Goal: Transaction & Acquisition: Book appointment/travel/reservation

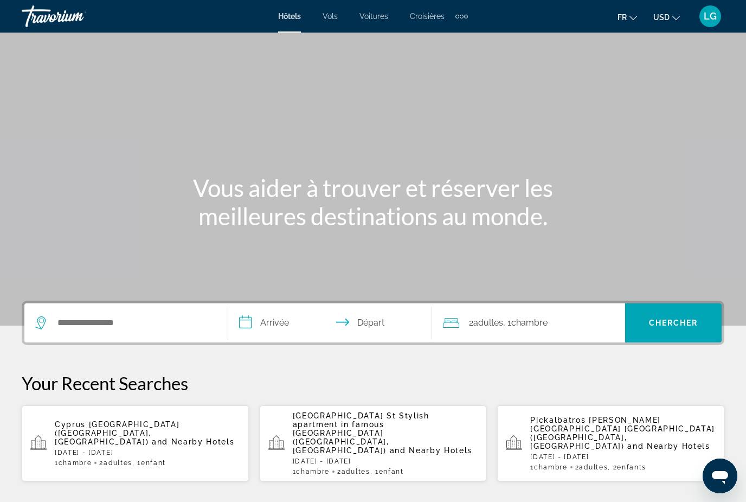
drag, startPoint x: 275, startPoint y: 324, endPoint x: 275, endPoint y: 59, distance: 265.2
click at [275, 324] on input "**********" at bounding box center [332, 324] width 208 height 42
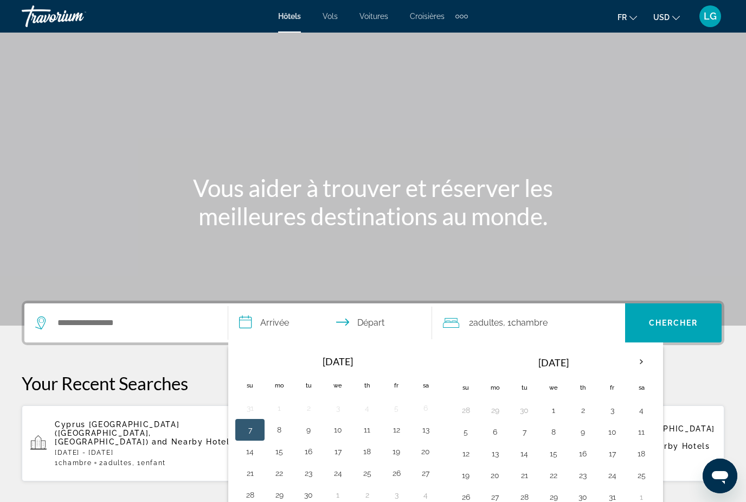
scroll to position [265, 0]
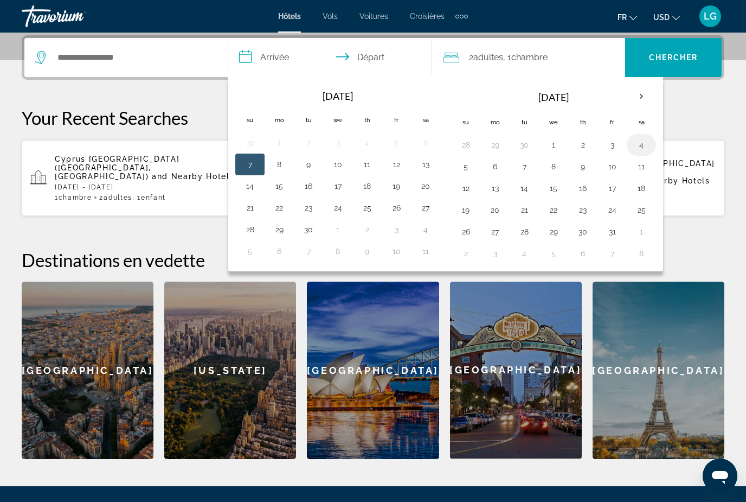
click at [639, 147] on button "4" at bounding box center [641, 144] width 17 height 15
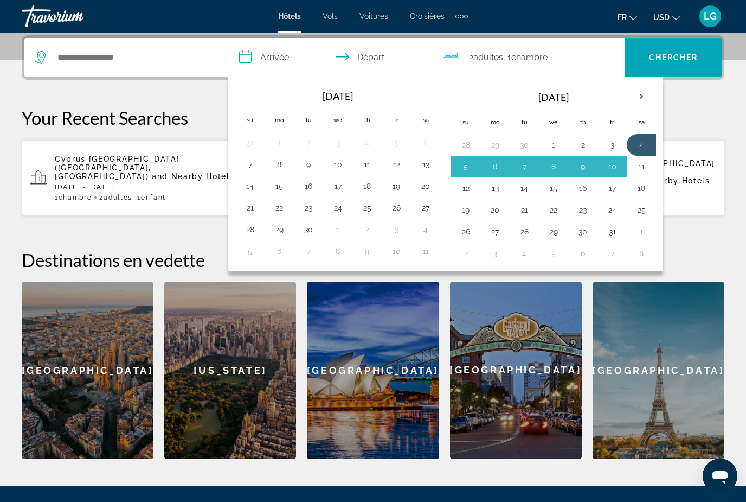
click at [643, 170] on button "11" at bounding box center [641, 166] width 17 height 15
type input "**********"
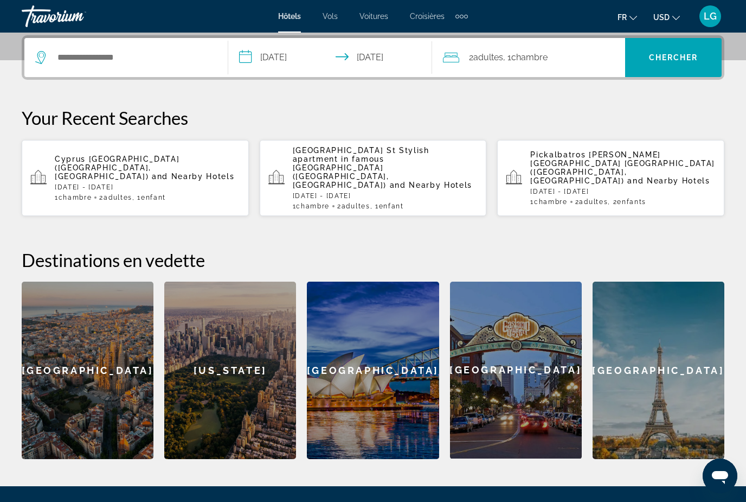
click at [486, 58] on span "Adultes" at bounding box center [488, 57] width 30 height 10
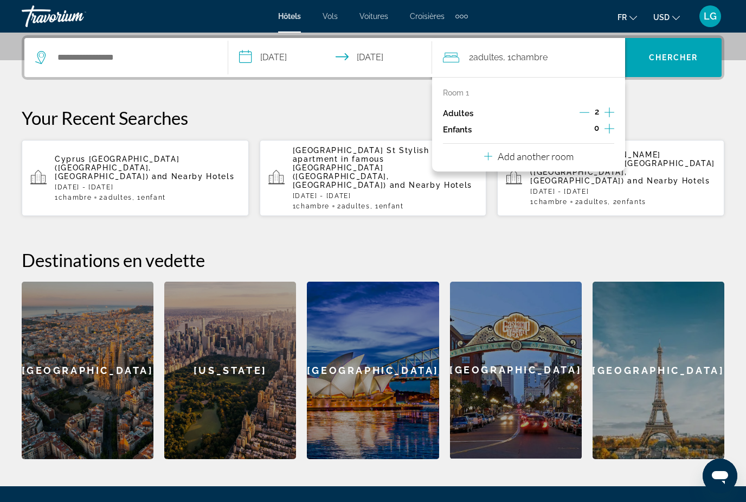
click at [608, 129] on icon "Increment children" at bounding box center [610, 128] width 10 height 13
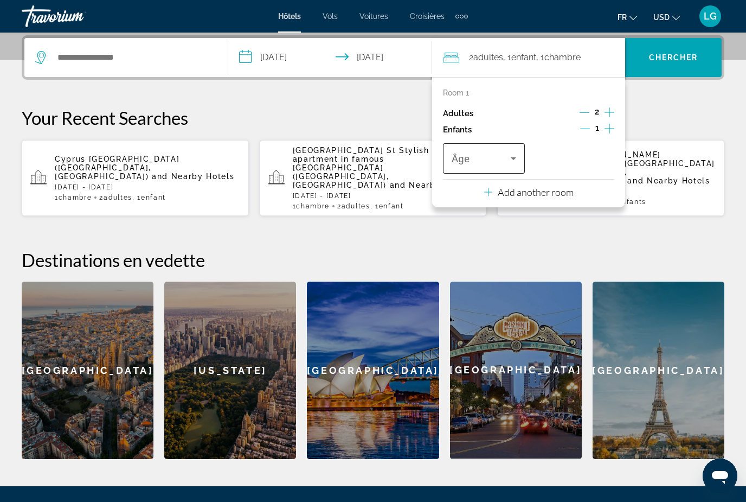
click at [508, 156] on icon "Travelers: 2 adults, 1 child" at bounding box center [513, 158] width 13 height 13
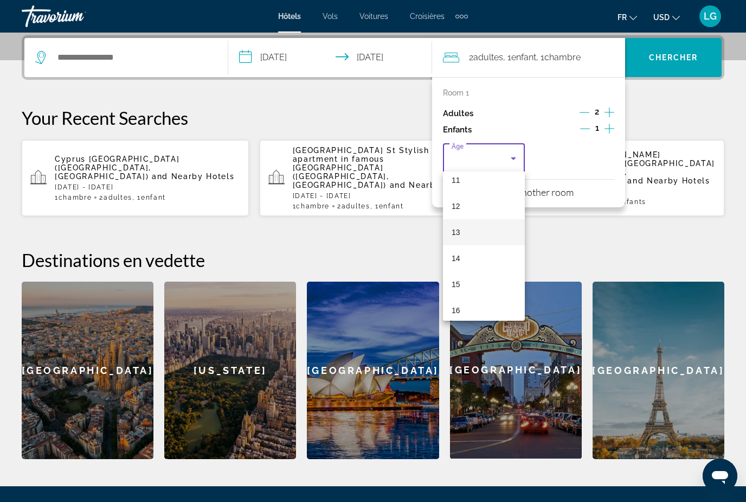
scroll to position [298, 0]
click at [463, 285] on mat-option "15" at bounding box center [484, 281] width 82 height 26
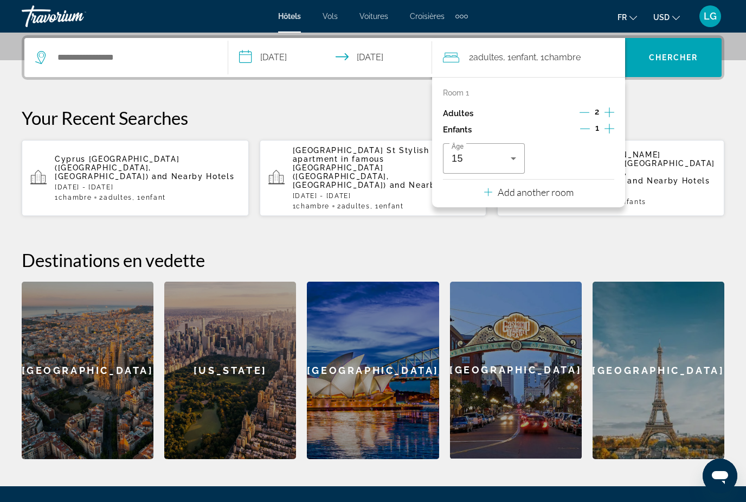
click at [377, 118] on p "Your Recent Searches" at bounding box center [373, 118] width 703 height 22
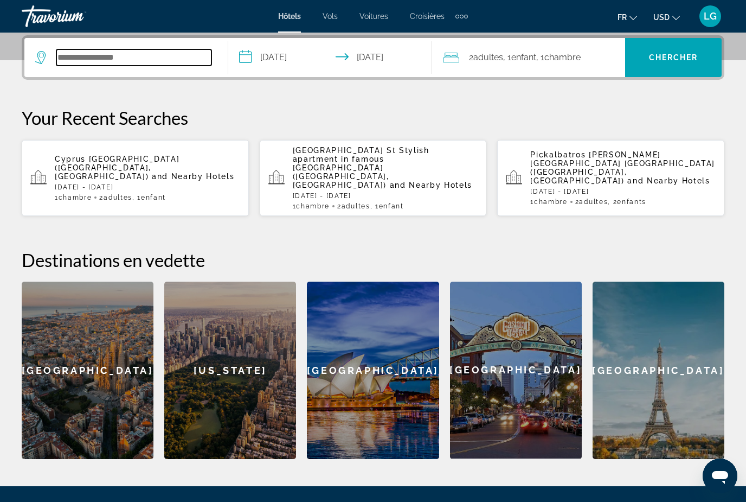
click at [114, 58] on input "Search widget" at bounding box center [133, 57] width 155 height 16
click at [152, 172] on span "and Nearby Hotels" at bounding box center [193, 176] width 83 height 9
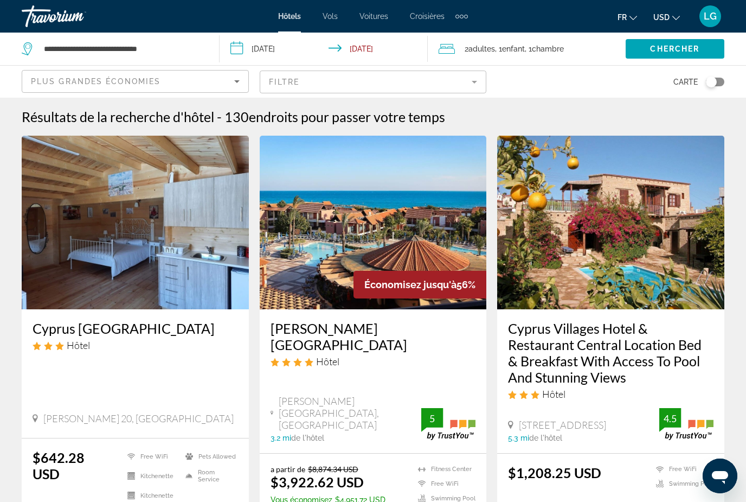
click at [675, 17] on icon "Change currency" at bounding box center [676, 18] width 8 height 8
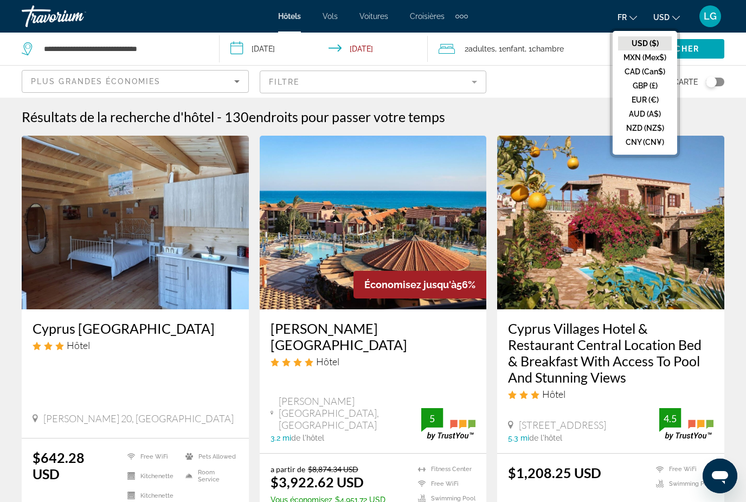
click at [644, 102] on button "EUR (€)" at bounding box center [645, 100] width 54 height 14
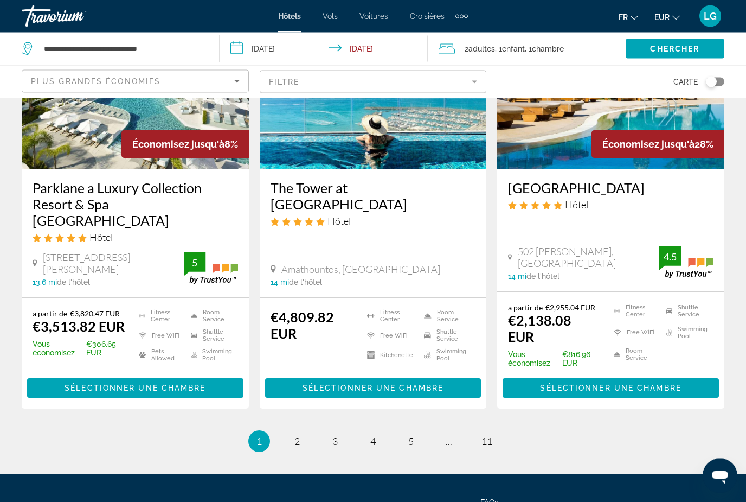
scroll to position [1433, 0]
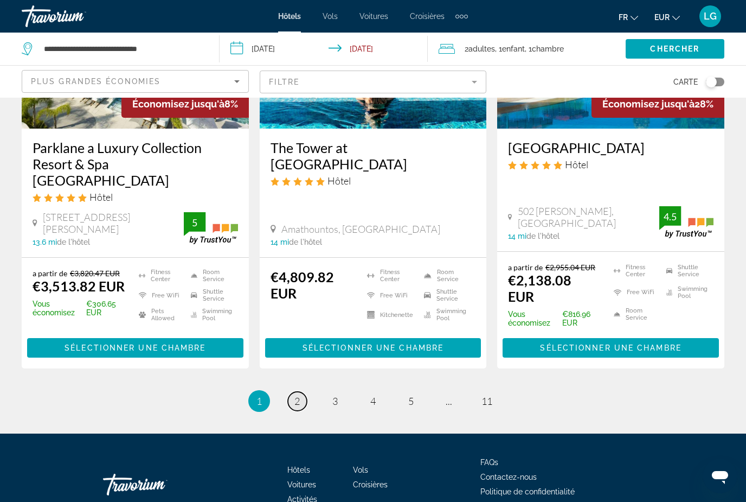
click at [296, 395] on span "2" at bounding box center [296, 401] width 5 height 12
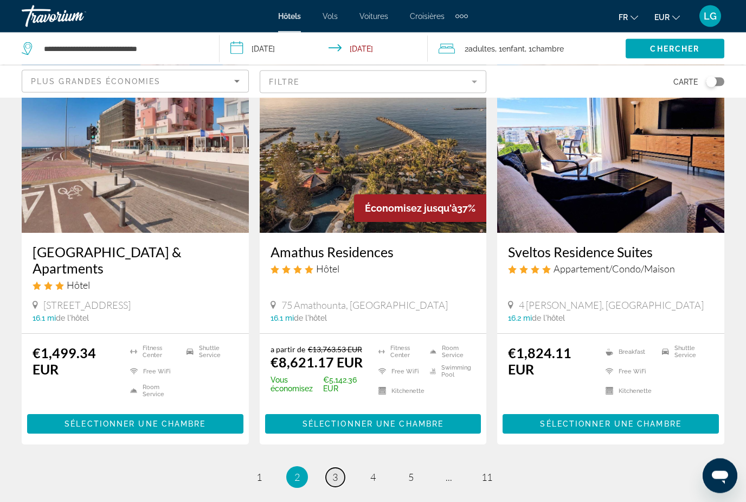
scroll to position [1322, 0]
click at [336, 471] on span "3" at bounding box center [334, 477] width 5 height 12
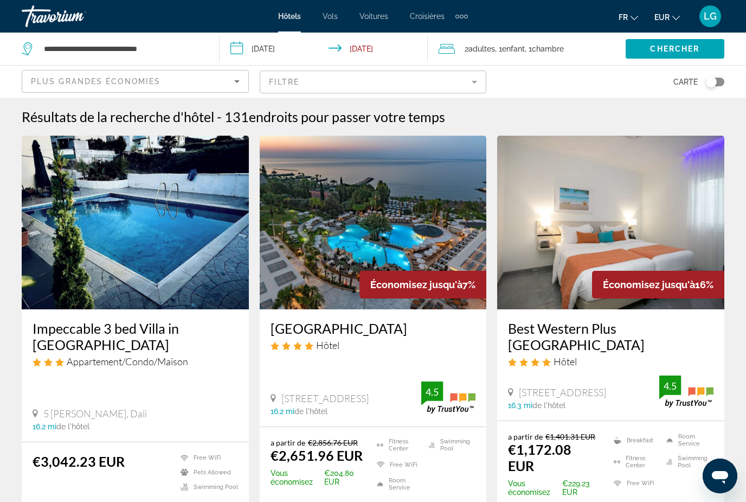
click at [360, 240] on img "Main content" at bounding box center [373, 223] width 227 height 174
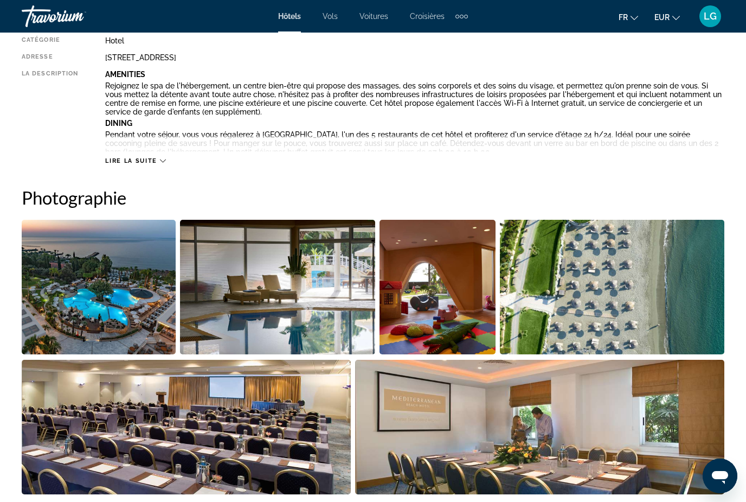
scroll to position [599, 0]
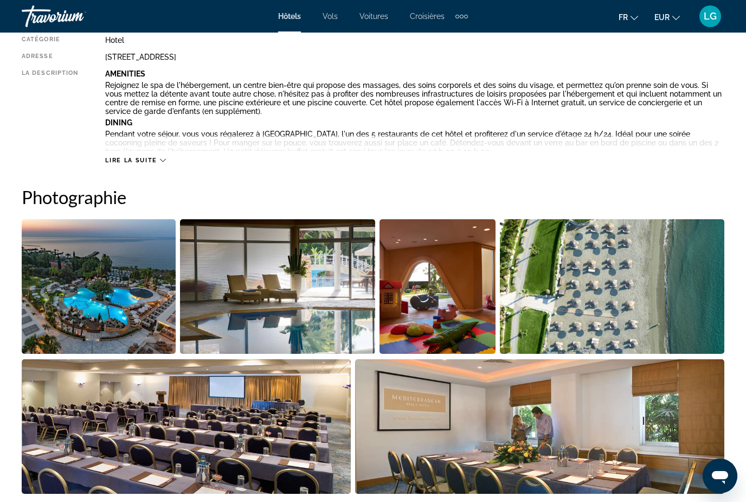
click at [96, 281] on img "Open full-screen image slider" at bounding box center [99, 286] width 154 height 134
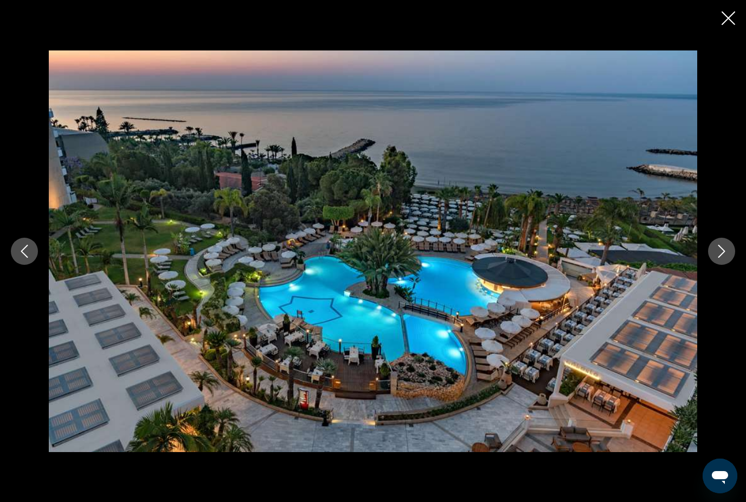
click at [722, 258] on icon "Next image" at bounding box center [721, 251] width 13 height 13
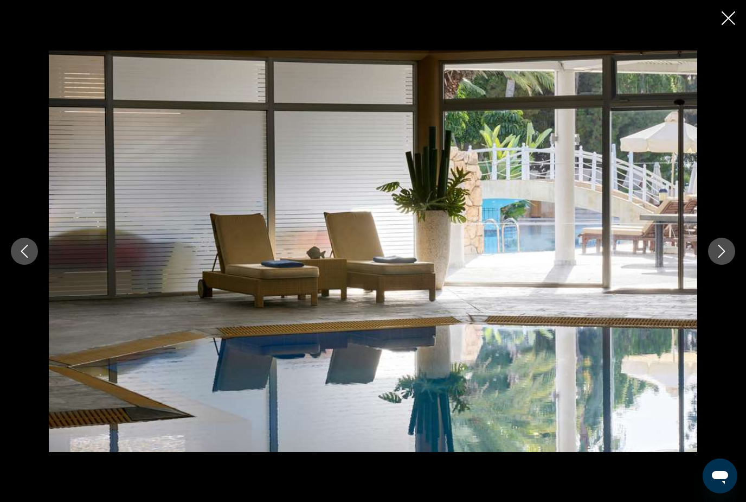
click at [722, 258] on icon "Next image" at bounding box center [721, 251] width 13 height 13
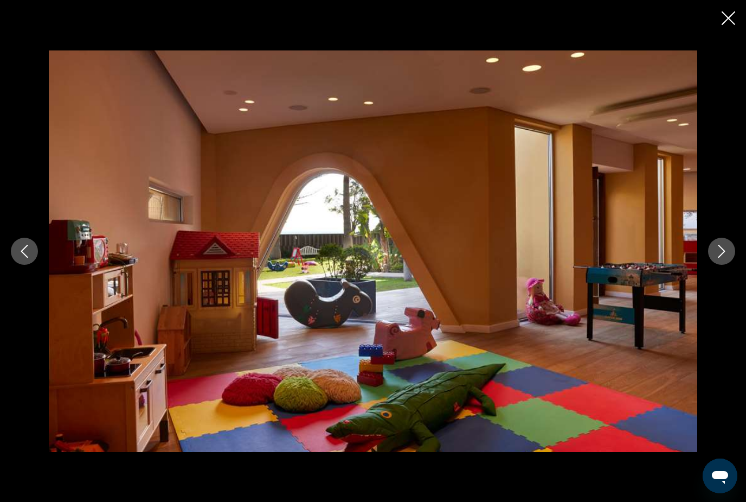
click at [722, 258] on icon "Next image" at bounding box center [721, 251] width 13 height 13
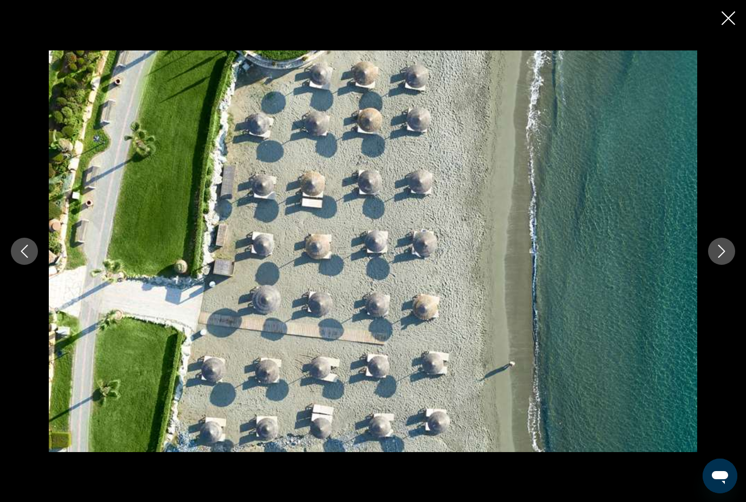
click at [722, 258] on icon "Next image" at bounding box center [721, 251] width 13 height 13
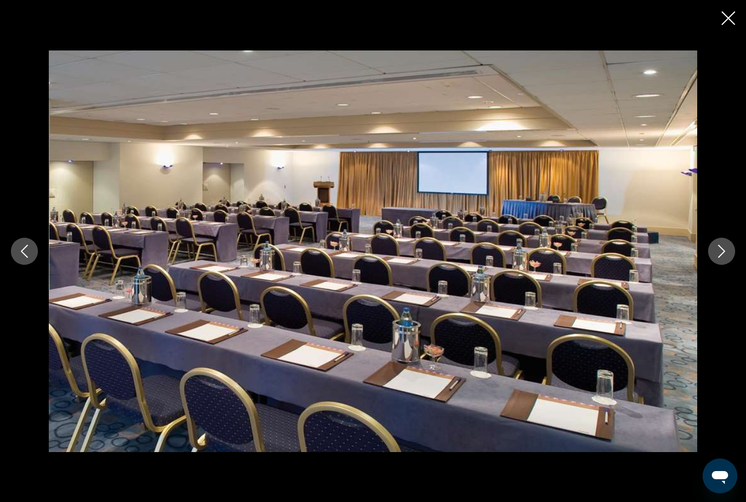
click at [722, 258] on icon "Next image" at bounding box center [721, 251] width 13 height 13
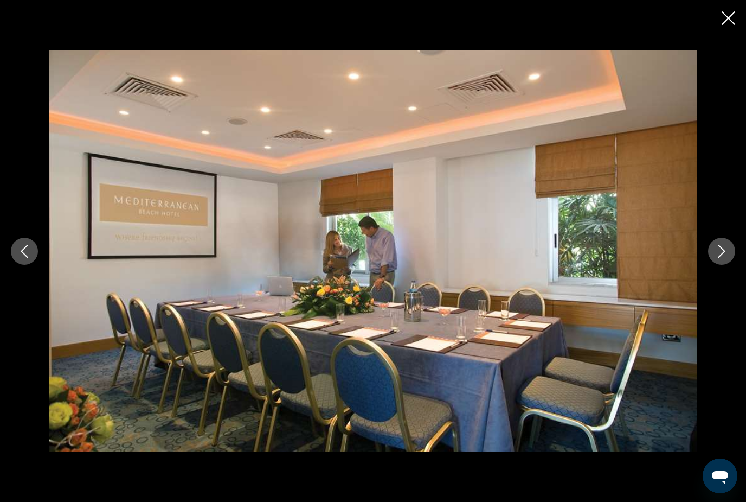
click at [722, 258] on icon "Next image" at bounding box center [721, 251] width 13 height 13
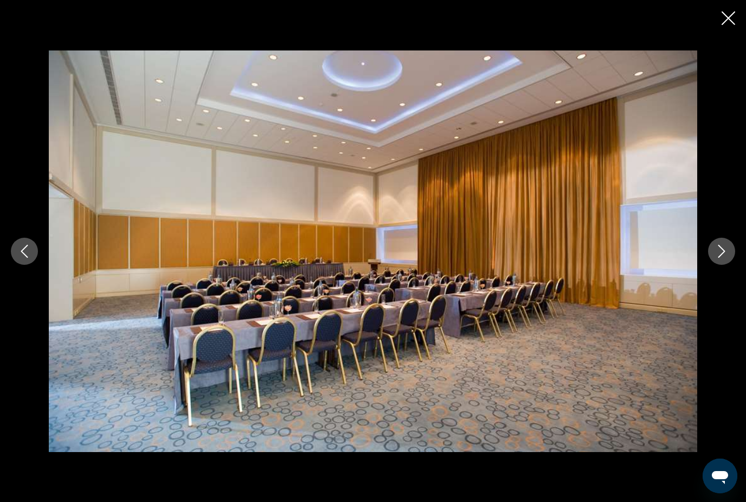
click at [722, 258] on icon "Next image" at bounding box center [721, 251] width 13 height 13
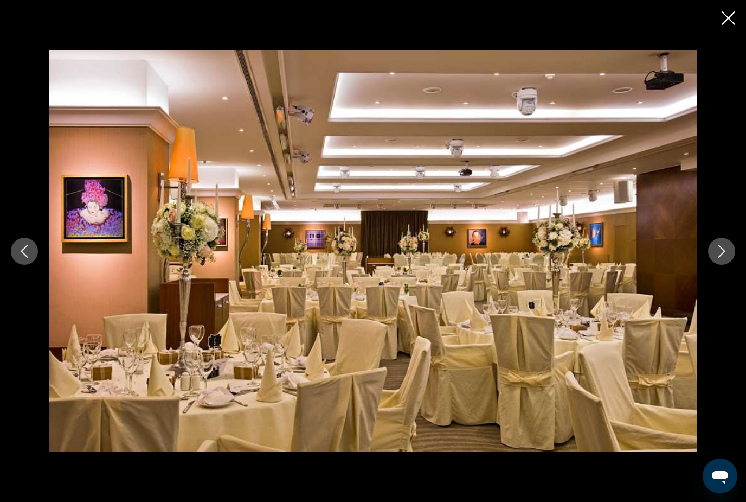
click at [722, 258] on icon "Next image" at bounding box center [721, 251] width 13 height 13
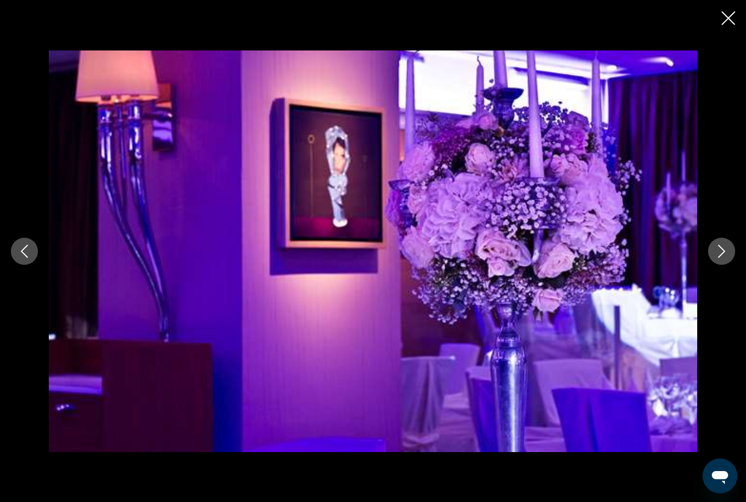
click at [722, 258] on icon "Next image" at bounding box center [721, 251] width 13 height 13
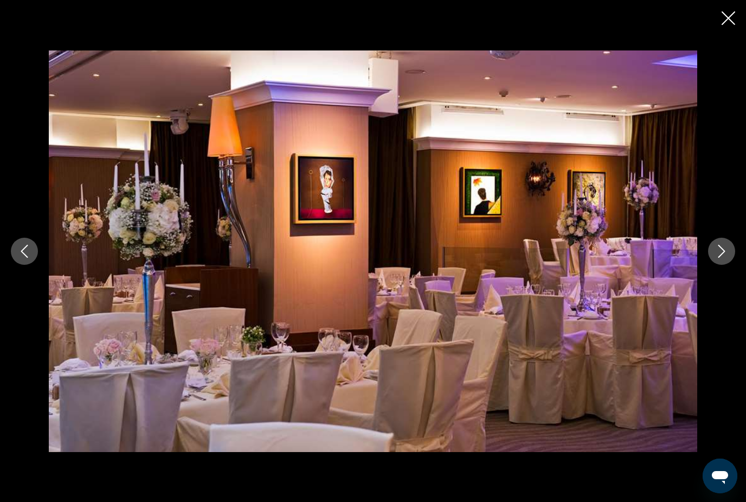
click at [722, 258] on icon "Next image" at bounding box center [721, 251] width 13 height 13
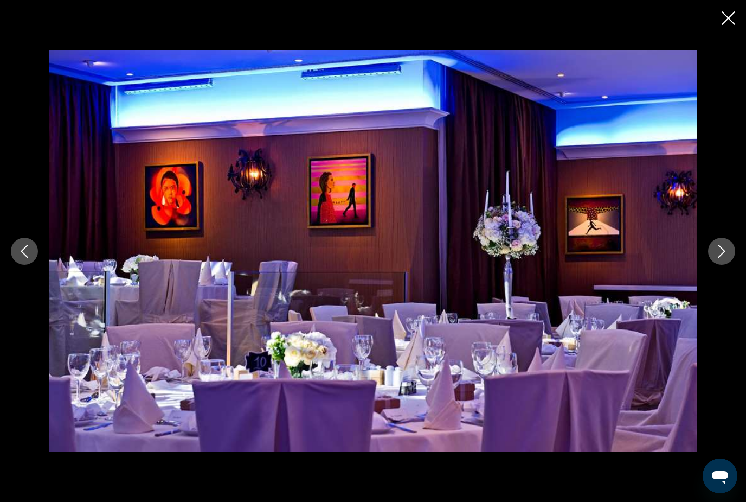
click at [722, 258] on icon "Next image" at bounding box center [721, 251] width 13 height 13
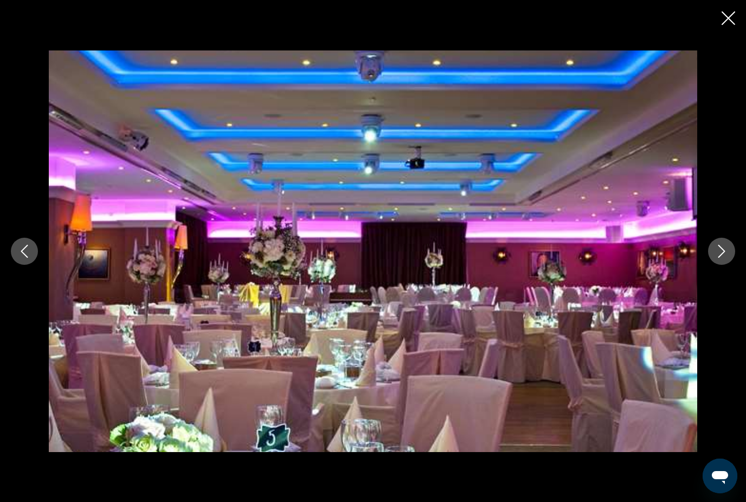
click at [722, 258] on icon "Next image" at bounding box center [721, 251] width 13 height 13
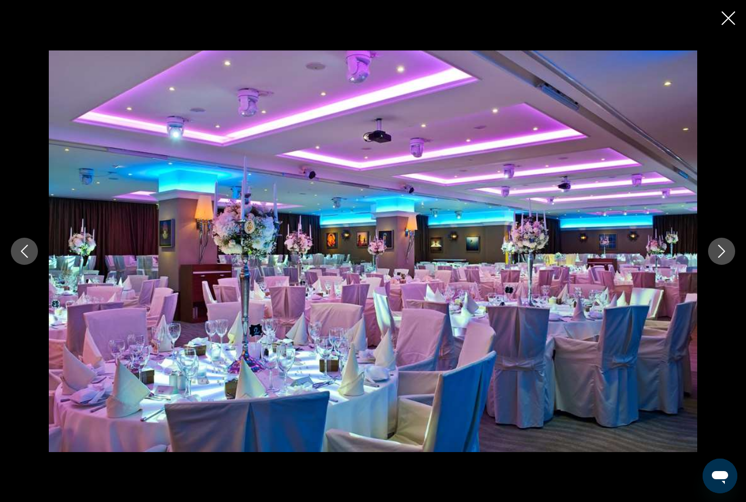
click at [722, 258] on icon "Next image" at bounding box center [721, 251] width 13 height 13
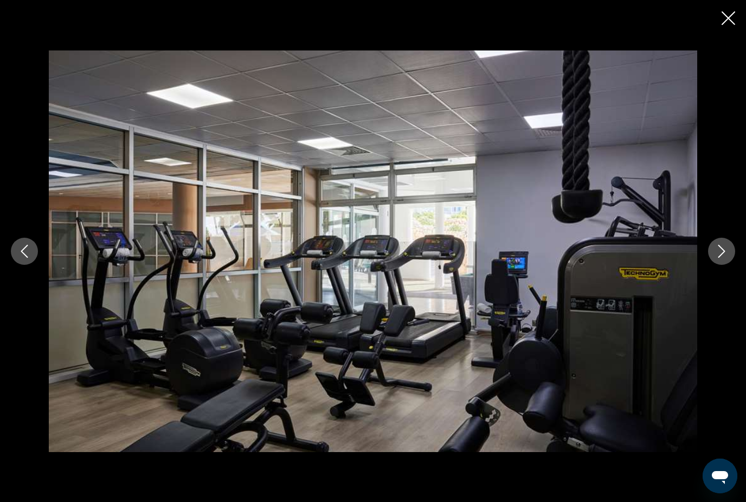
click at [722, 258] on icon "Next image" at bounding box center [721, 251] width 13 height 13
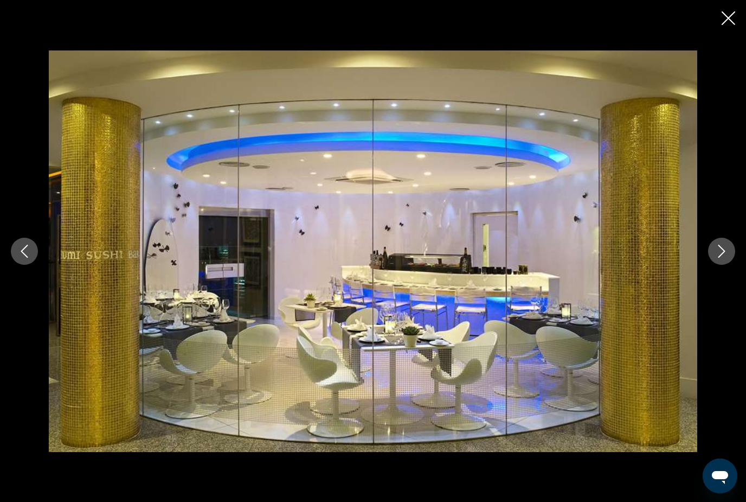
click at [722, 258] on icon "Next image" at bounding box center [721, 251] width 13 height 13
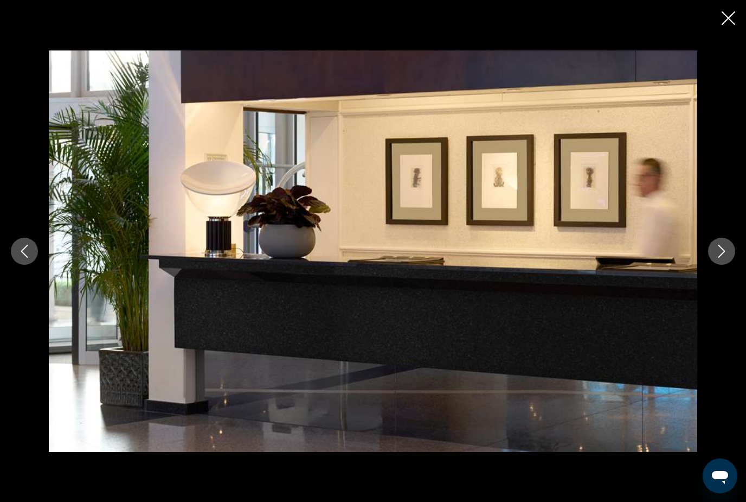
click at [722, 258] on icon "Next image" at bounding box center [721, 251] width 13 height 13
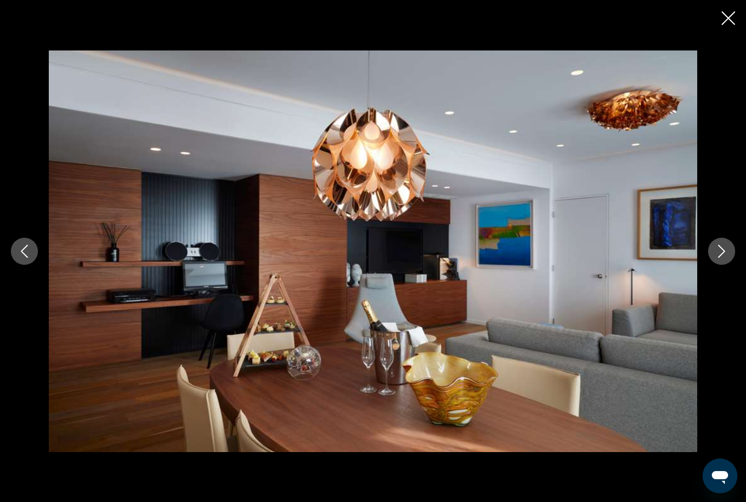
click at [722, 258] on icon "Next image" at bounding box center [721, 251] width 13 height 13
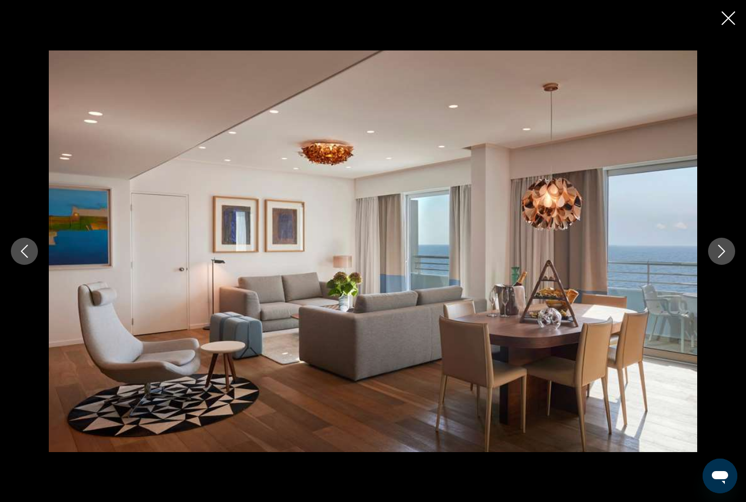
click at [722, 258] on icon "Next image" at bounding box center [721, 251] width 13 height 13
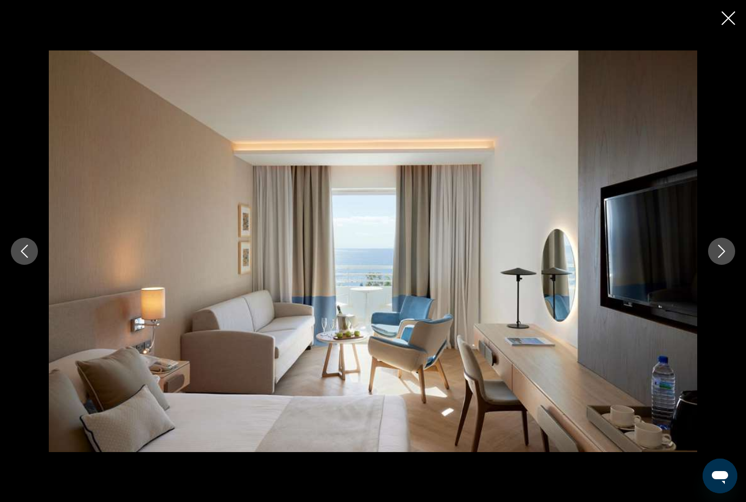
click at [722, 258] on icon "Next image" at bounding box center [721, 251] width 13 height 13
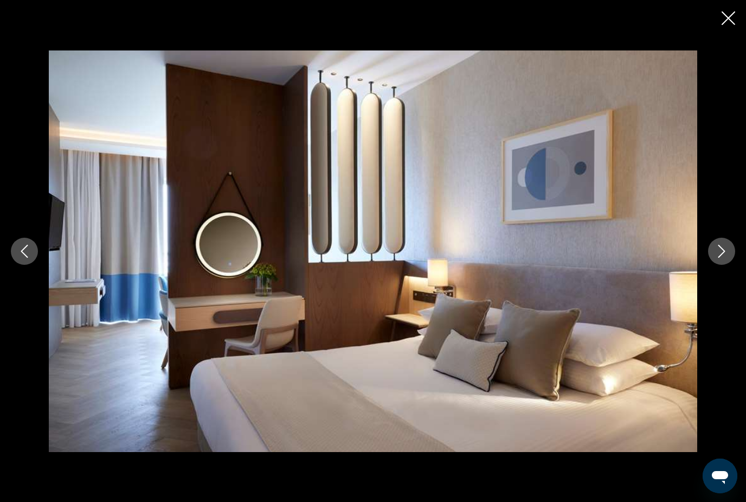
click at [722, 258] on icon "Next image" at bounding box center [721, 251] width 13 height 13
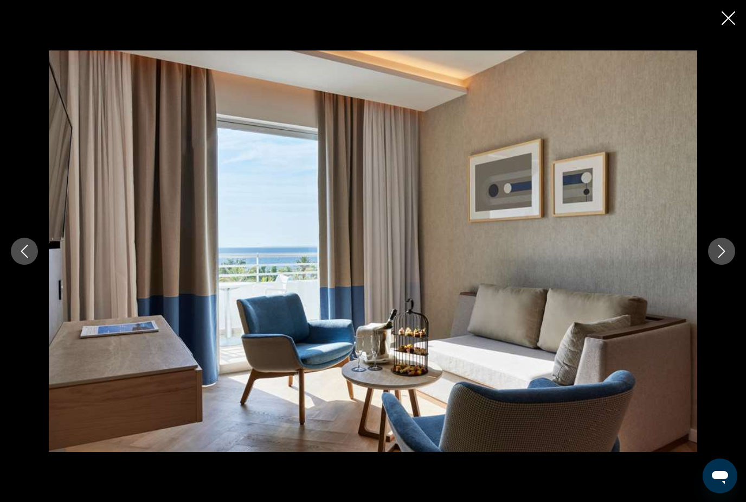
click at [725, 19] on icon "Close slideshow" at bounding box center [729, 18] width 14 height 14
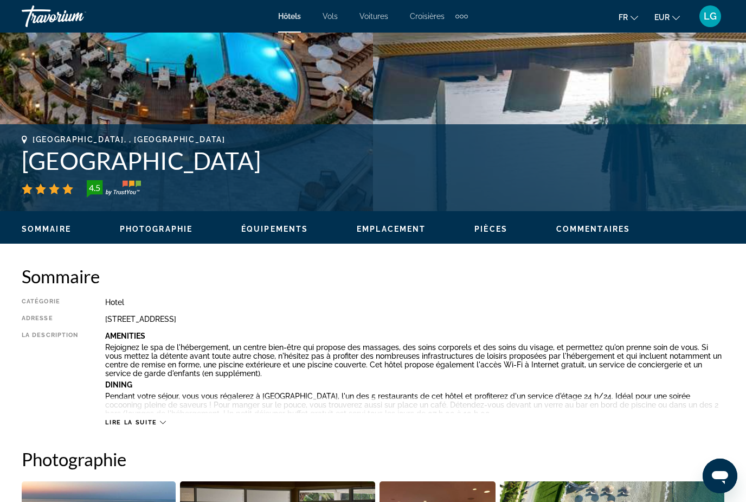
scroll to position [336, 0]
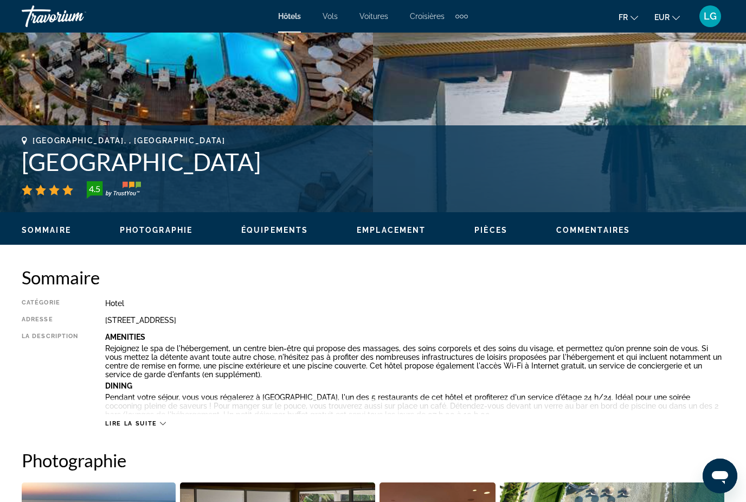
scroll to position [35, 0]
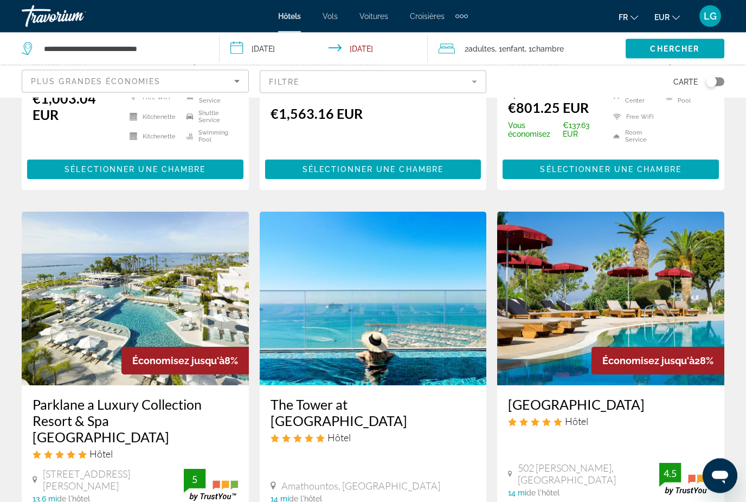
scroll to position [1433, 0]
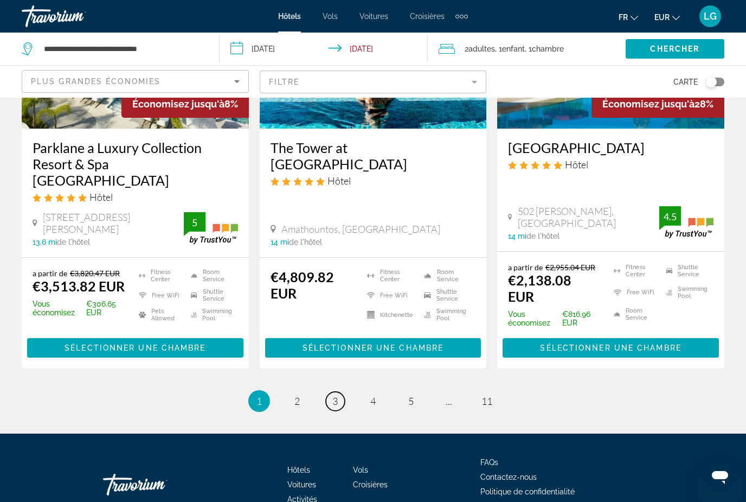
drag, startPoint x: 335, startPoint y: 375, endPoint x: 335, endPoint y: 419, distance: 44.5
click at [335, 395] on span "3" at bounding box center [334, 401] width 5 height 12
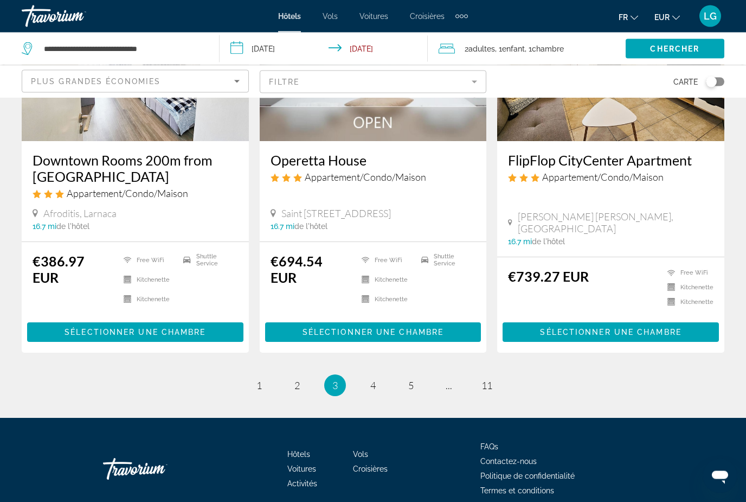
scroll to position [1386, 0]
click at [375, 379] on span "4" at bounding box center [372, 385] width 5 height 12
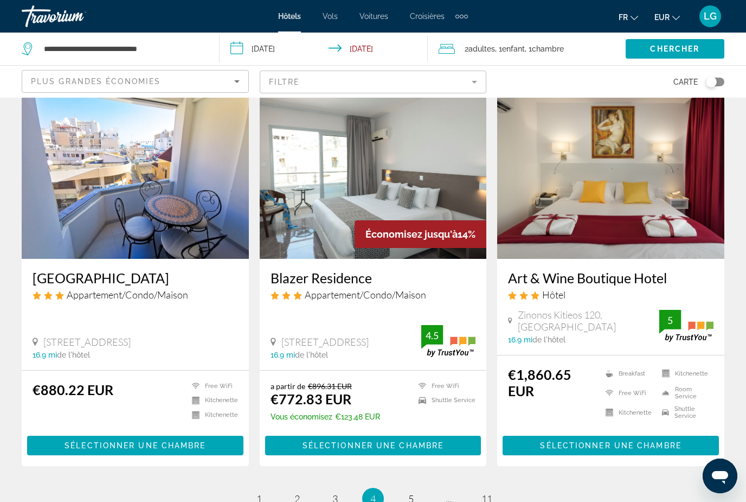
scroll to position [1356, 0]
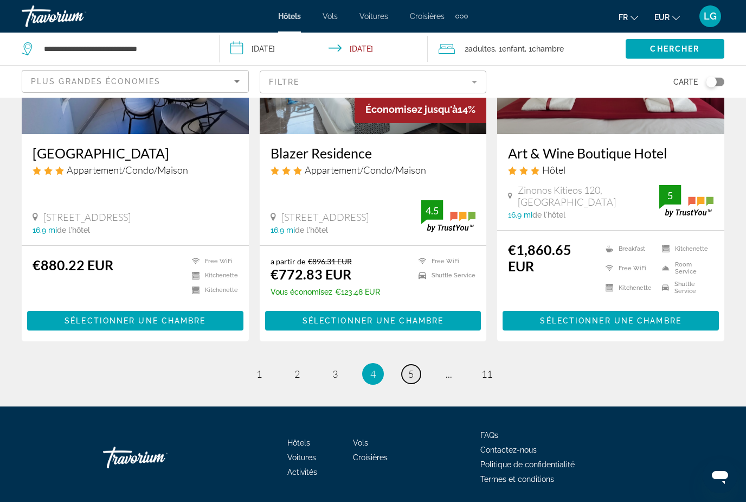
click at [406, 373] on link "page 5" at bounding box center [411, 373] width 19 height 19
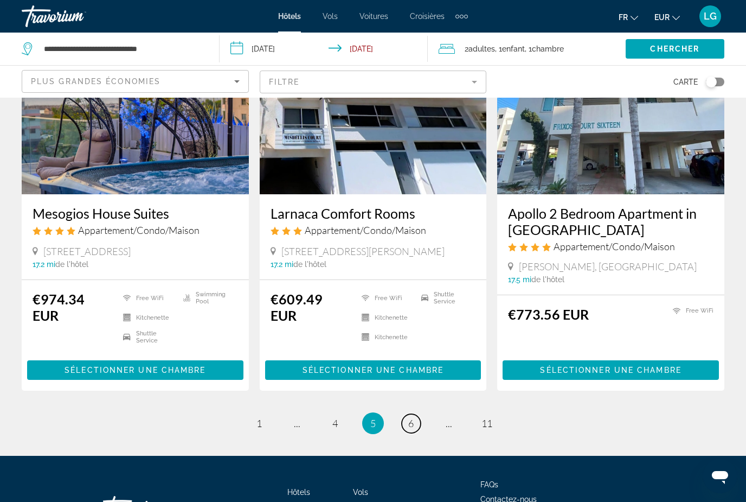
scroll to position [1341, 0]
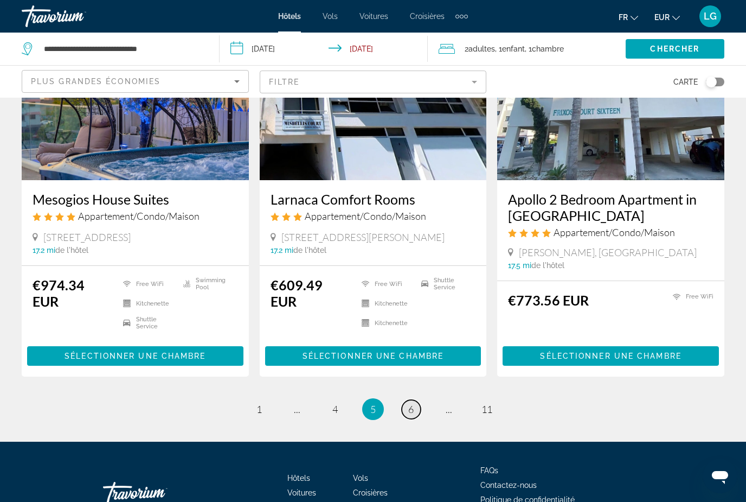
click at [408, 403] on span "6" at bounding box center [410, 409] width 5 height 12
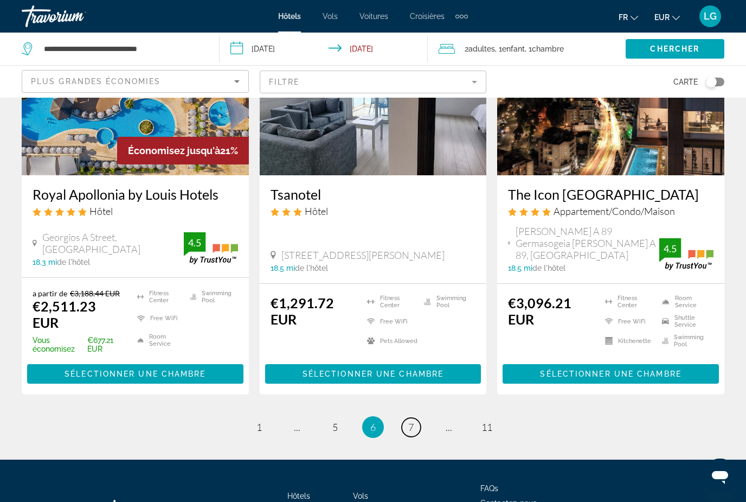
scroll to position [1370, 0]
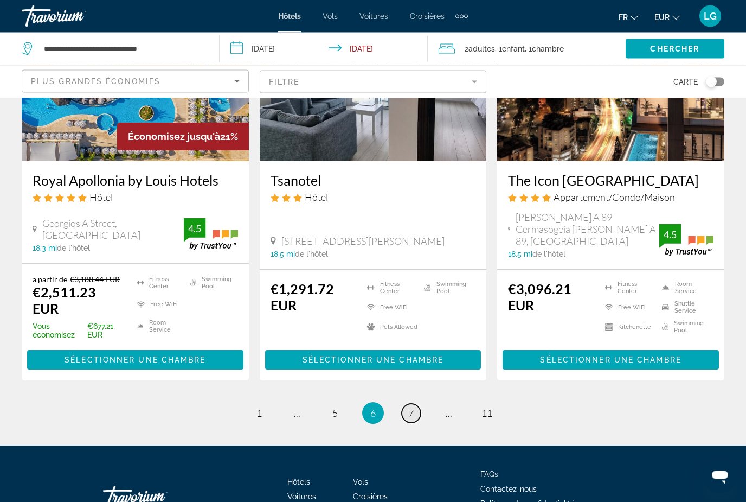
click at [414, 404] on link "page 7" at bounding box center [411, 413] width 19 height 19
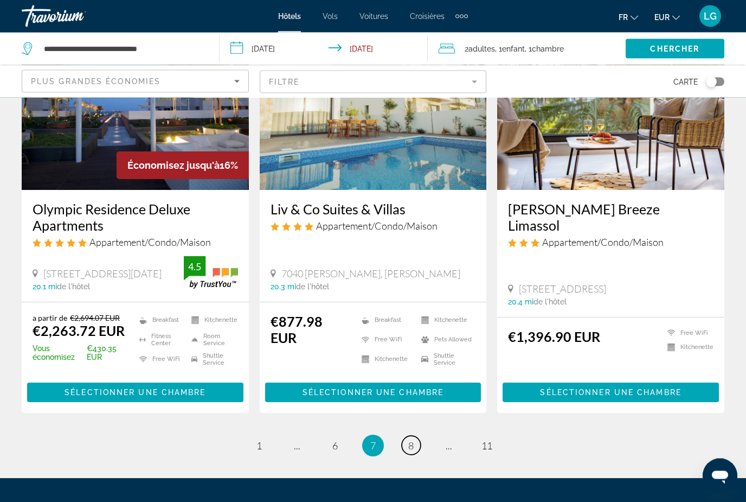
scroll to position [1380, 0]
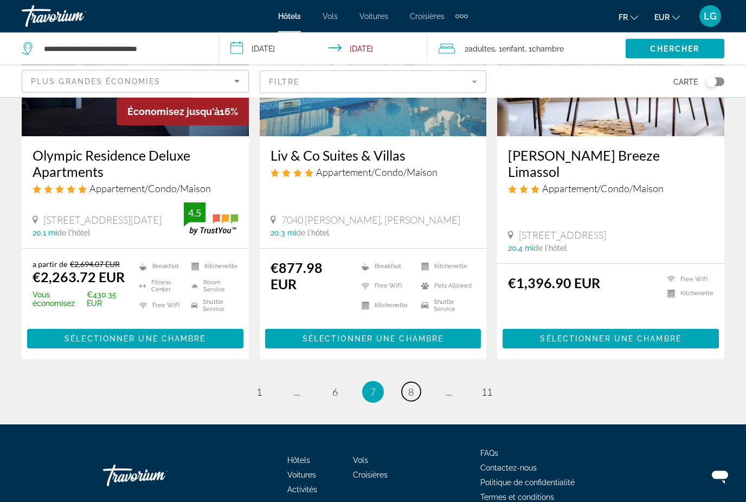
drag, startPoint x: 411, startPoint y: 391, endPoint x: 411, endPoint y: 401, distance: 10.3
click at [411, 391] on span "8" at bounding box center [410, 392] width 5 height 12
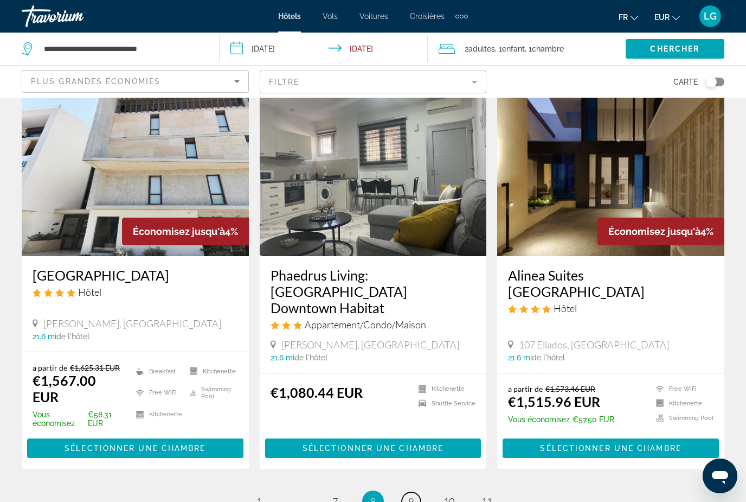
scroll to position [1292, 0]
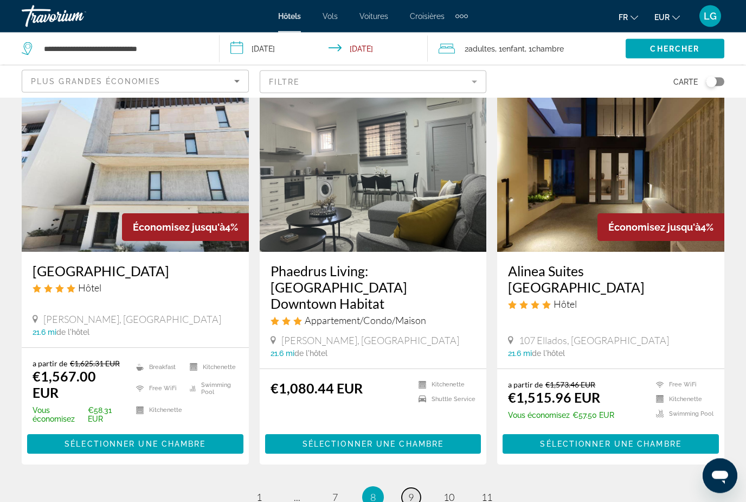
click at [412, 491] on span "9" at bounding box center [410, 497] width 5 height 12
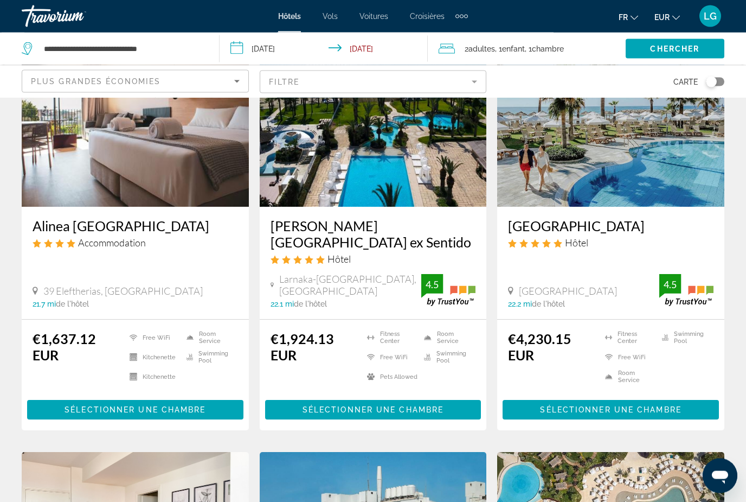
scroll to position [48, 0]
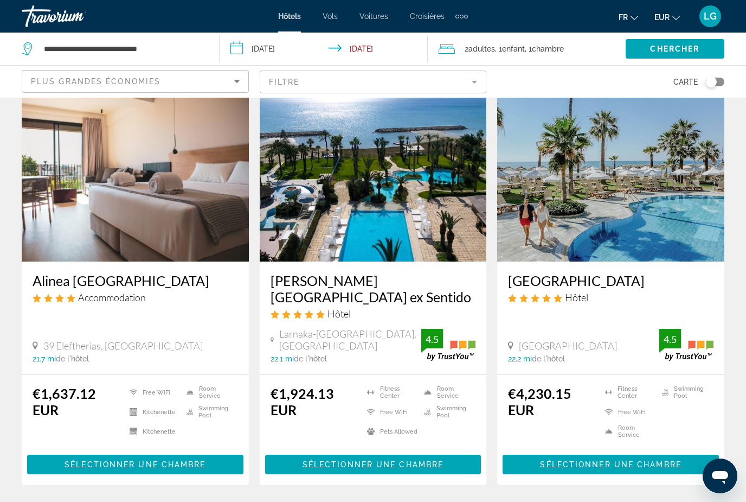
click at [380, 200] on img "Main content" at bounding box center [373, 175] width 227 height 174
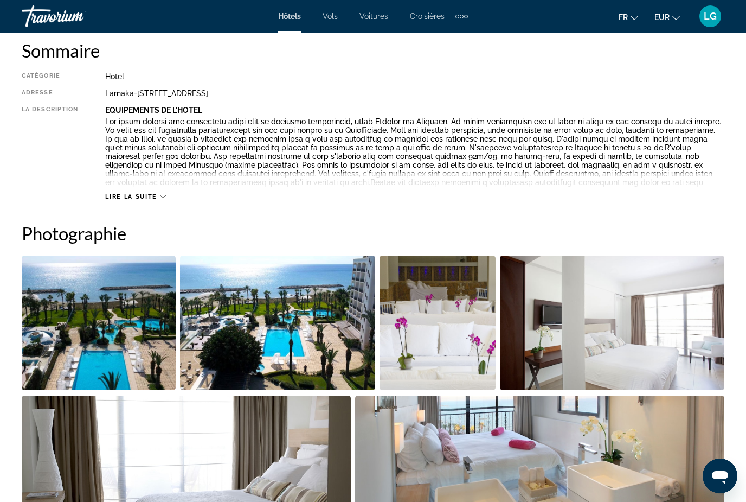
scroll to position [570, 0]
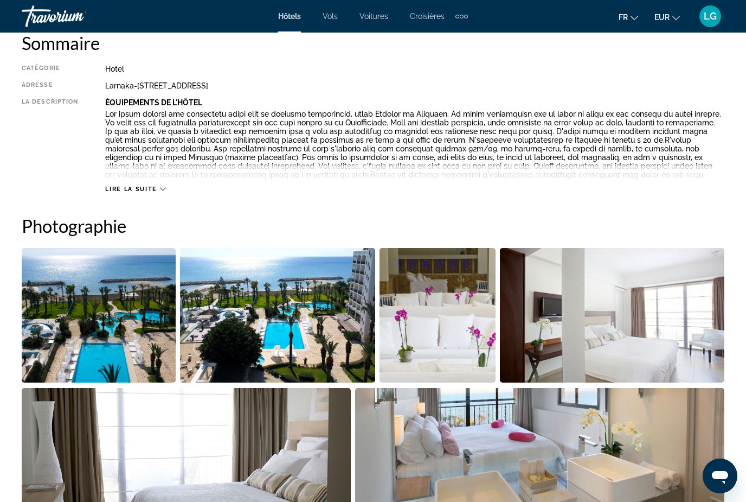
click at [112, 306] on img "Open full-screen image slider" at bounding box center [99, 315] width 154 height 134
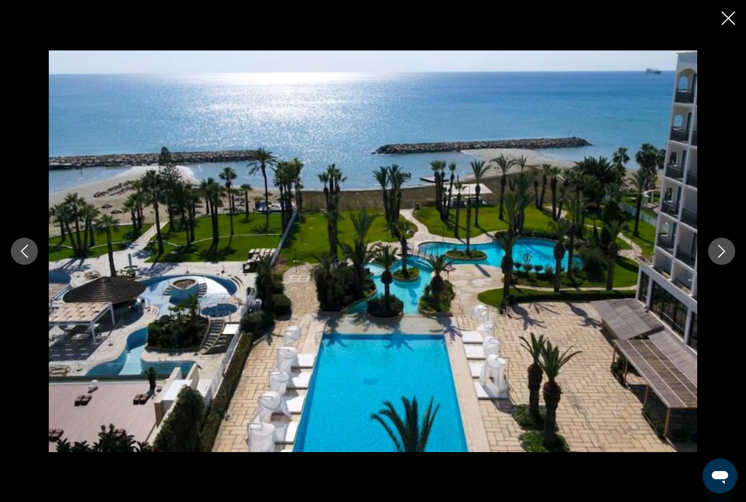
click at [723, 265] on button "Next image" at bounding box center [721, 251] width 27 height 27
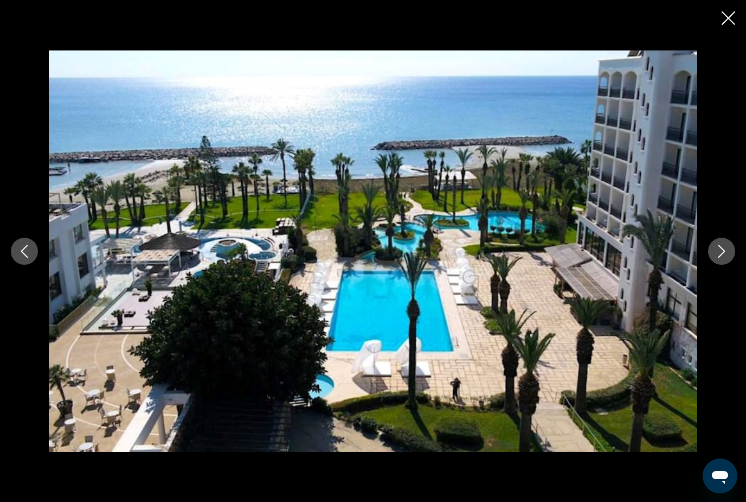
click at [723, 265] on button "Next image" at bounding box center [721, 251] width 27 height 27
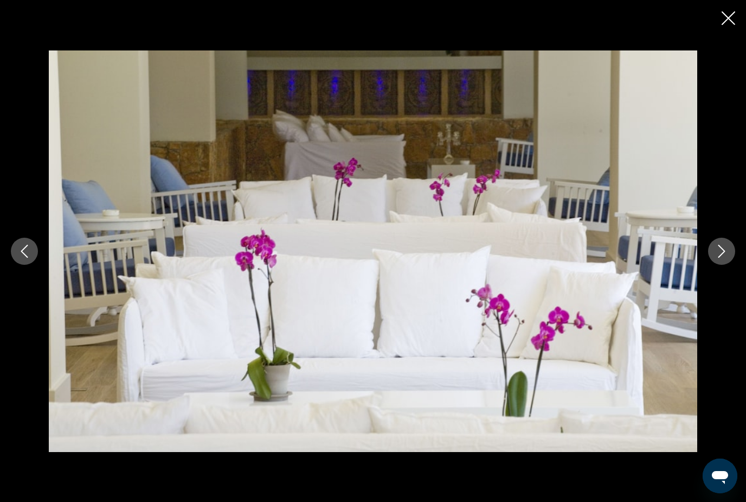
click at [723, 265] on button "Next image" at bounding box center [721, 251] width 27 height 27
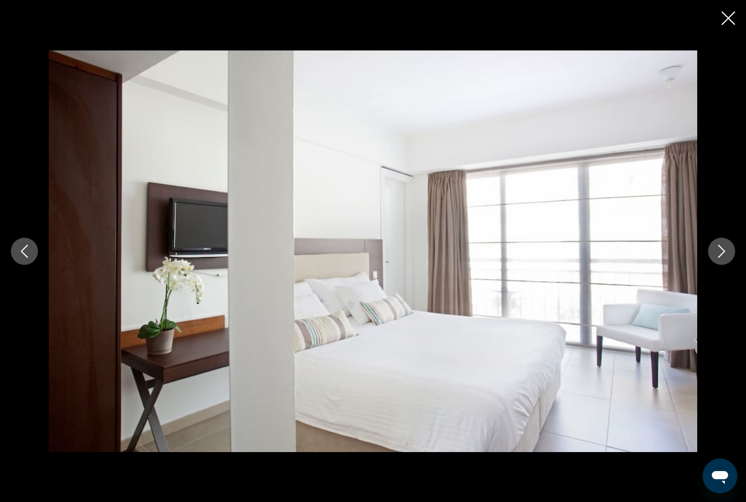
click at [727, 23] on icon "Close slideshow" at bounding box center [729, 18] width 14 height 14
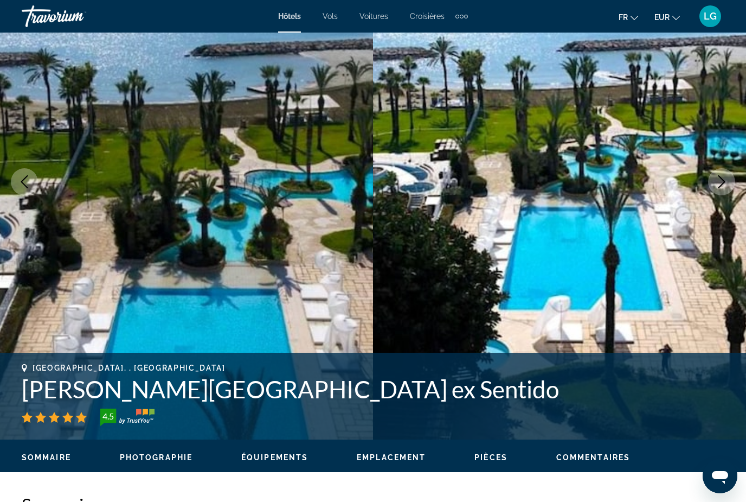
scroll to position [0, 0]
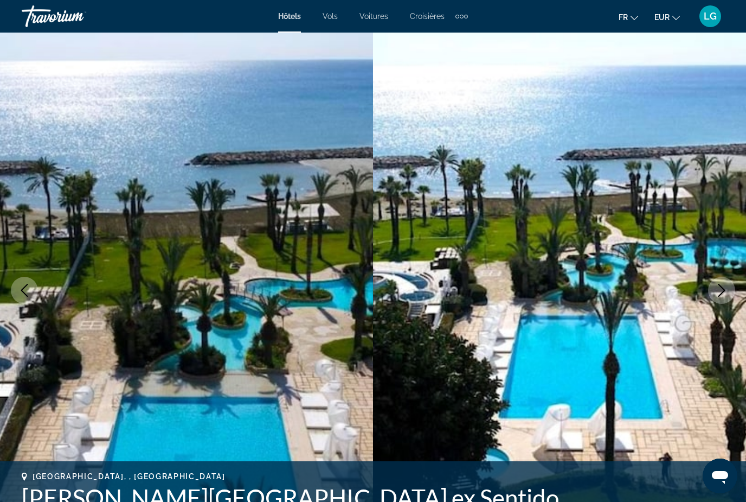
click at [293, 17] on span "Hôtels" at bounding box center [289, 16] width 23 height 9
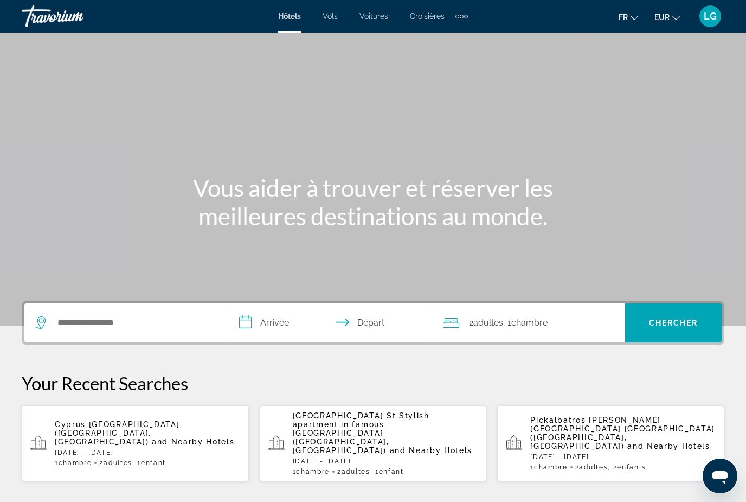
click at [282, 320] on input "**********" at bounding box center [332, 324] width 208 height 42
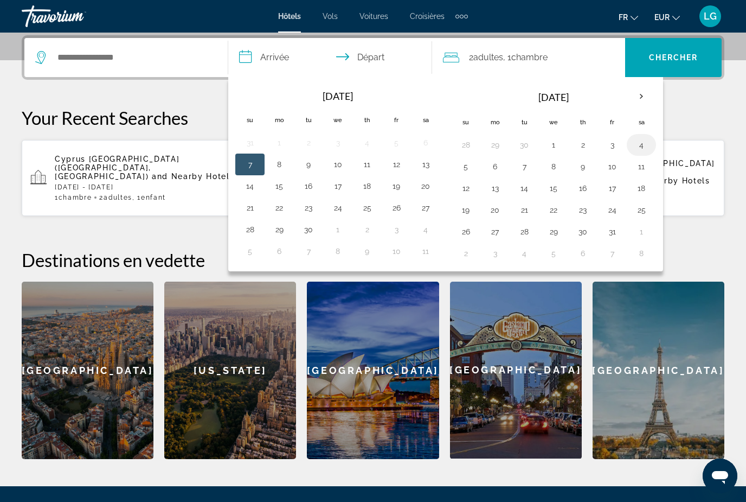
click at [644, 148] on button "4" at bounding box center [641, 144] width 17 height 15
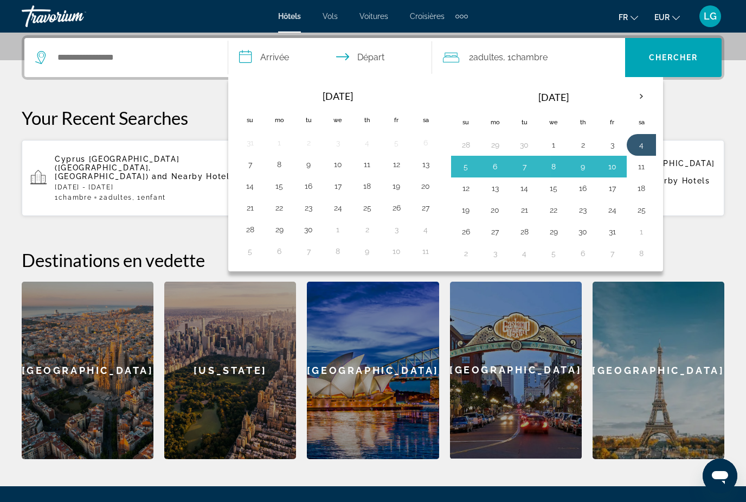
click at [644, 164] on button "11" at bounding box center [641, 166] width 17 height 15
type input "**********"
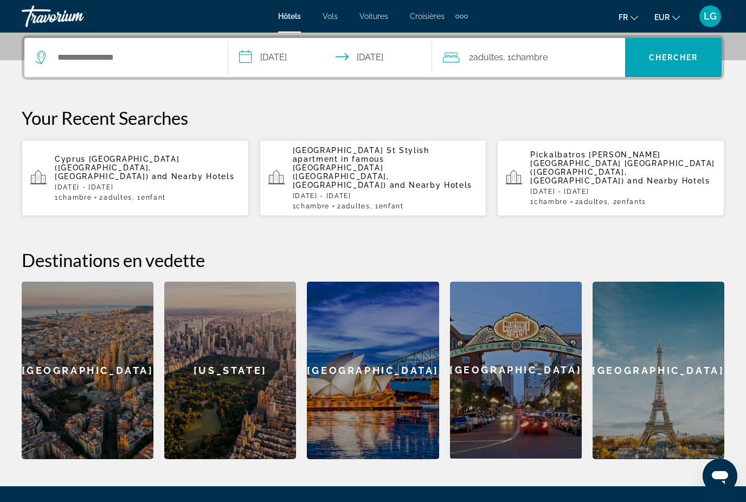
click at [480, 63] on span "2 Adulte Adultes" at bounding box center [486, 57] width 34 height 15
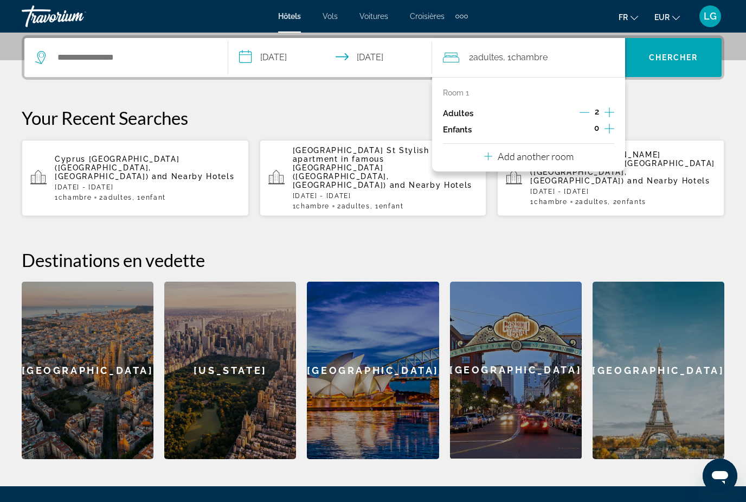
click at [608, 126] on icon "Increment children" at bounding box center [610, 128] width 10 height 13
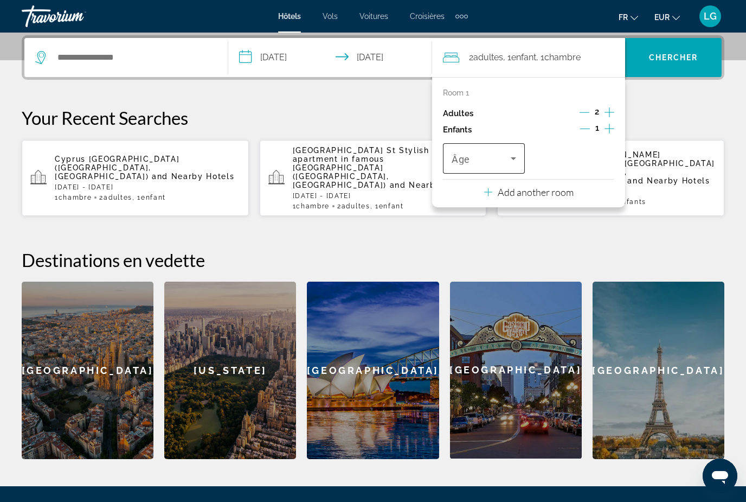
click at [505, 155] on span "Travelers: 2 adults, 1 child" at bounding box center [481, 158] width 59 height 13
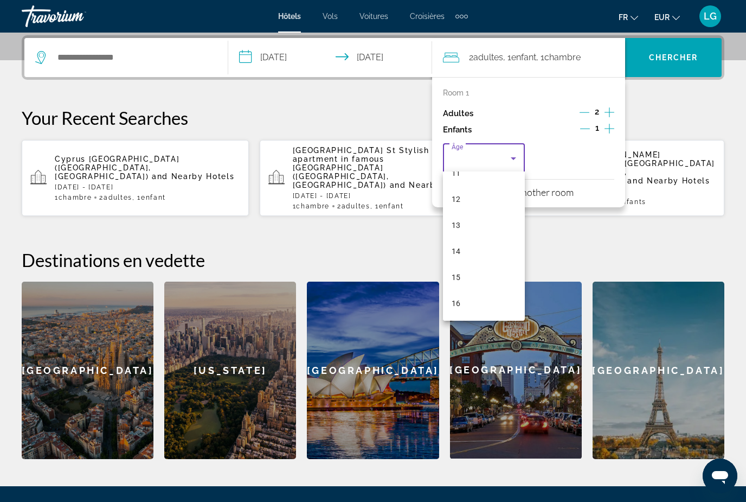
scroll to position [321, 0]
click at [458, 260] on span "15" at bounding box center [456, 258] width 9 height 13
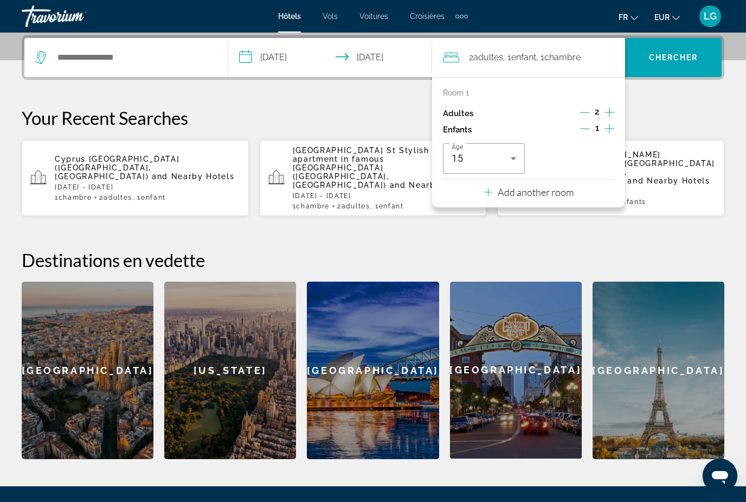
click at [348, 119] on p "Your Recent Searches" at bounding box center [373, 118] width 703 height 22
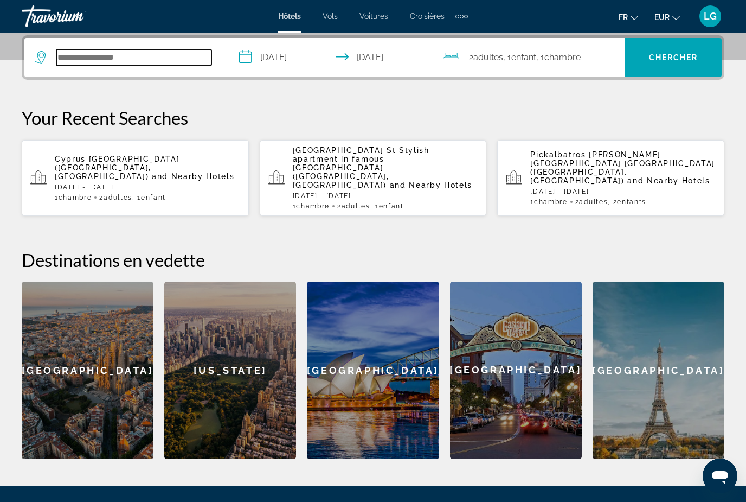
click at [136, 61] on input "Search widget" at bounding box center [133, 57] width 155 height 16
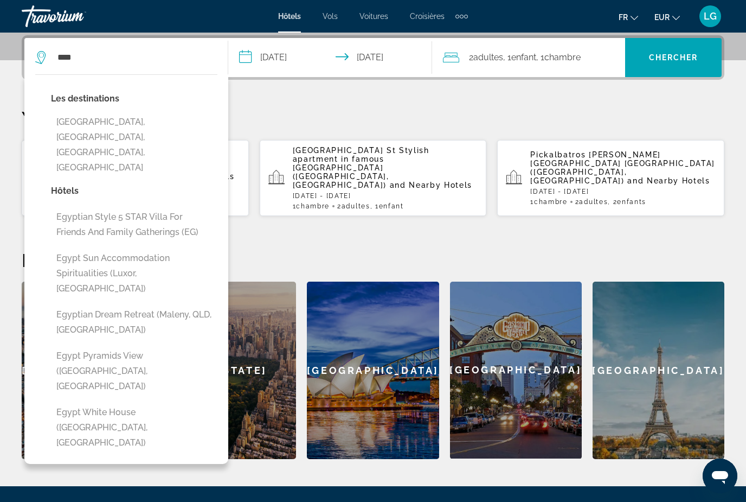
drag, startPoint x: 136, startPoint y: 57, endPoint x: 165, endPoint y: 312, distance: 256.6
click at [165, 345] on button "Egypt pyramids view ([GEOGRAPHIC_DATA], [GEOGRAPHIC_DATA])" at bounding box center [134, 370] width 166 height 51
type input "**********"
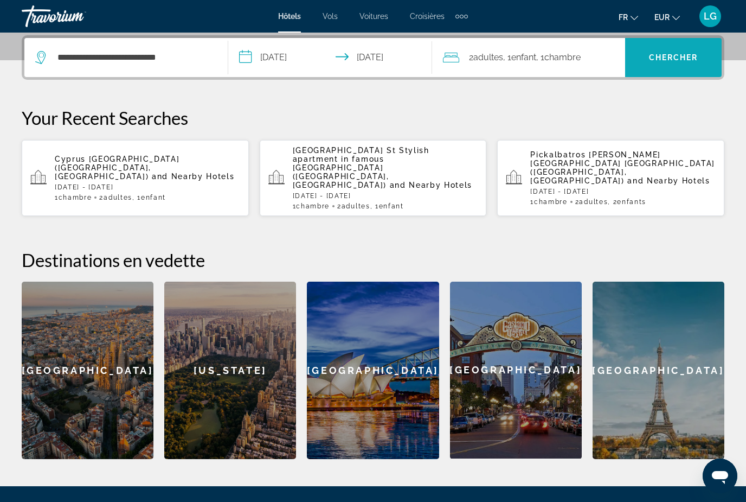
click at [663, 56] on span "Chercher" at bounding box center [673, 57] width 49 height 9
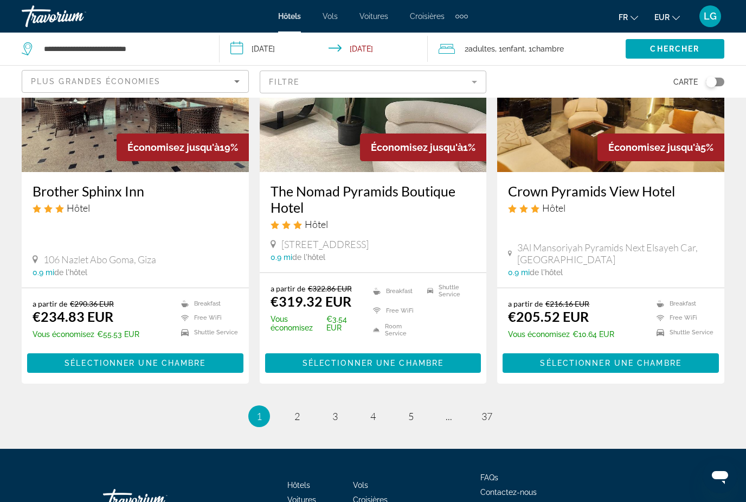
scroll to position [1427, 0]
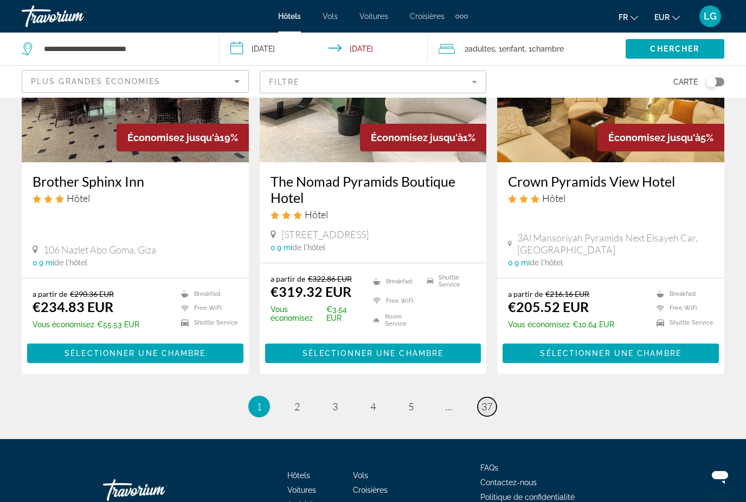
click at [484, 400] on span "37" at bounding box center [487, 406] width 11 height 12
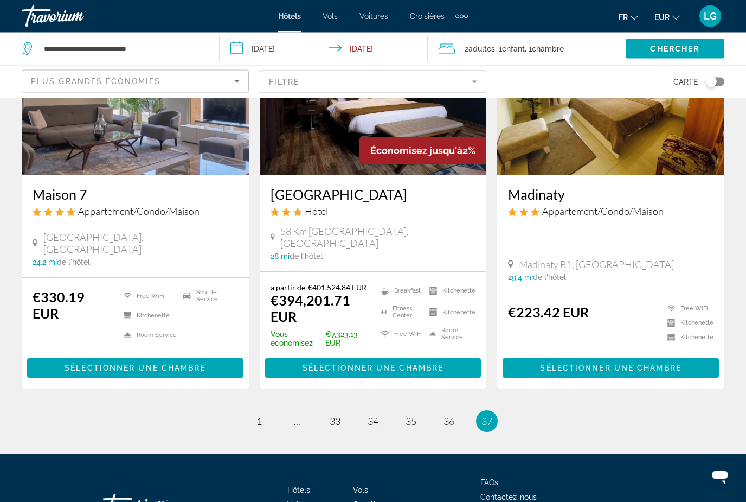
scroll to position [161, 0]
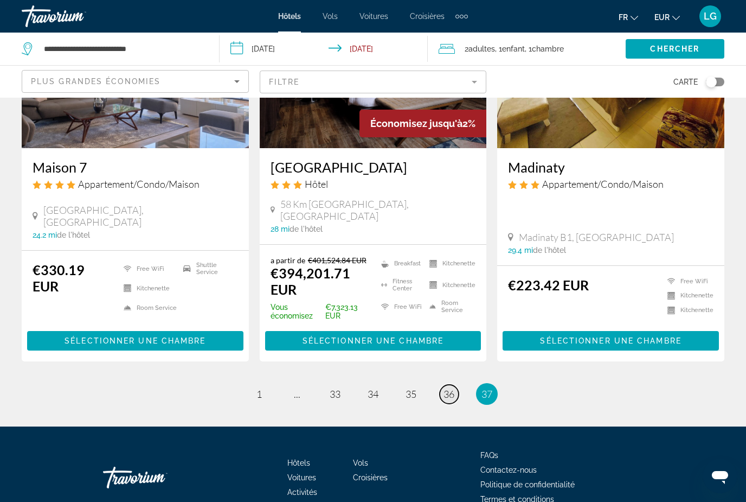
click at [448, 388] on span "36" at bounding box center [449, 394] width 11 height 12
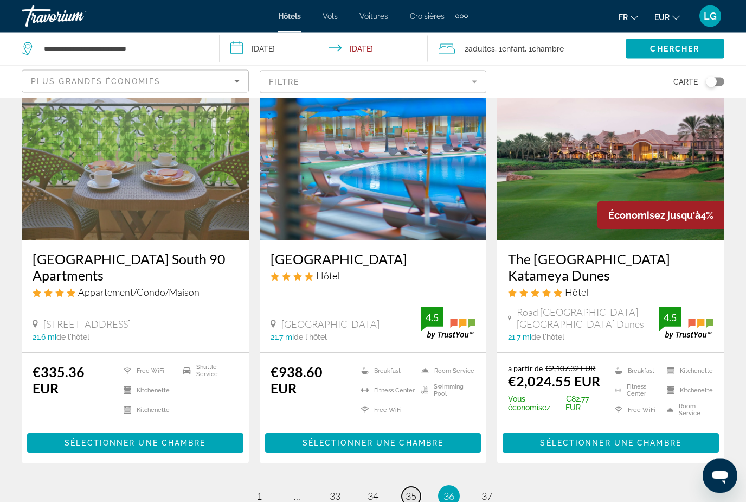
scroll to position [1328, 0]
click at [410, 490] on span "35" at bounding box center [411, 496] width 11 height 12
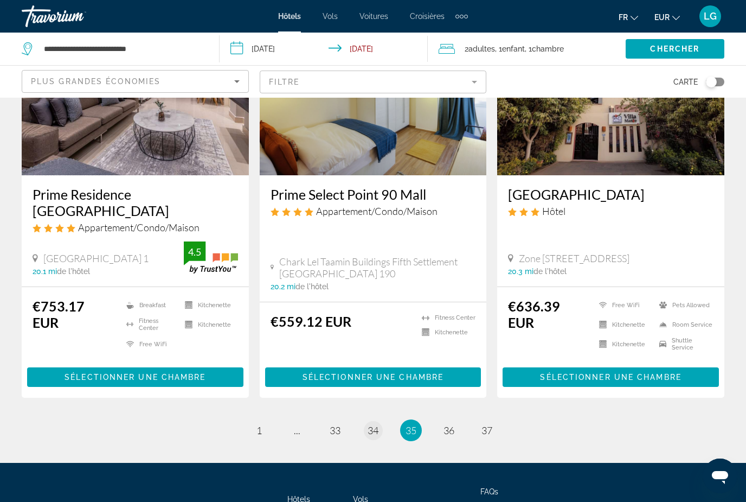
scroll to position [1402, 0]
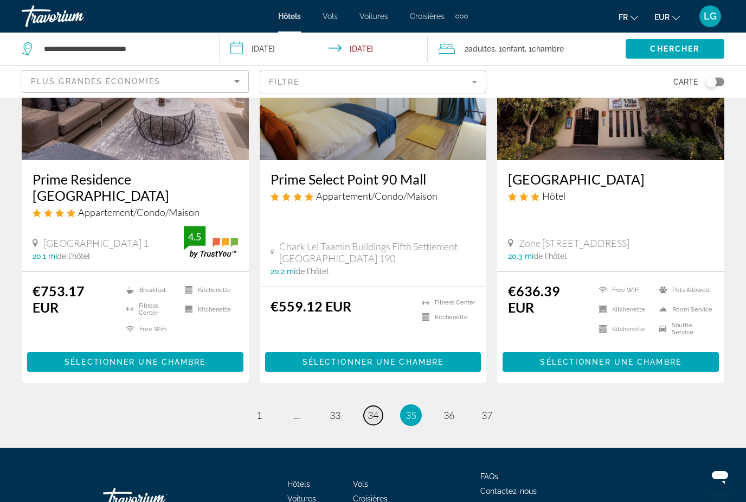
click at [375, 409] on span "34" at bounding box center [373, 415] width 11 height 12
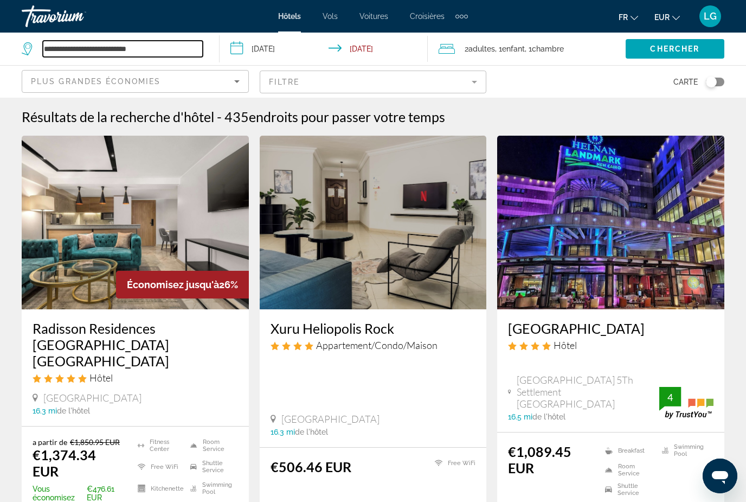
click at [162, 48] on input "**********" at bounding box center [123, 49] width 160 height 16
type input "*"
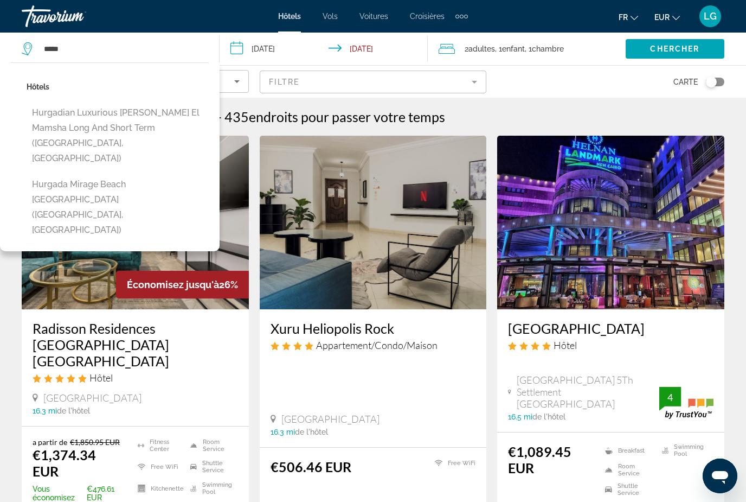
drag, startPoint x: 162, startPoint y: 48, endPoint x: -1, endPoint y: -1, distance: 169.8
click at [0, 0] on html "**********" at bounding box center [373, 251] width 746 height 502
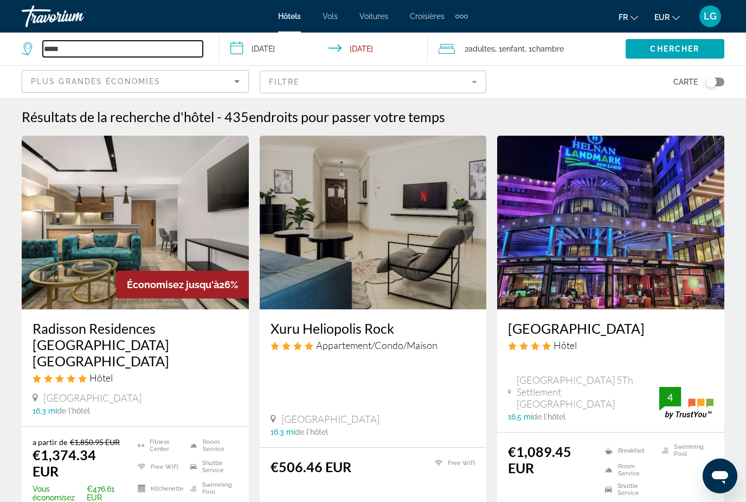
click at [87, 49] on input "*****" at bounding box center [123, 49] width 160 height 16
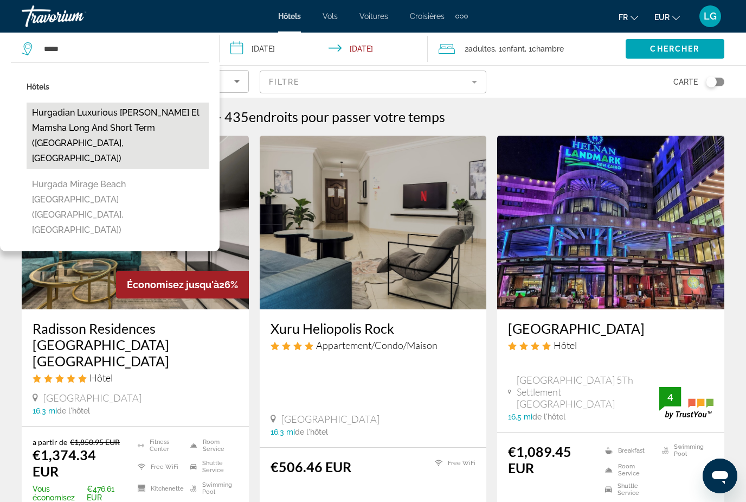
click at [132, 113] on button "Hurgadian Luxurious [PERSON_NAME] El Mamsha Long and Short Term ([GEOGRAPHIC_DA…" at bounding box center [118, 135] width 182 height 66
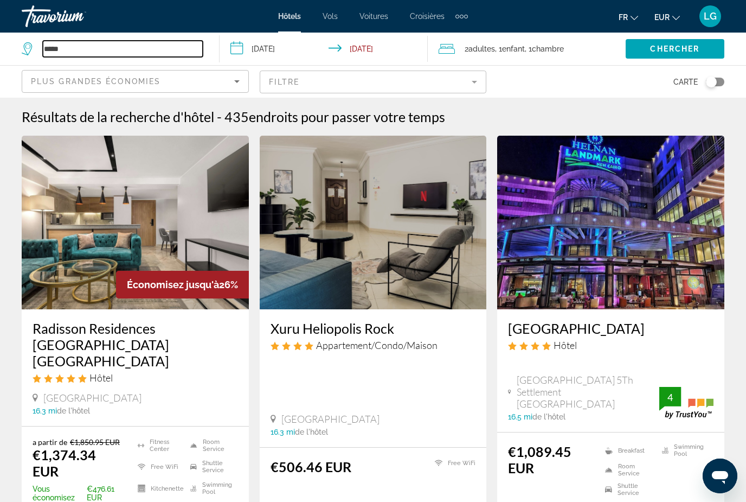
type input "**********"
click at [677, 51] on span "Chercher" at bounding box center [674, 48] width 49 height 9
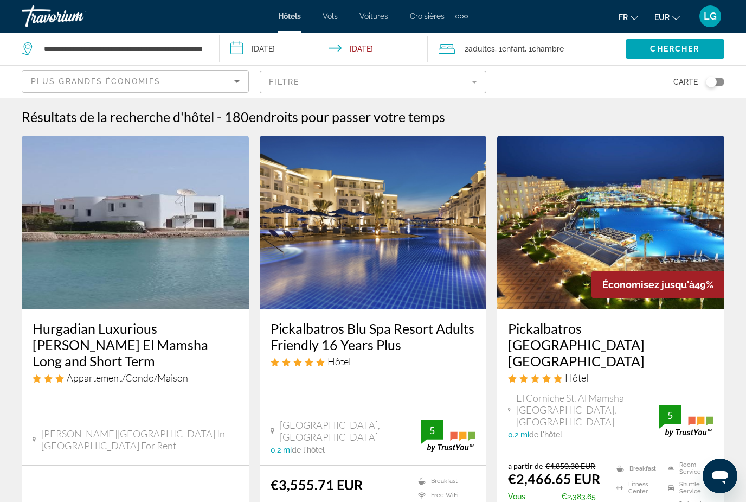
click at [558, 272] on img "Main content" at bounding box center [610, 223] width 227 height 174
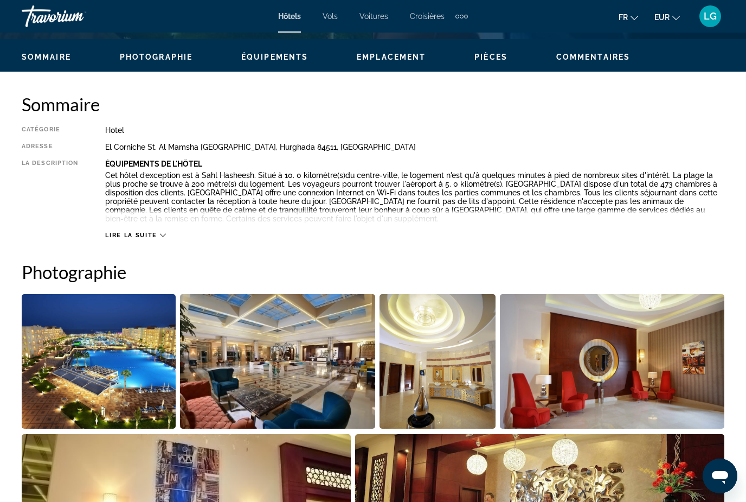
scroll to position [591, 0]
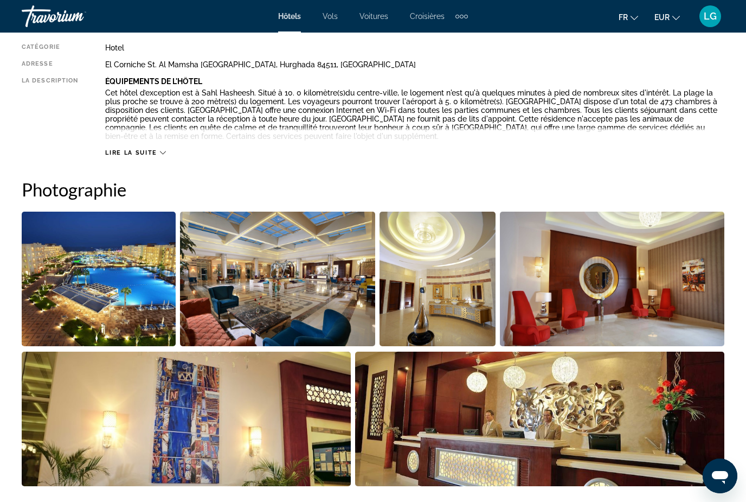
click at [146, 287] on img "Open full-screen image slider" at bounding box center [99, 278] width 154 height 134
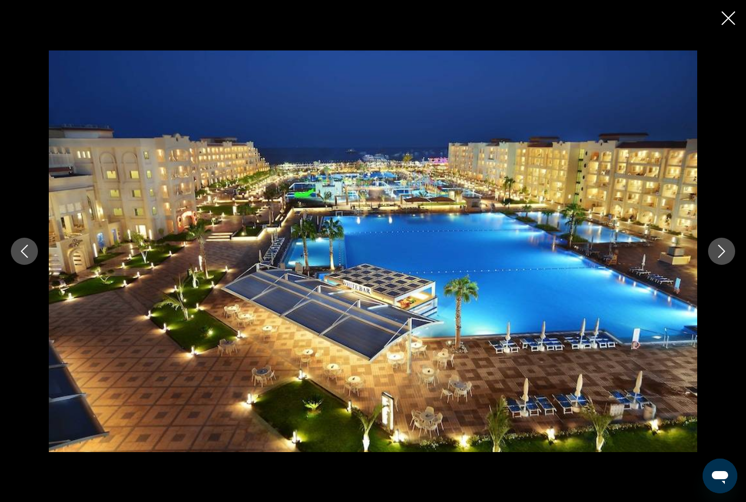
click at [728, 265] on button "Next image" at bounding box center [721, 251] width 27 height 27
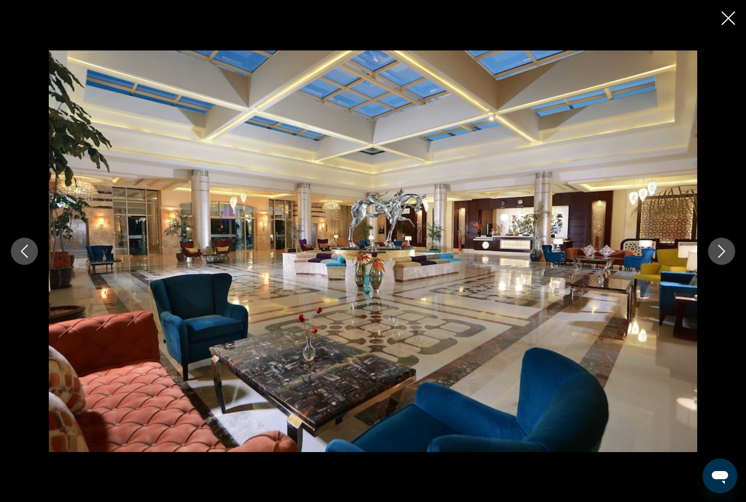
click at [728, 265] on button "Next image" at bounding box center [721, 251] width 27 height 27
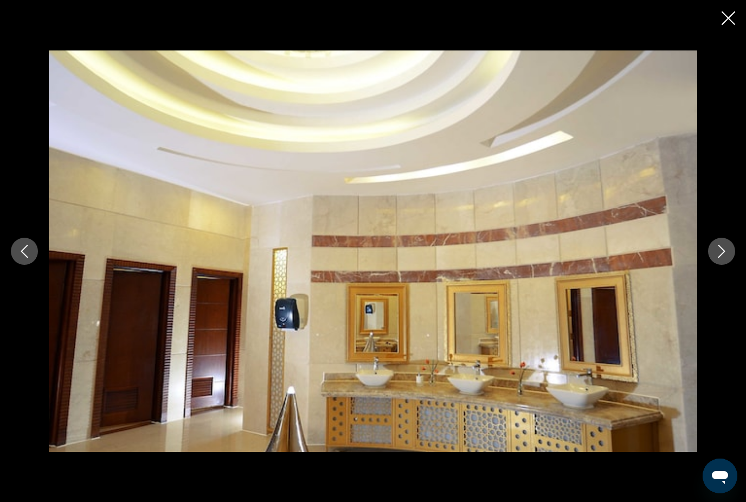
click at [728, 265] on button "Next image" at bounding box center [721, 251] width 27 height 27
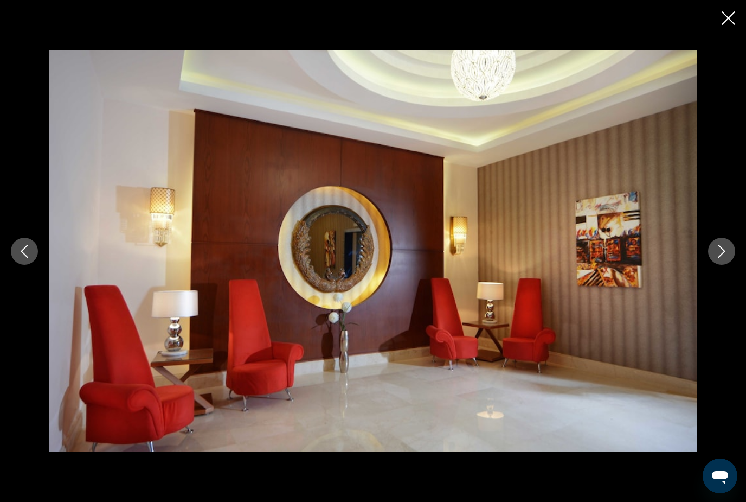
click at [728, 258] on icon "Next image" at bounding box center [721, 251] width 13 height 13
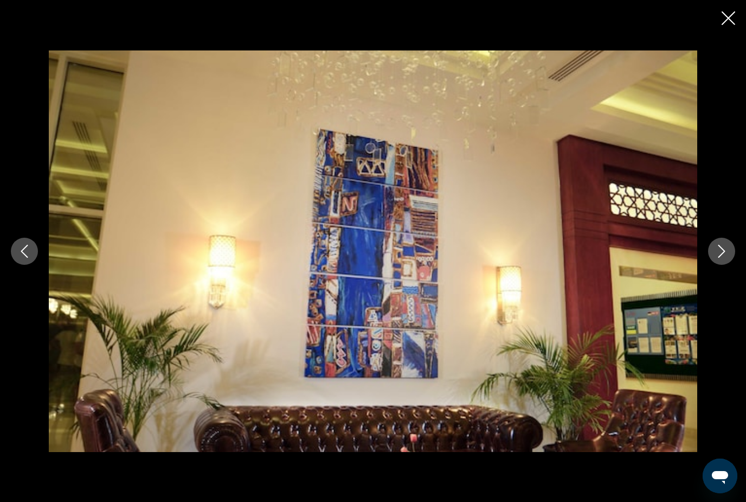
click at [728, 258] on icon "Next image" at bounding box center [721, 251] width 13 height 13
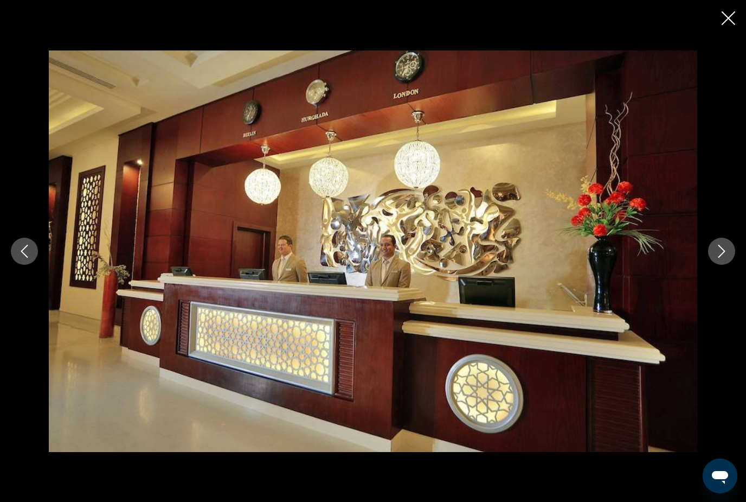
click at [728, 258] on icon "Next image" at bounding box center [721, 251] width 13 height 13
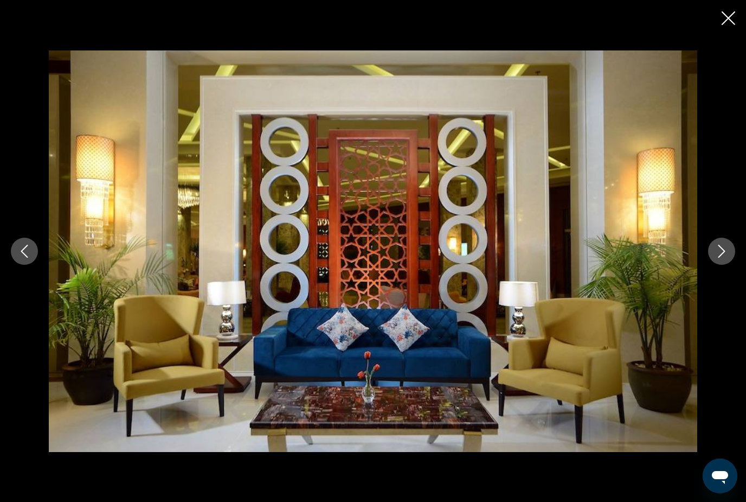
click at [728, 258] on icon "Next image" at bounding box center [721, 251] width 13 height 13
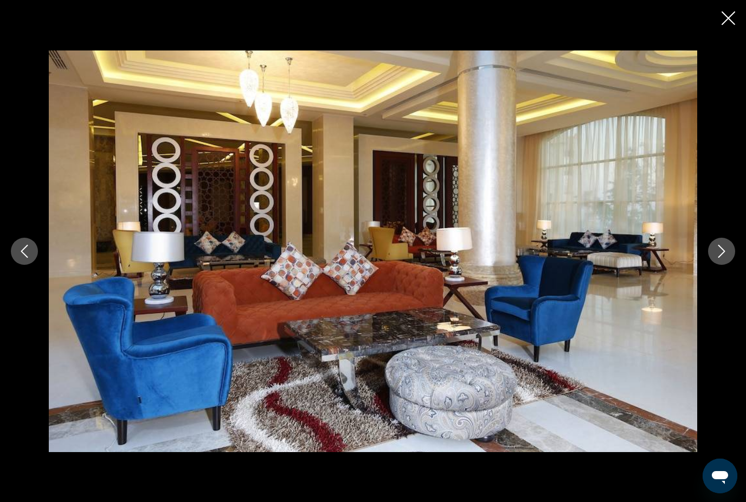
click at [728, 258] on icon "Next image" at bounding box center [721, 251] width 13 height 13
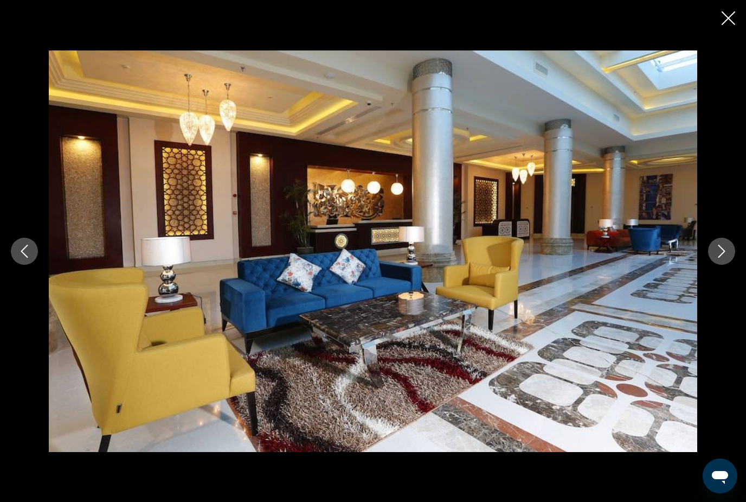
click at [728, 258] on icon "Next image" at bounding box center [721, 251] width 13 height 13
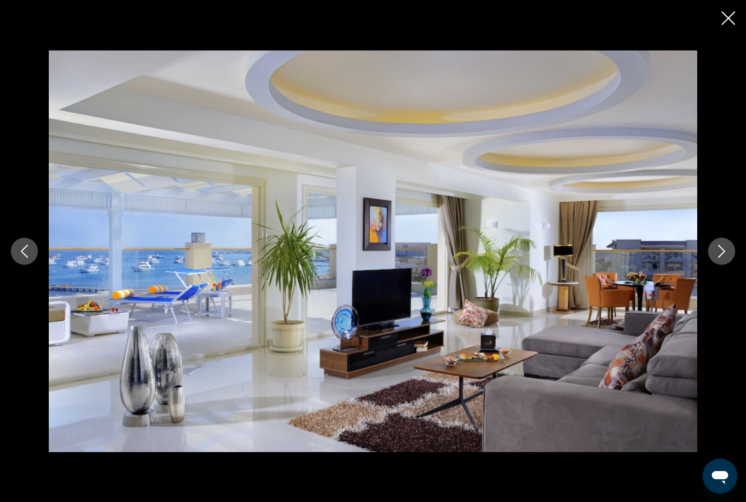
click at [728, 258] on icon "Next image" at bounding box center [721, 251] width 13 height 13
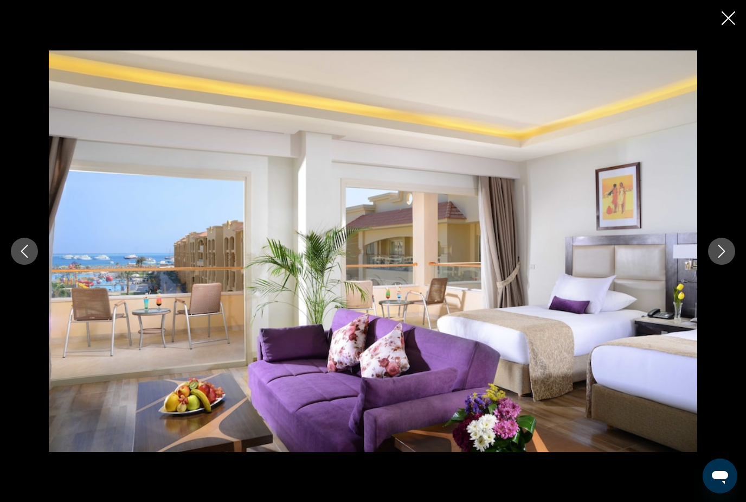
click at [728, 258] on icon "Next image" at bounding box center [721, 251] width 13 height 13
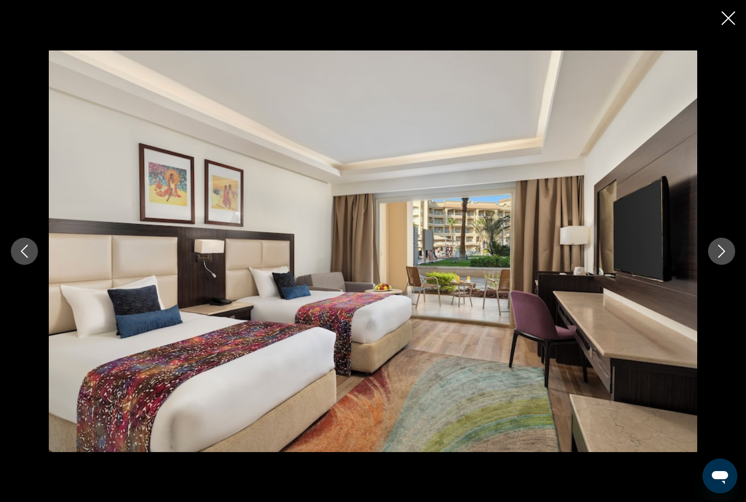
click at [728, 258] on icon "Next image" at bounding box center [721, 251] width 13 height 13
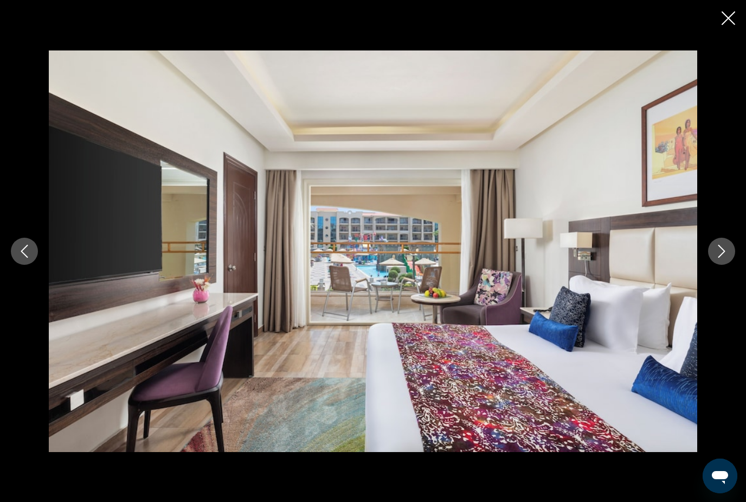
click at [728, 258] on icon "Next image" at bounding box center [721, 251] width 13 height 13
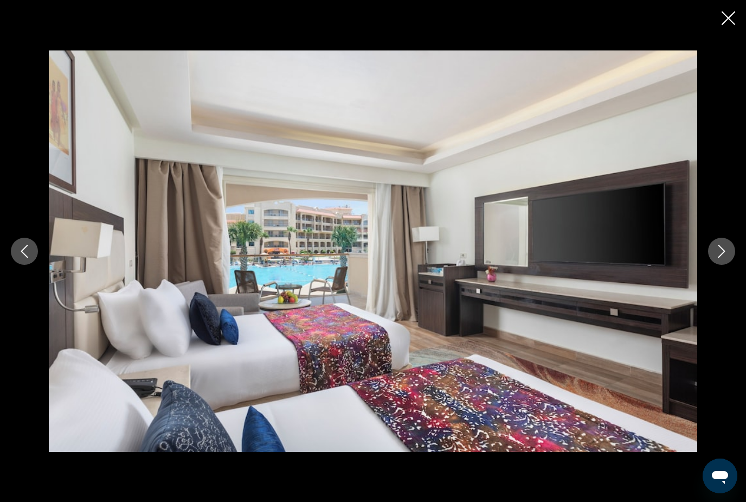
click at [728, 258] on icon "Next image" at bounding box center [721, 251] width 13 height 13
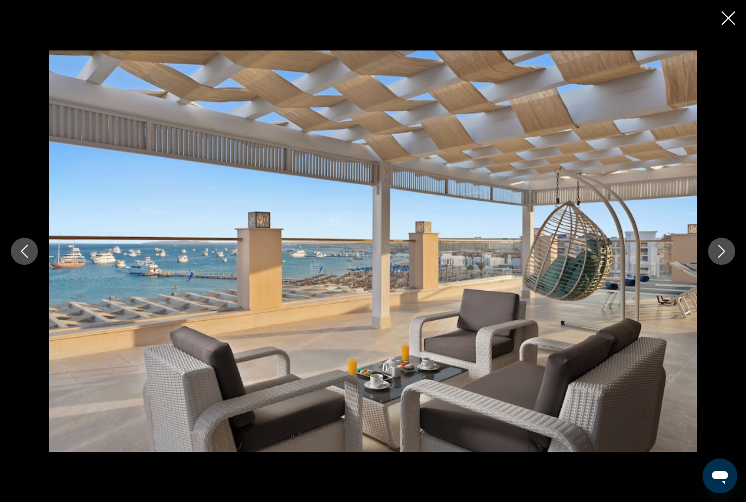
click at [728, 258] on icon "Next image" at bounding box center [721, 251] width 13 height 13
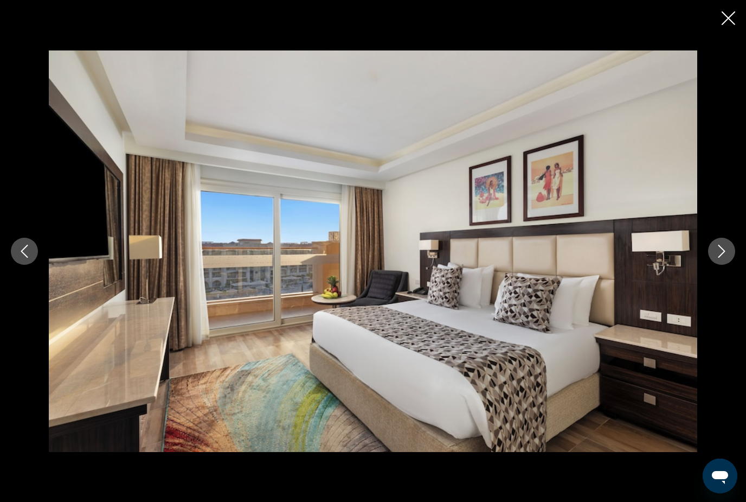
click at [728, 258] on icon "Next image" at bounding box center [721, 251] width 13 height 13
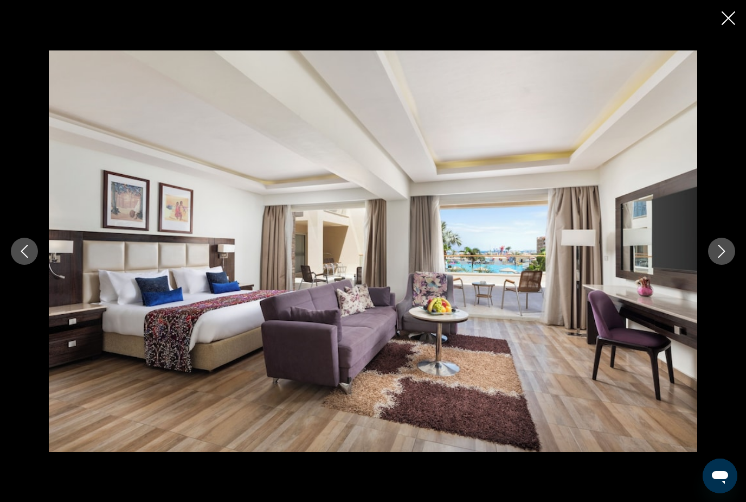
click at [728, 258] on icon "Next image" at bounding box center [721, 251] width 13 height 13
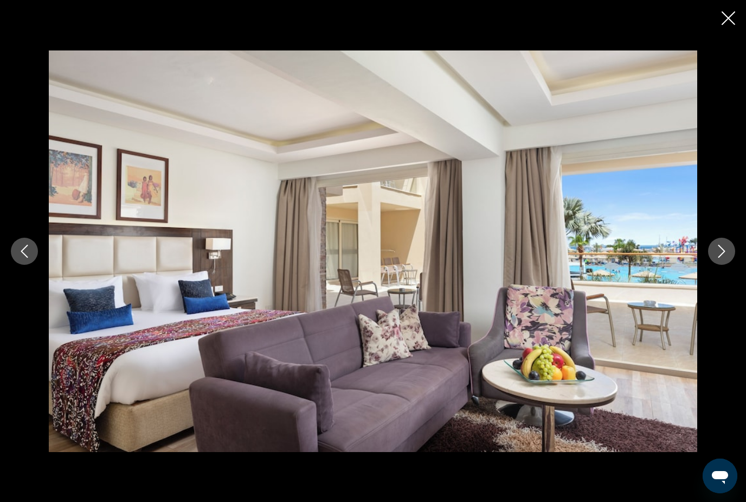
click at [728, 258] on icon "Next image" at bounding box center [721, 251] width 13 height 13
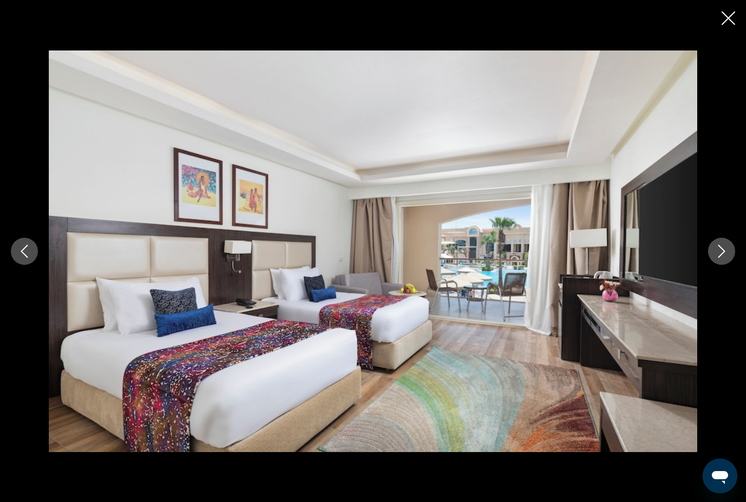
click at [727, 258] on icon "Next image" at bounding box center [721, 251] width 13 height 13
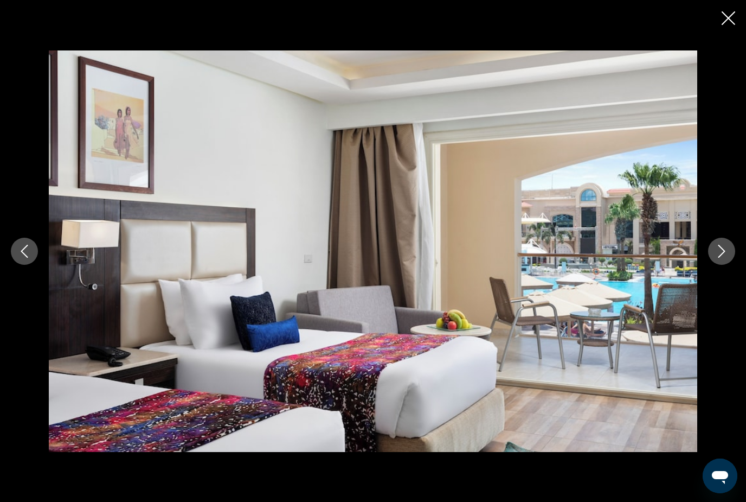
click at [727, 258] on icon "Next image" at bounding box center [721, 251] width 13 height 13
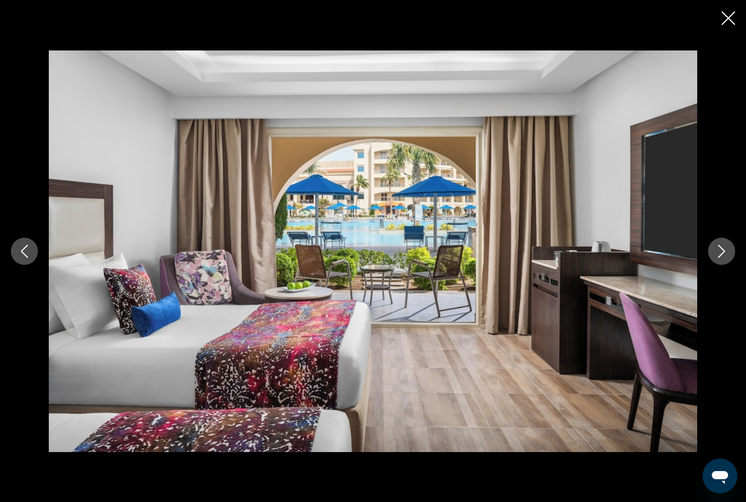
click at [727, 258] on icon "Next image" at bounding box center [721, 251] width 13 height 13
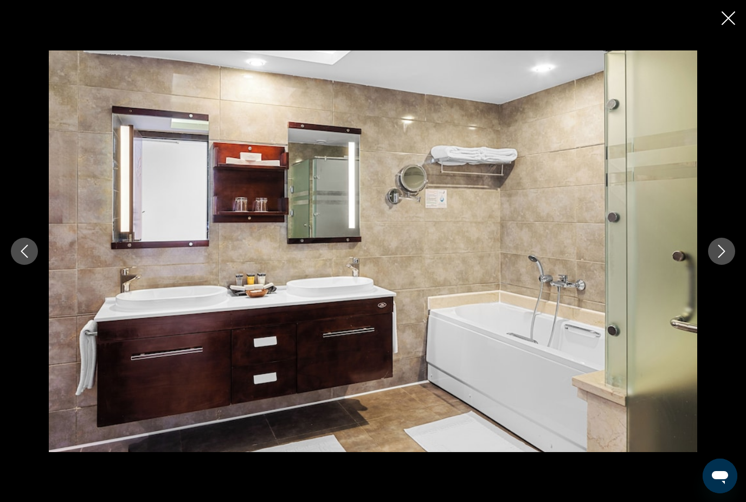
click at [714, 265] on button "Next image" at bounding box center [721, 251] width 27 height 27
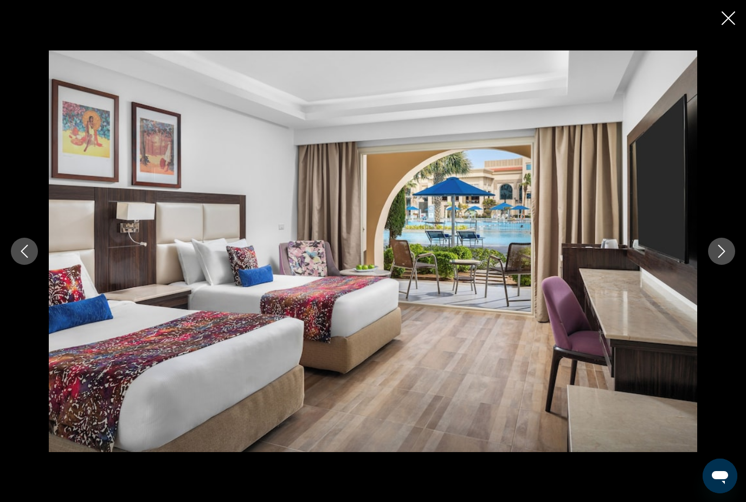
click at [714, 265] on button "Next image" at bounding box center [721, 251] width 27 height 27
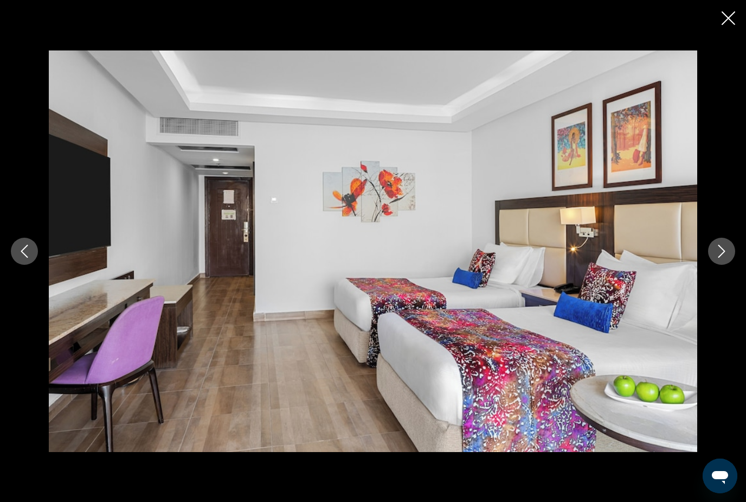
click at [714, 265] on button "Next image" at bounding box center [721, 251] width 27 height 27
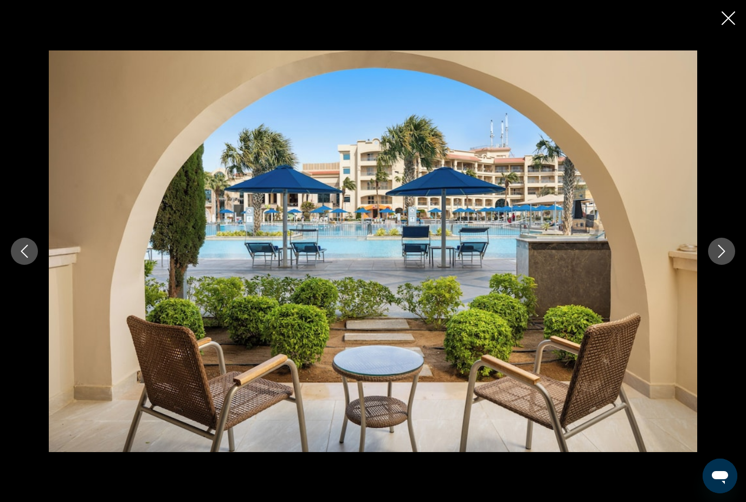
click at [714, 265] on button "Next image" at bounding box center [721, 251] width 27 height 27
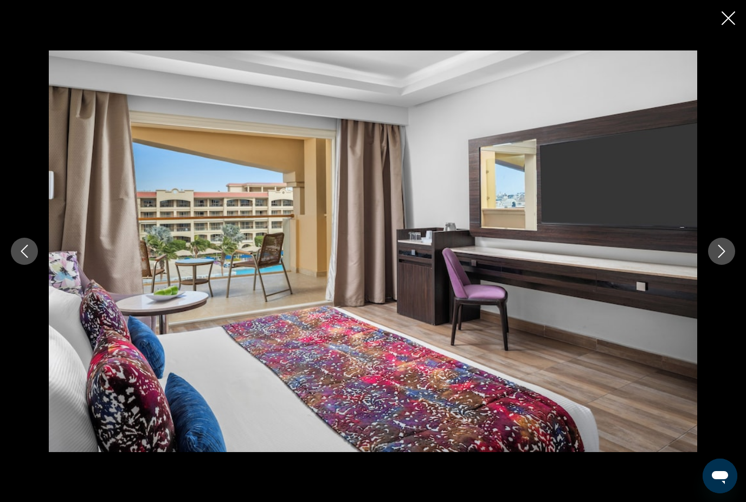
click at [714, 265] on button "Next image" at bounding box center [721, 251] width 27 height 27
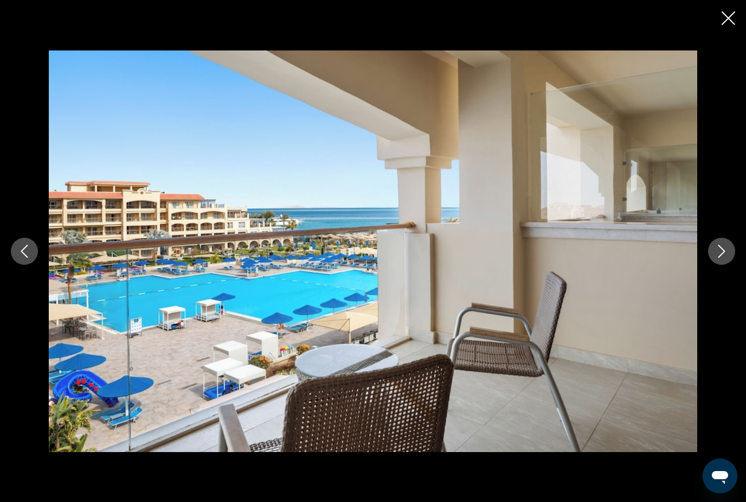
click at [714, 265] on button "Next image" at bounding box center [721, 251] width 27 height 27
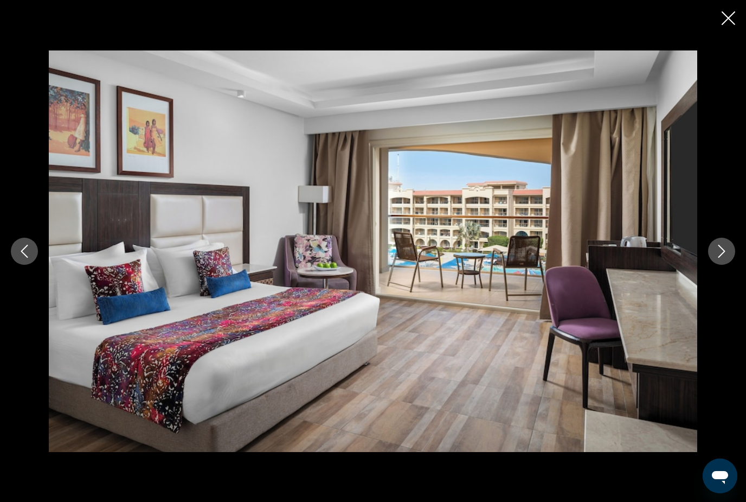
click at [714, 265] on button "Next image" at bounding box center [721, 251] width 27 height 27
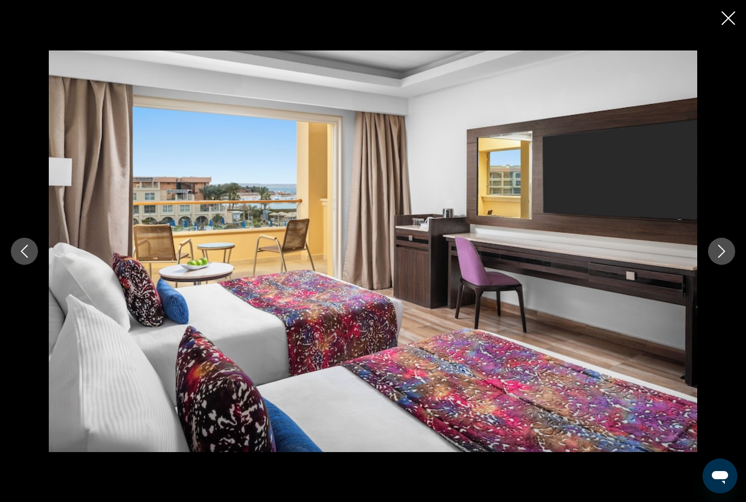
click at [727, 27] on div "prev next" at bounding box center [373, 251] width 746 height 502
click at [727, 14] on icon "Close slideshow" at bounding box center [729, 18] width 14 height 14
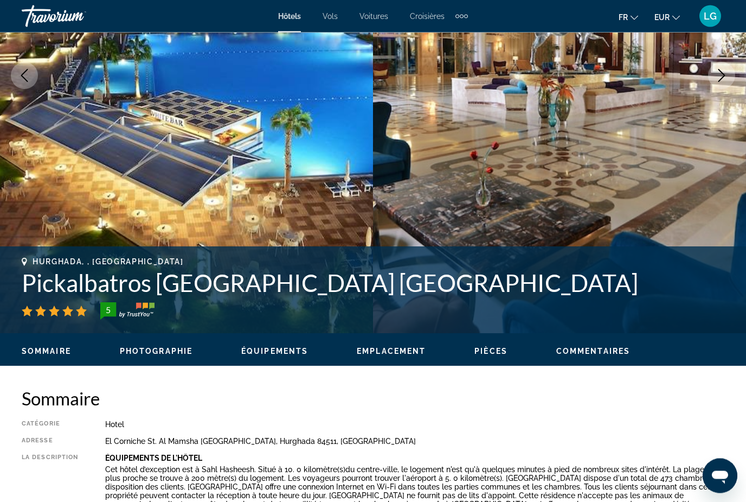
scroll to position [215, 0]
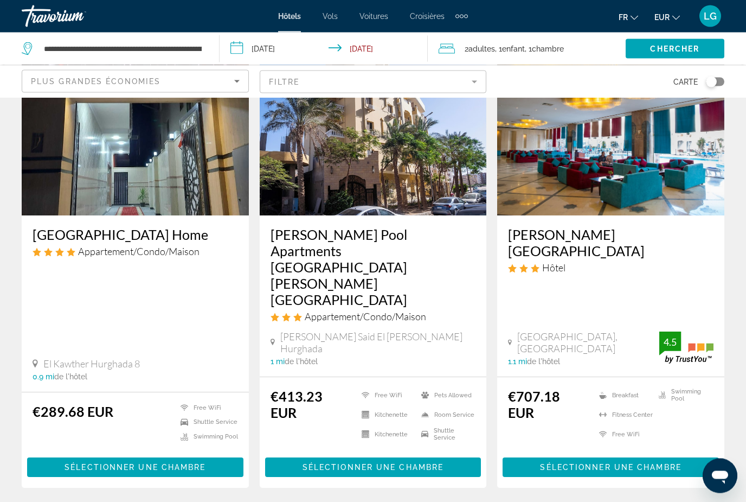
scroll to position [1363, 0]
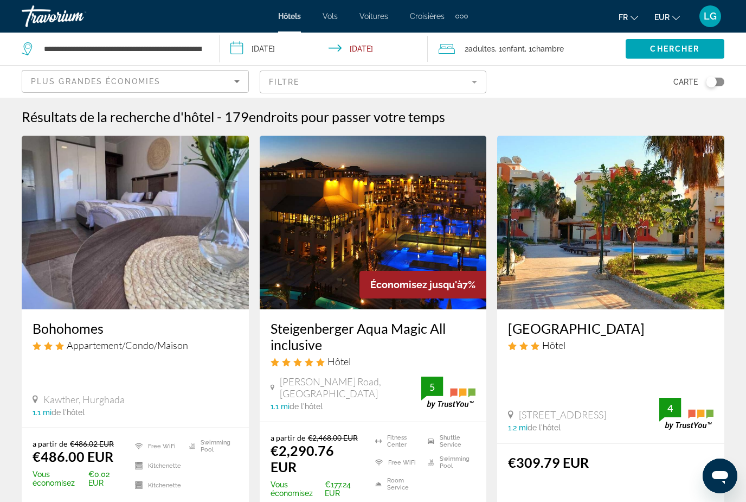
click at [339, 252] on img "Main content" at bounding box center [373, 223] width 227 height 174
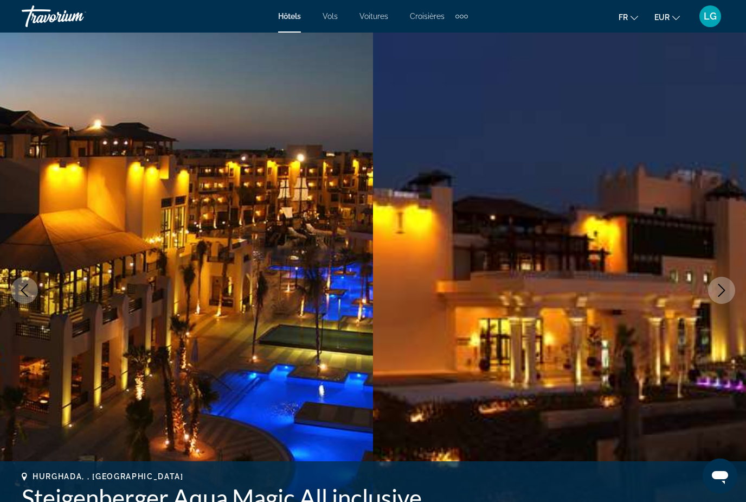
click at [726, 292] on icon "Next image" at bounding box center [721, 290] width 13 height 13
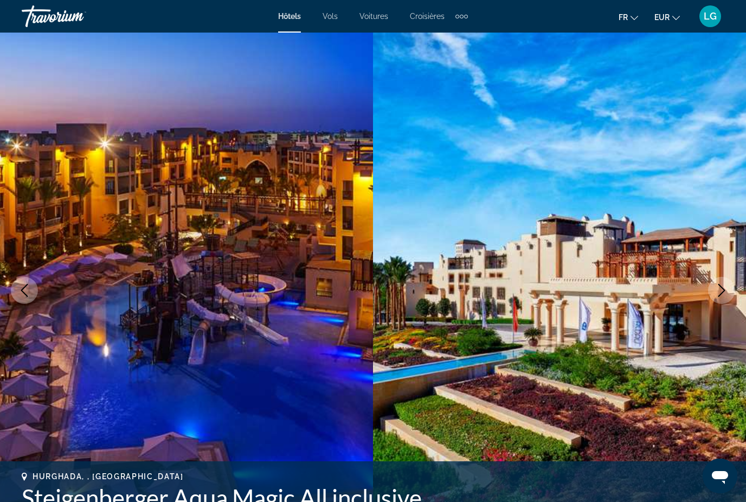
click at [726, 292] on icon "Next image" at bounding box center [721, 290] width 13 height 13
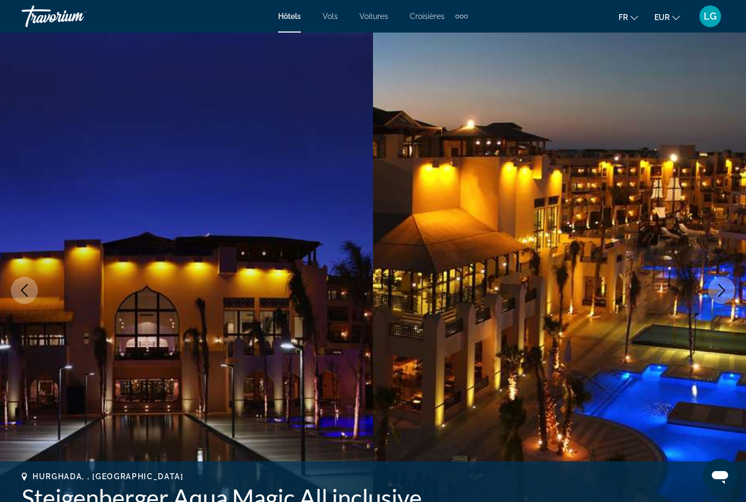
click at [726, 292] on icon "Next image" at bounding box center [721, 290] width 13 height 13
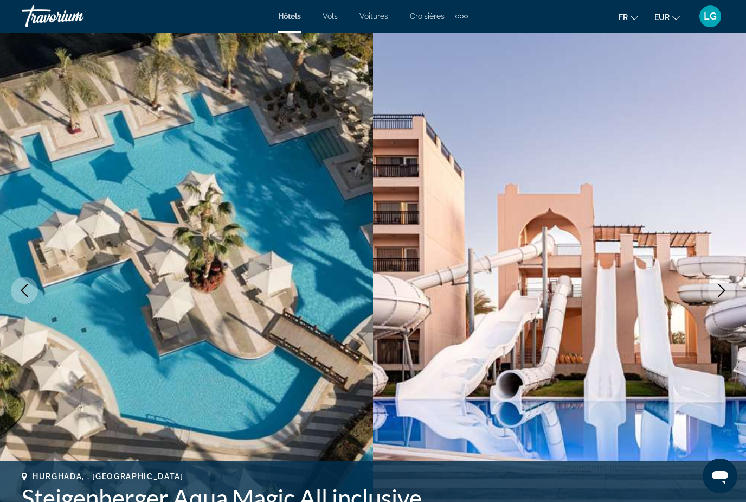
click at [727, 292] on icon "Next image" at bounding box center [721, 290] width 13 height 13
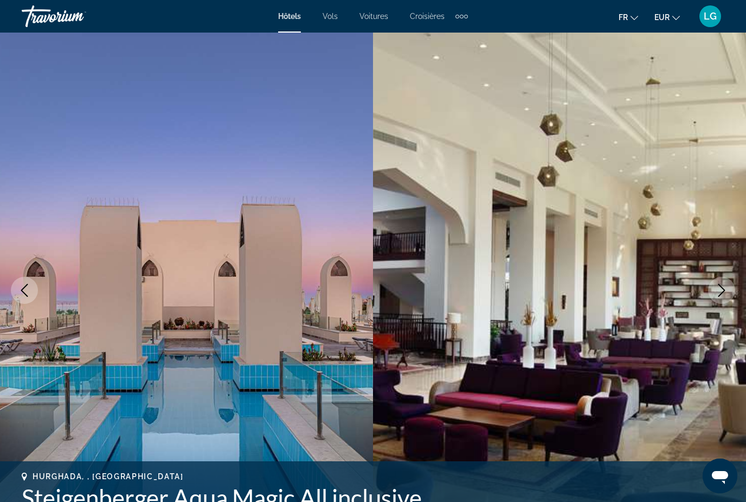
click at [727, 292] on icon "Next image" at bounding box center [721, 290] width 13 height 13
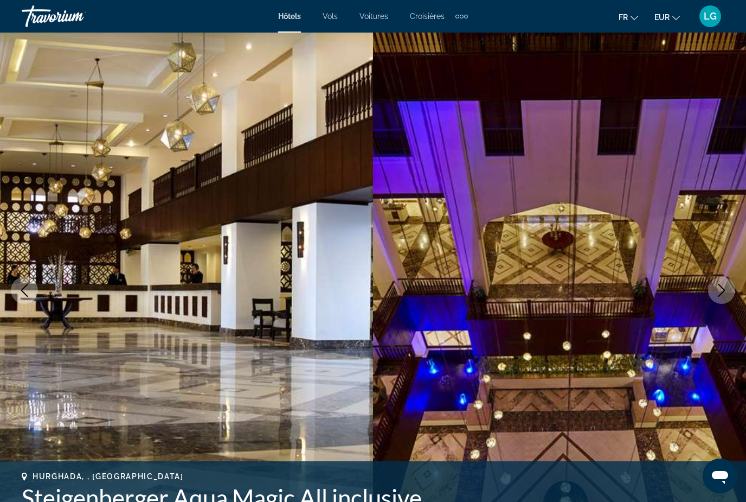
click at [727, 292] on icon "Next image" at bounding box center [721, 290] width 13 height 13
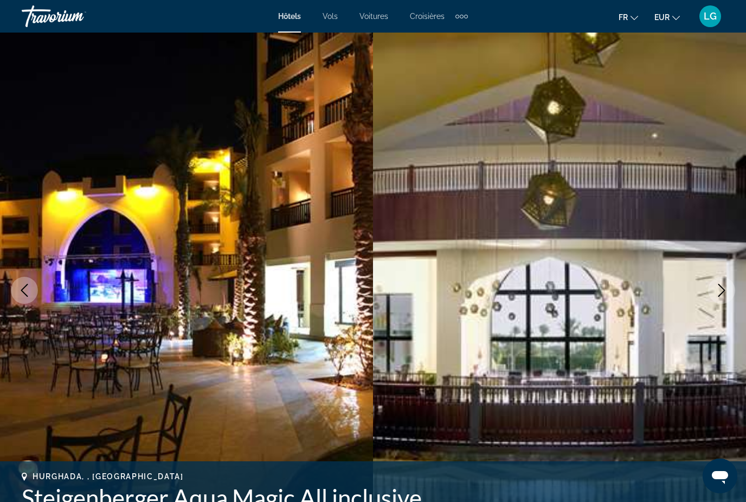
click at [727, 292] on icon "Next image" at bounding box center [721, 290] width 13 height 13
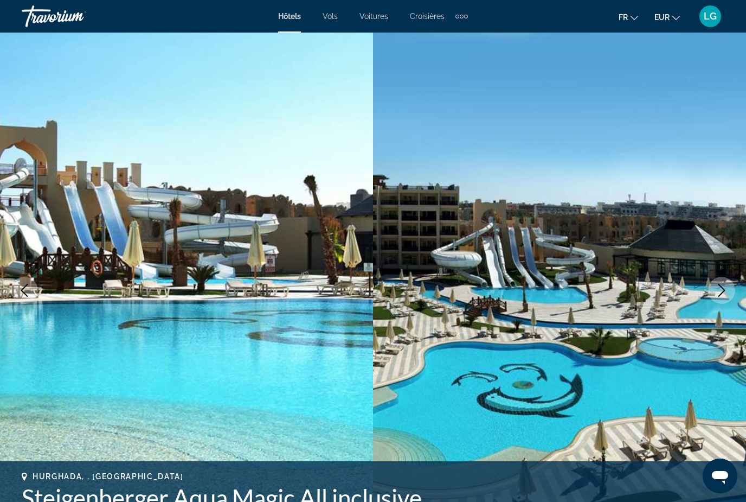
click at [727, 292] on icon "Next image" at bounding box center [721, 290] width 13 height 13
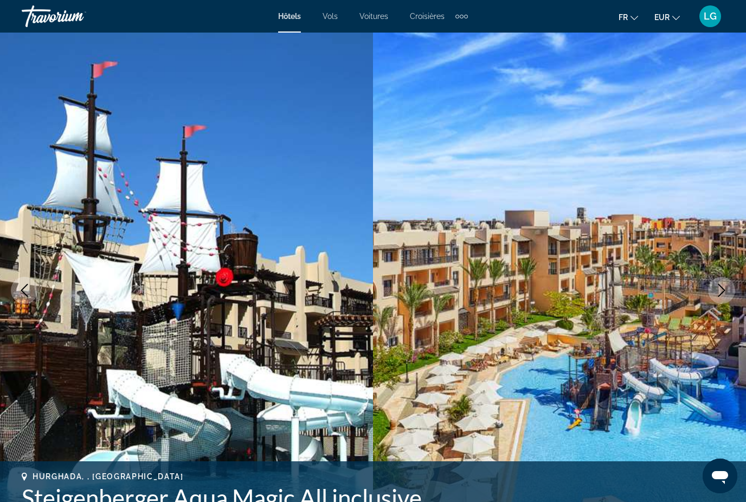
click at [727, 292] on icon "Next image" at bounding box center [721, 290] width 13 height 13
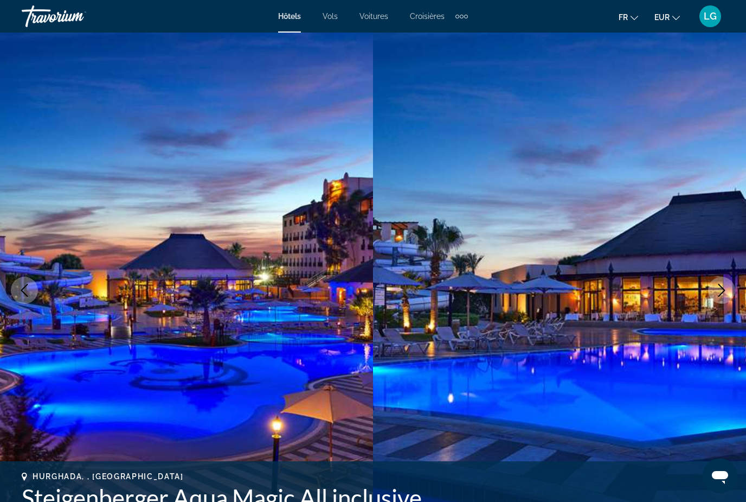
click at [727, 292] on icon "Next image" at bounding box center [721, 290] width 13 height 13
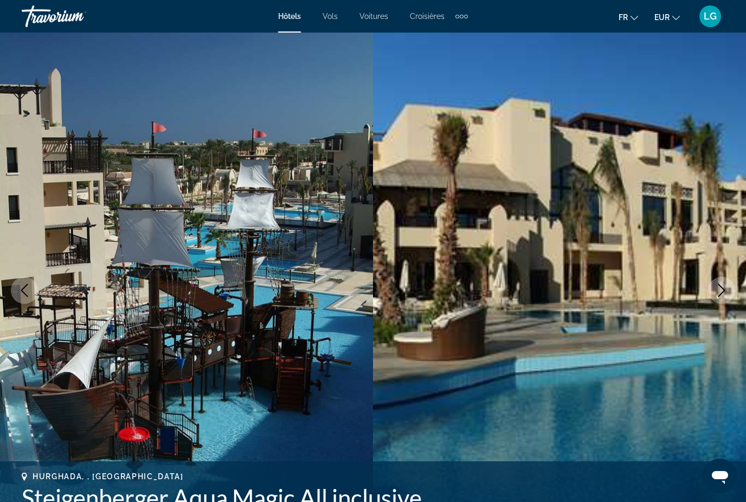
click at [727, 292] on icon "Next image" at bounding box center [721, 290] width 13 height 13
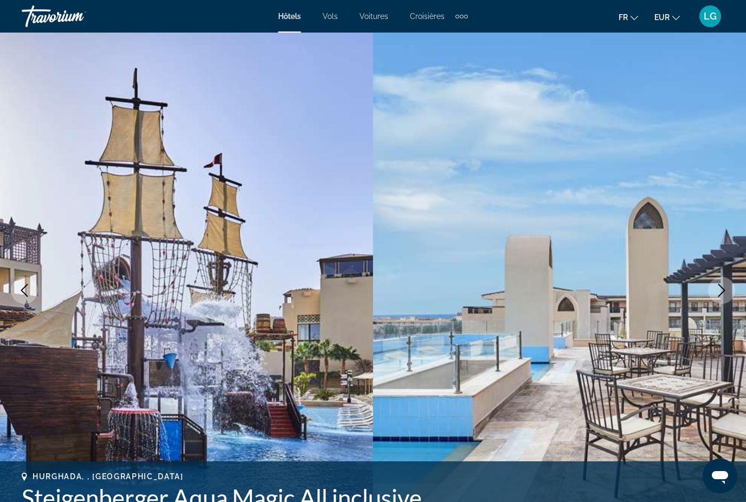
click at [727, 292] on icon "Next image" at bounding box center [721, 290] width 13 height 13
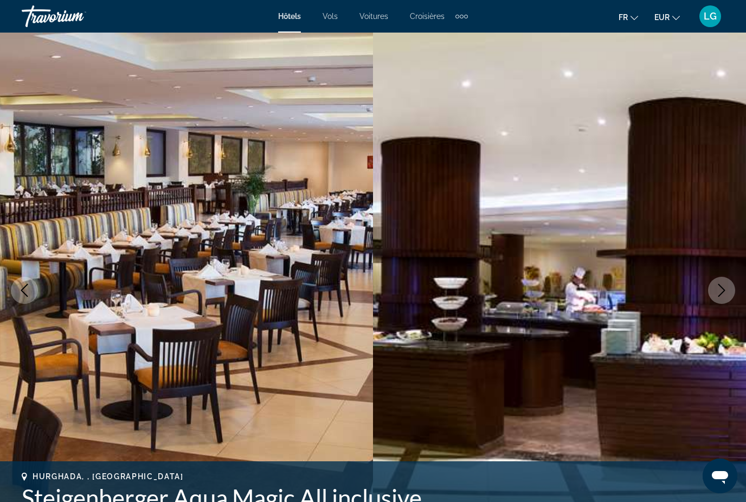
click at [727, 292] on icon "Next image" at bounding box center [721, 290] width 13 height 13
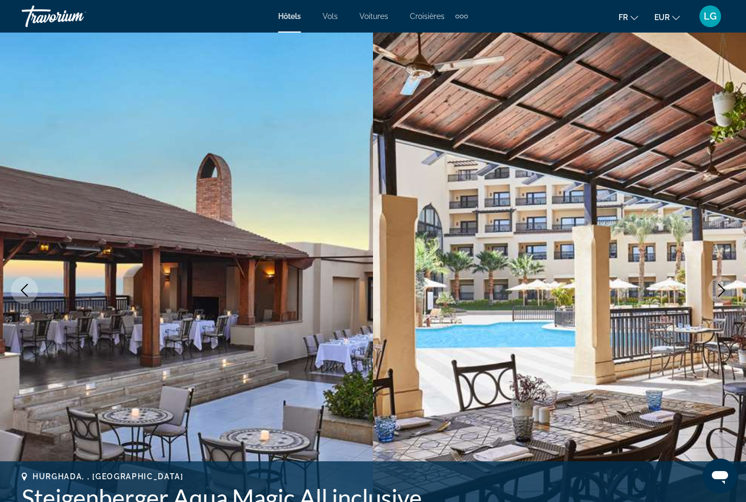
click at [727, 292] on icon "Next image" at bounding box center [721, 290] width 13 height 13
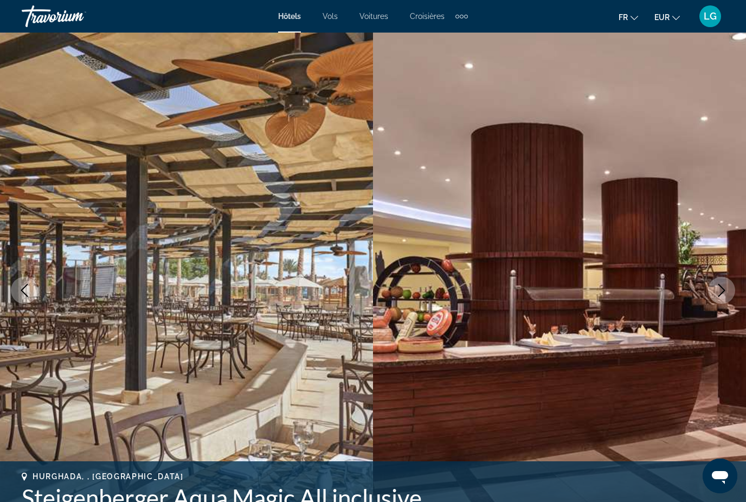
click at [727, 292] on icon "Next image" at bounding box center [721, 290] width 13 height 13
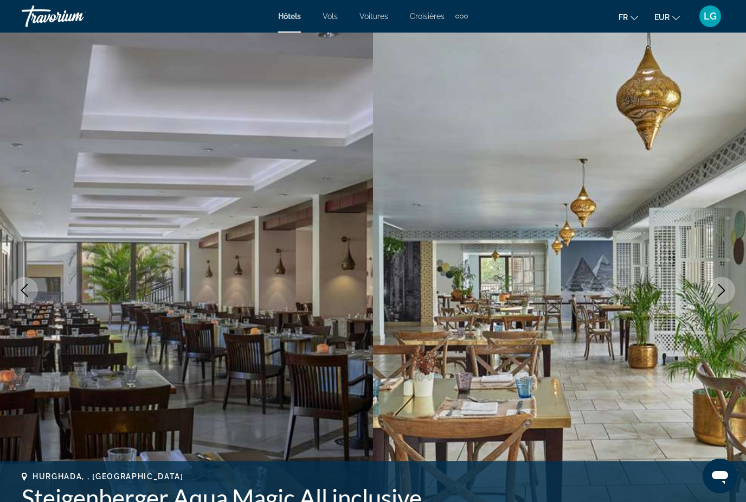
click at [727, 292] on icon "Next image" at bounding box center [721, 290] width 13 height 13
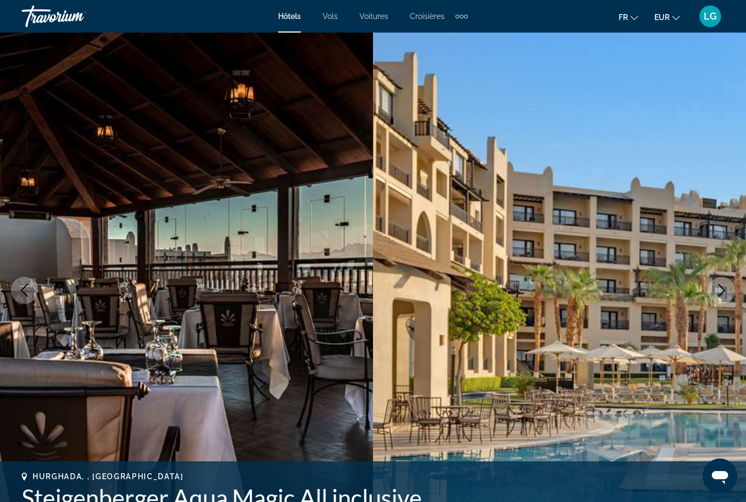
click at [727, 292] on icon "Next image" at bounding box center [721, 290] width 13 height 13
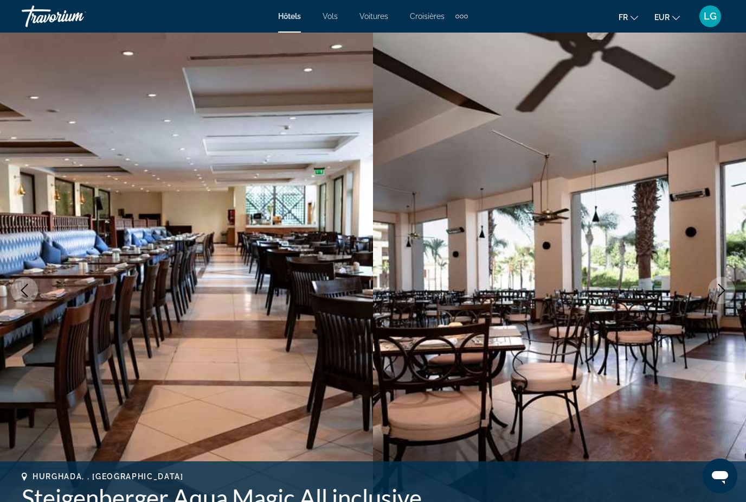
click at [727, 292] on icon "Next image" at bounding box center [721, 290] width 13 height 13
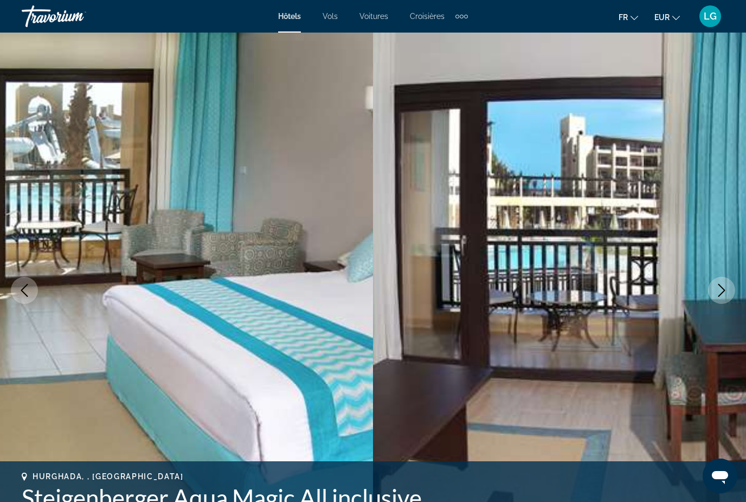
click at [727, 292] on icon "Next image" at bounding box center [721, 290] width 13 height 13
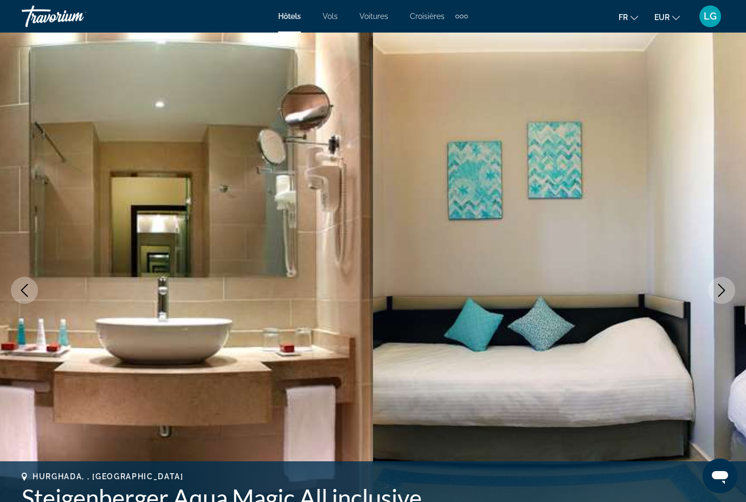
click at [727, 292] on icon "Next image" at bounding box center [721, 290] width 13 height 13
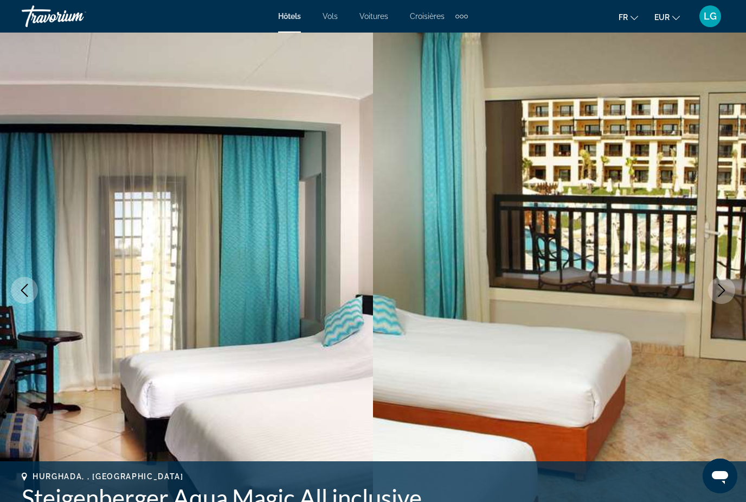
click at [727, 291] on icon "Next image" at bounding box center [721, 290] width 13 height 13
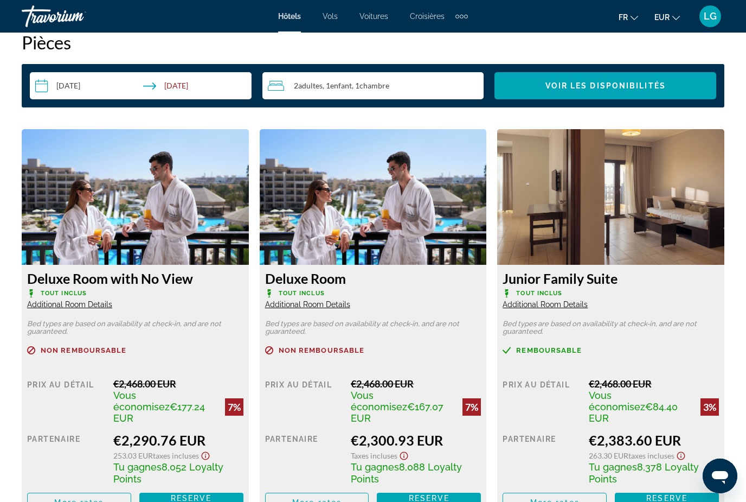
scroll to position [1545, 0]
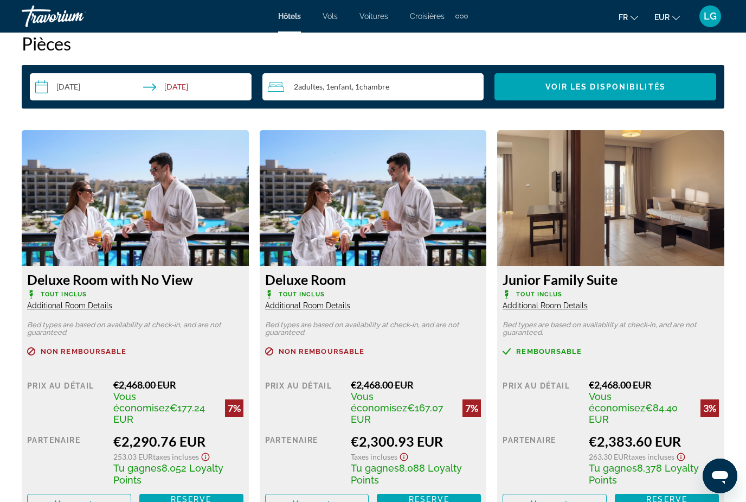
click at [684, 452] on icon "Show Taxes and Fees disclaimer" at bounding box center [681, 457] width 13 height 10
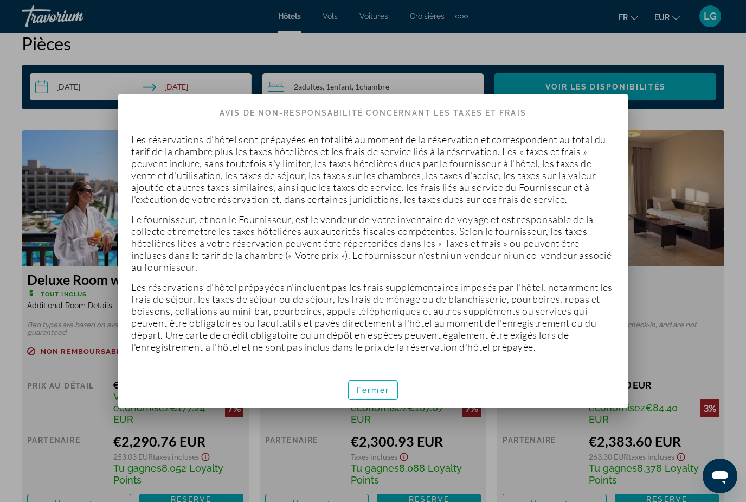
scroll to position [0, 0]
click at [387, 394] on span "Fermer" at bounding box center [373, 390] width 33 height 9
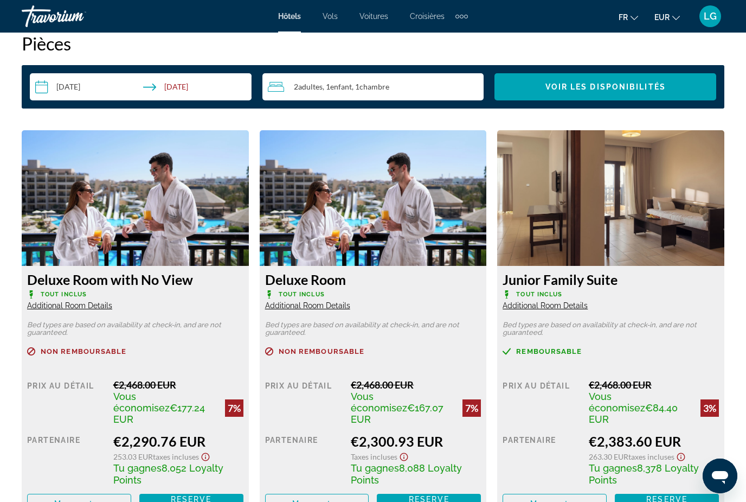
scroll to position [1545, 0]
click at [574, 301] on span "Additional Room Details" at bounding box center [545, 305] width 85 height 9
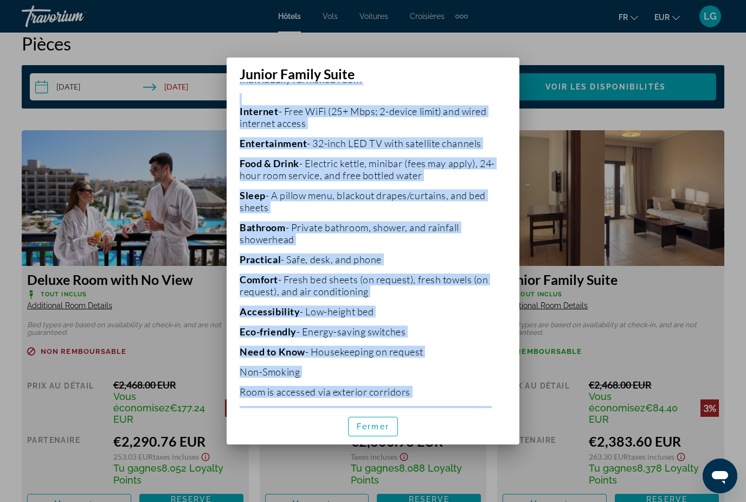
scroll to position [259, 0]
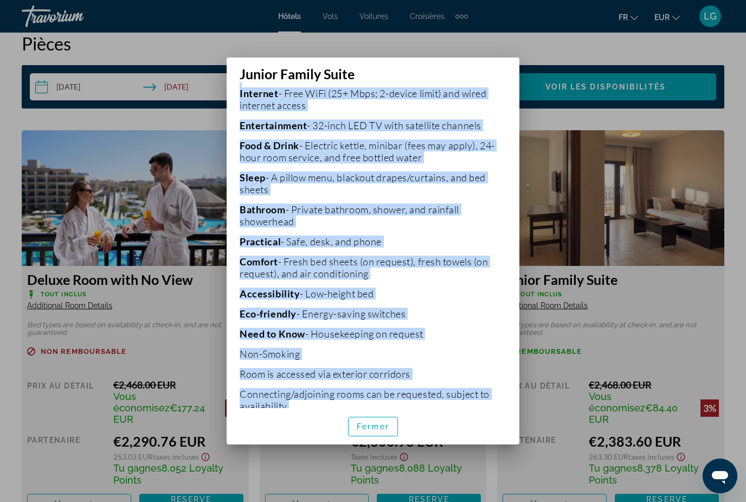
drag, startPoint x: 255, startPoint y: 290, endPoint x: 414, endPoint y: 423, distance: 207.5
click at [414, 423] on div "Junior Family Suite Bed types are based on availability at check-in, and are no…" at bounding box center [373, 250] width 293 height 387
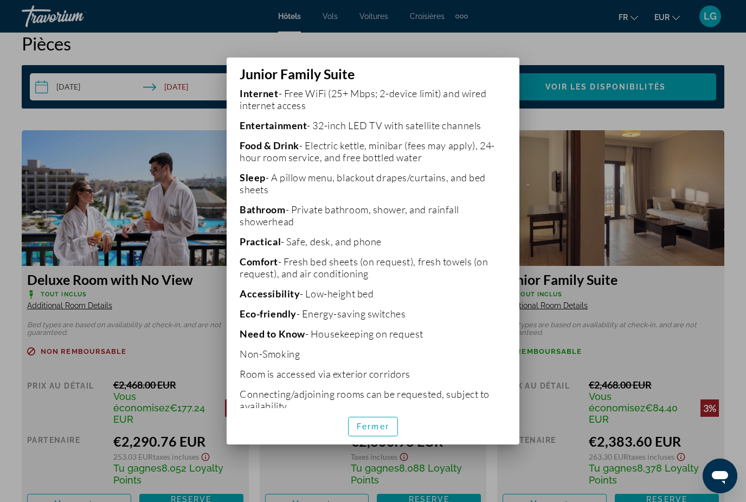
drag, startPoint x: 414, startPoint y: 374, endPoint x: 499, endPoint y: 441, distance: 108.4
click at [390, 437] on span "button" at bounding box center [373, 426] width 49 height 26
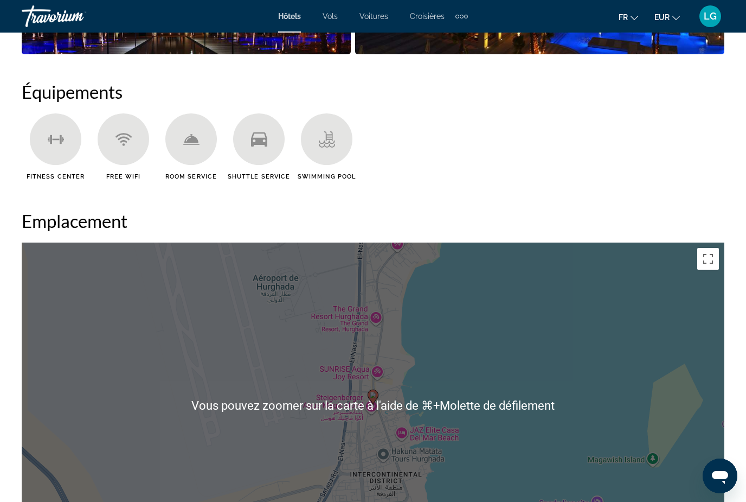
scroll to position [986, 0]
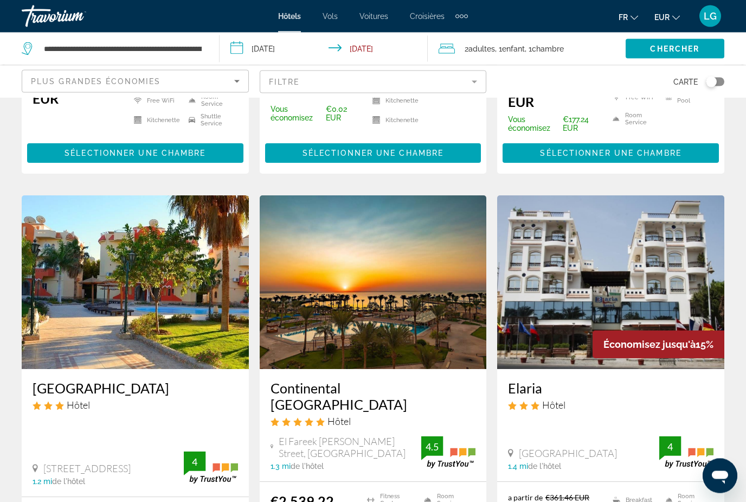
scroll to position [365, 0]
click at [331, 329] on img "Main content" at bounding box center [373, 282] width 227 height 174
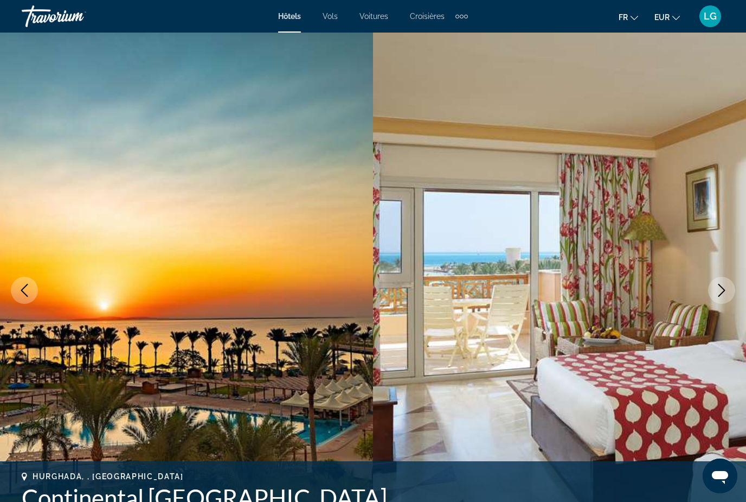
click at [718, 294] on icon "Next image" at bounding box center [721, 290] width 13 height 13
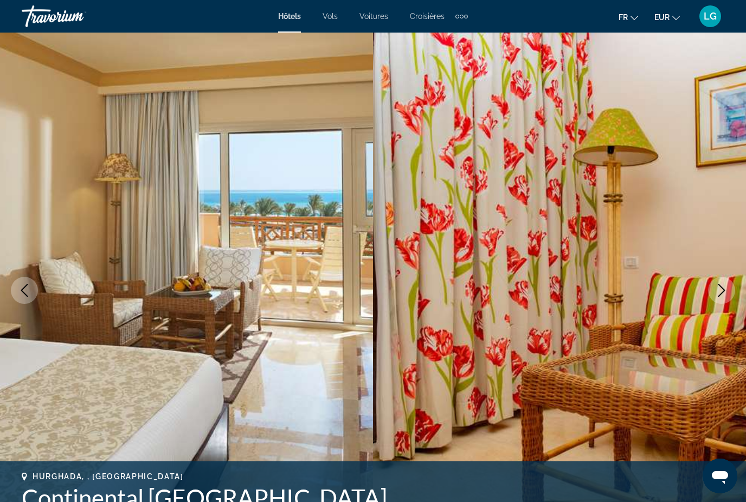
click at [718, 294] on icon "Next image" at bounding box center [721, 290] width 13 height 13
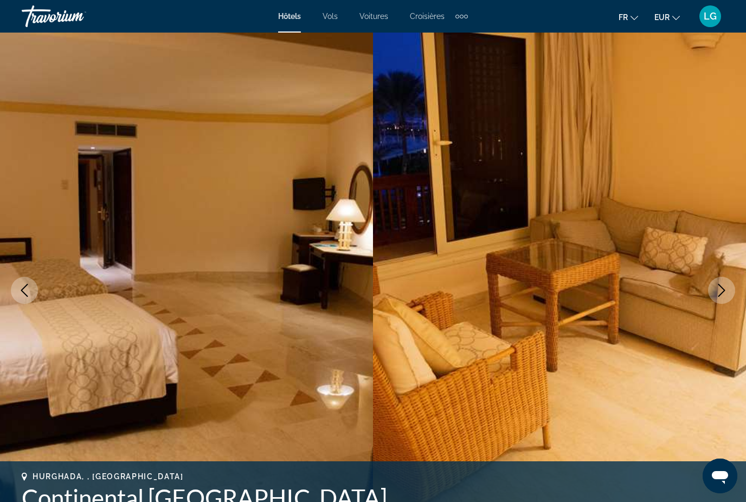
click at [722, 291] on icon "Next image" at bounding box center [721, 290] width 13 height 13
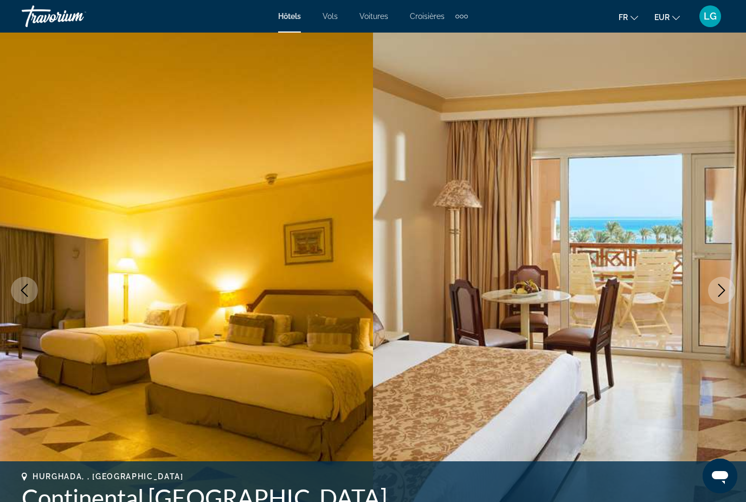
click at [722, 291] on icon "Next image" at bounding box center [721, 290] width 13 height 13
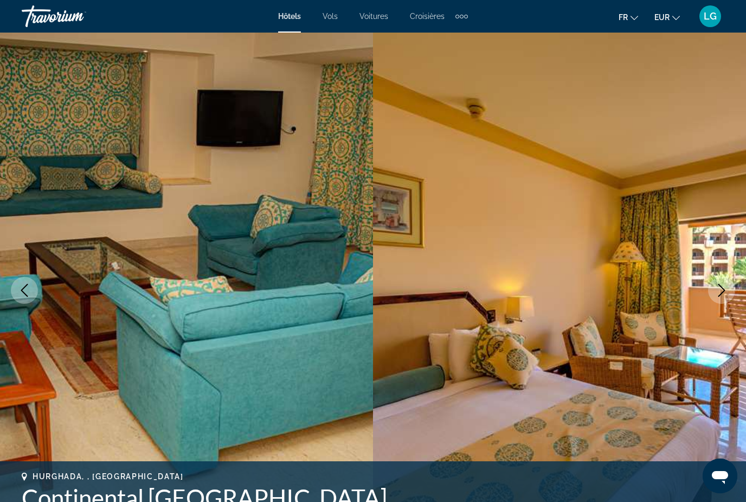
click at [722, 291] on icon "Next image" at bounding box center [721, 290] width 13 height 13
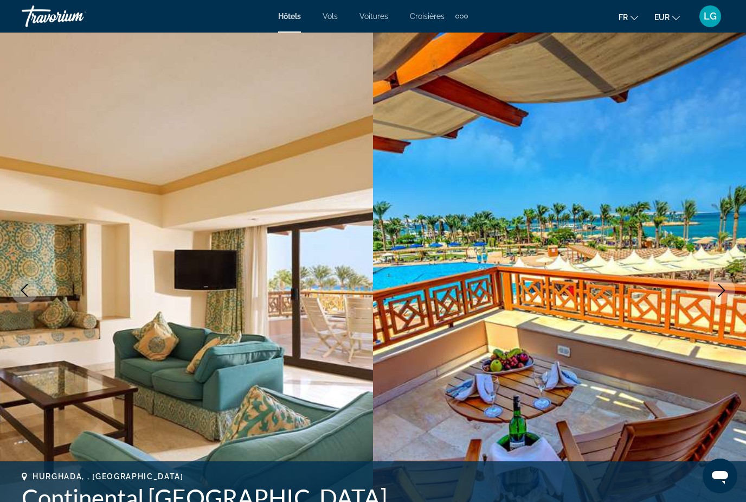
click at [722, 291] on icon "Next image" at bounding box center [721, 290] width 13 height 13
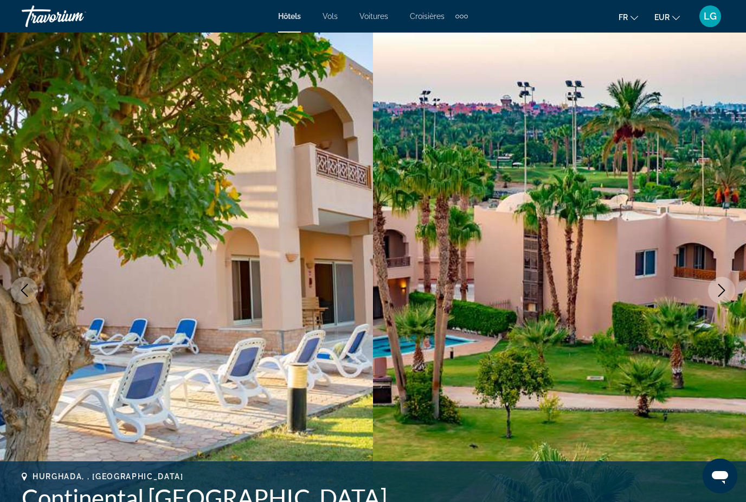
click at [722, 291] on icon "Next image" at bounding box center [721, 290] width 13 height 13
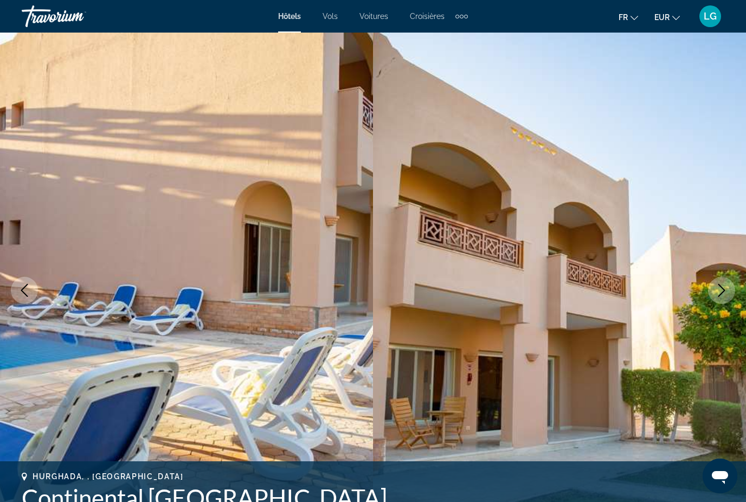
click at [722, 291] on icon "Next image" at bounding box center [721, 290] width 13 height 13
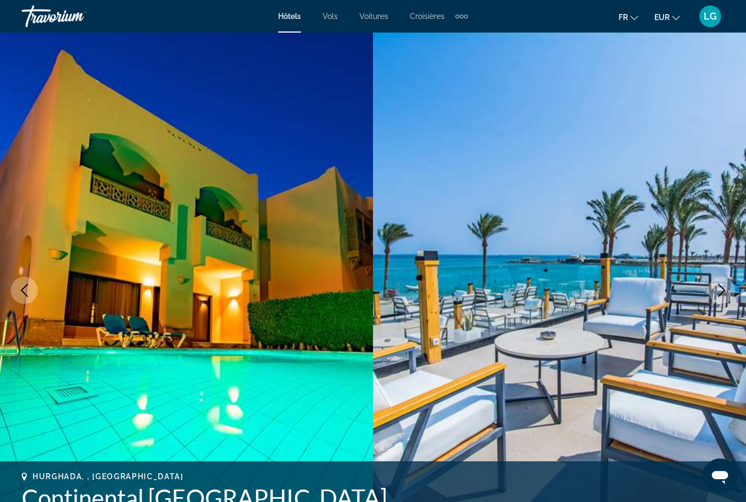
click at [722, 291] on icon "Next image" at bounding box center [721, 290] width 13 height 13
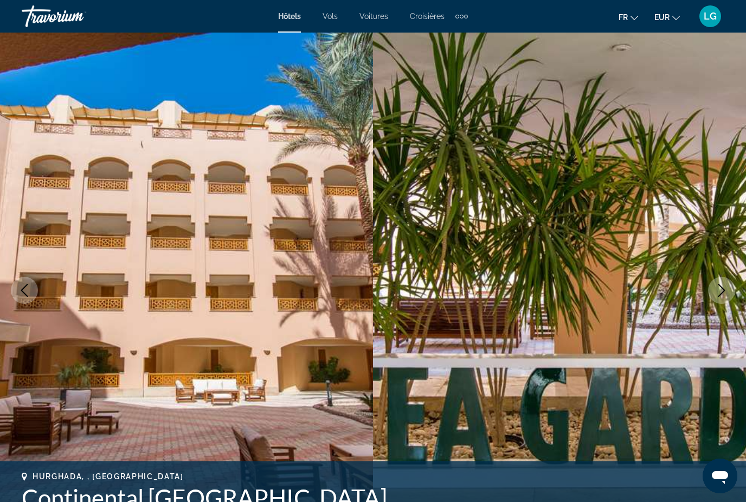
click at [722, 291] on icon "Next image" at bounding box center [721, 290] width 13 height 13
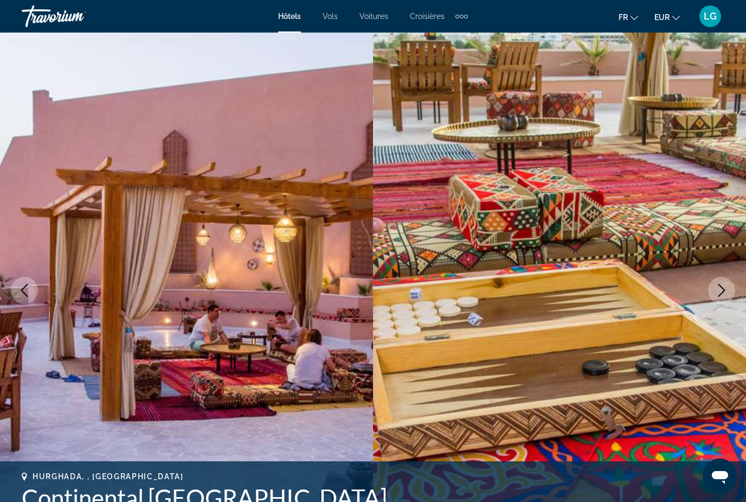
click at [722, 291] on icon "Next image" at bounding box center [721, 290] width 13 height 13
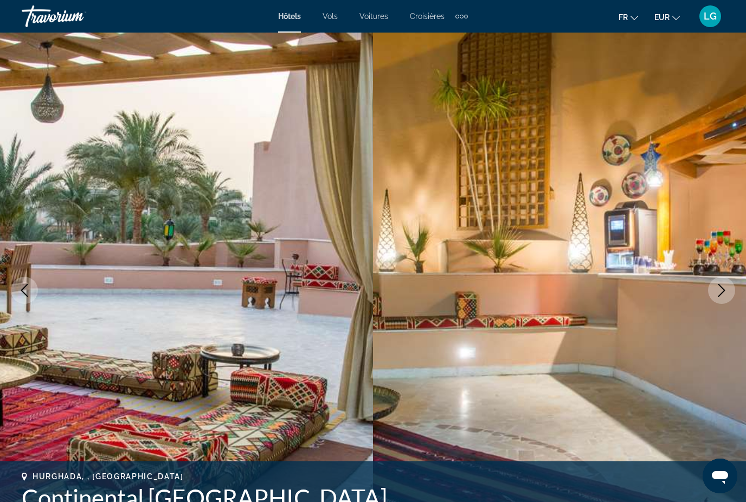
click at [722, 291] on icon "Next image" at bounding box center [721, 290] width 13 height 13
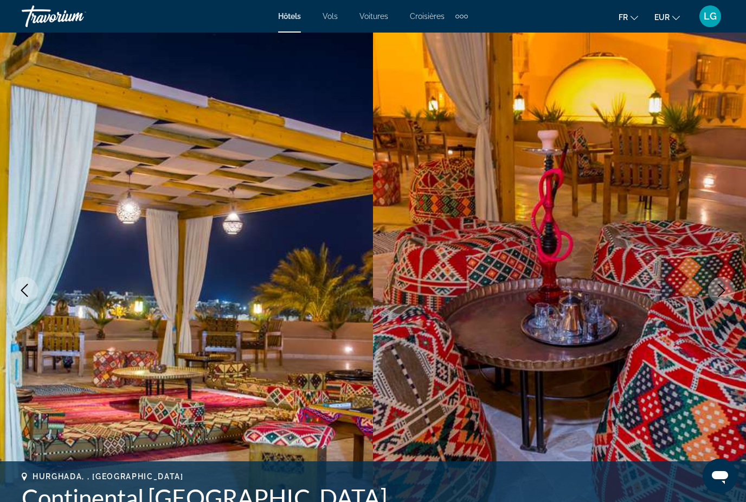
click at [722, 291] on icon "Next image" at bounding box center [721, 290] width 13 height 13
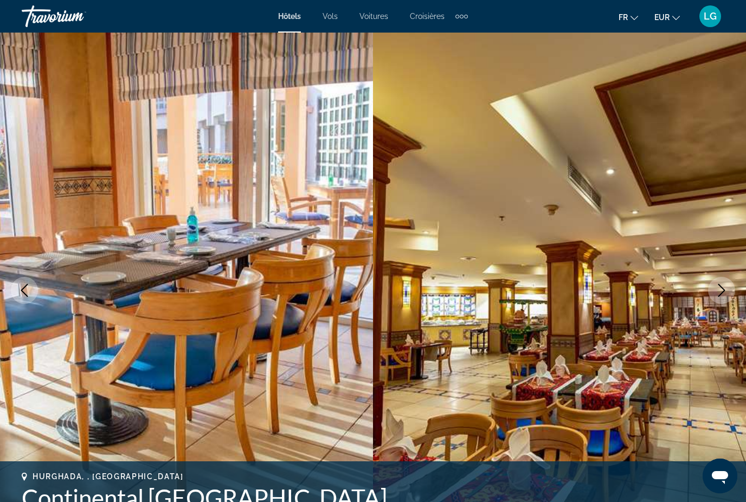
click at [722, 291] on icon "Next image" at bounding box center [721, 290] width 13 height 13
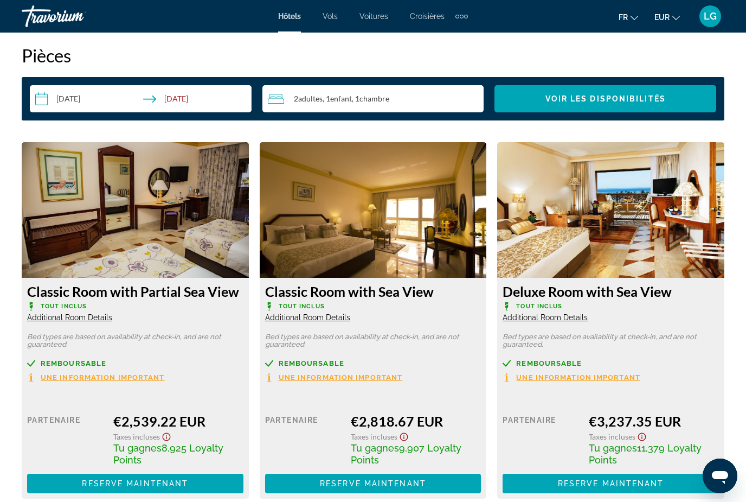
scroll to position [1568, 0]
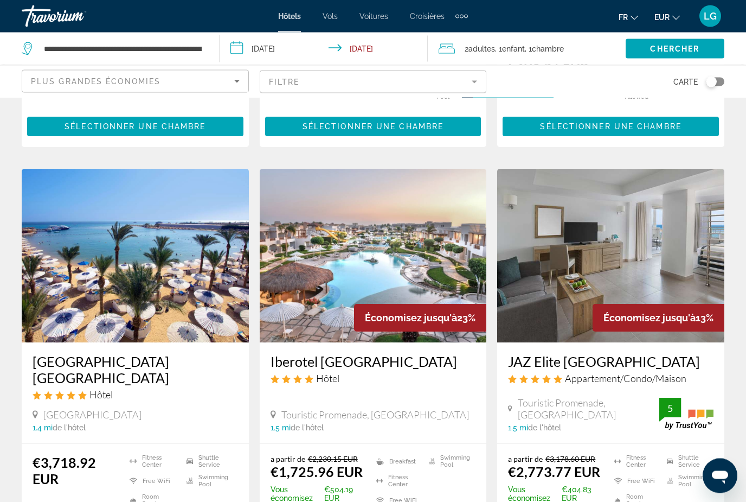
scroll to position [810, 0]
click at [305, 302] on img "Main content" at bounding box center [373, 256] width 227 height 174
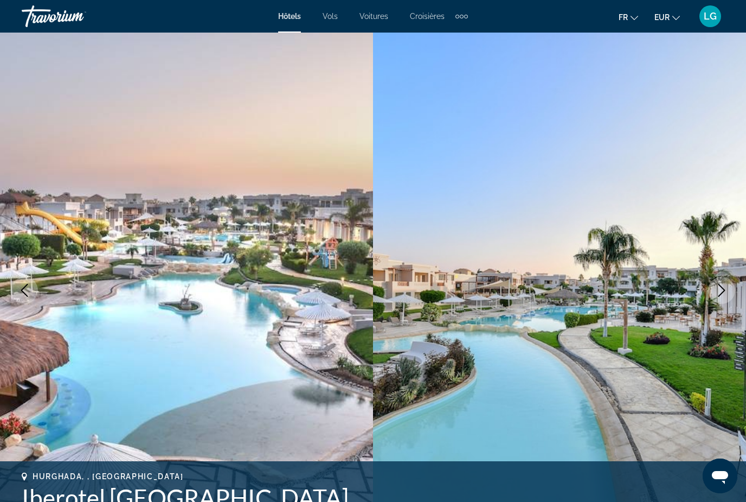
click at [713, 292] on button "Next image" at bounding box center [721, 290] width 27 height 27
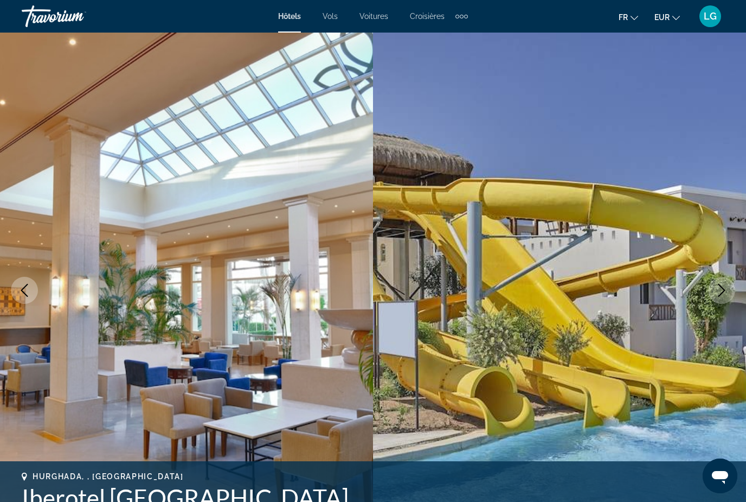
click at [713, 292] on button "Next image" at bounding box center [721, 290] width 27 height 27
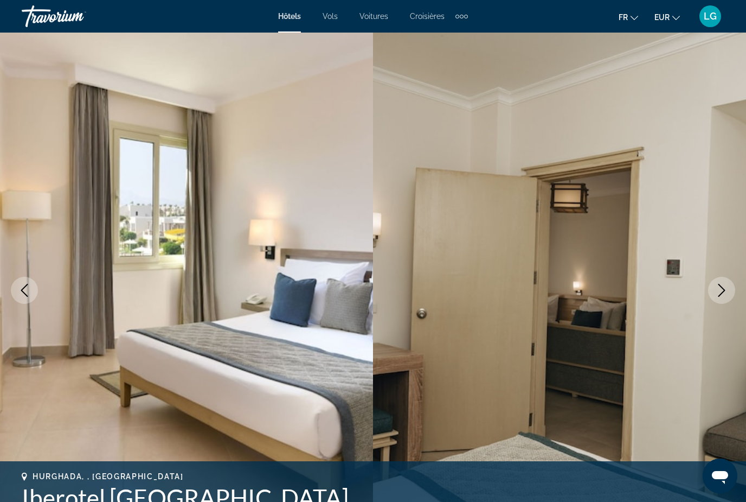
click at [713, 293] on button "Next image" at bounding box center [721, 290] width 27 height 27
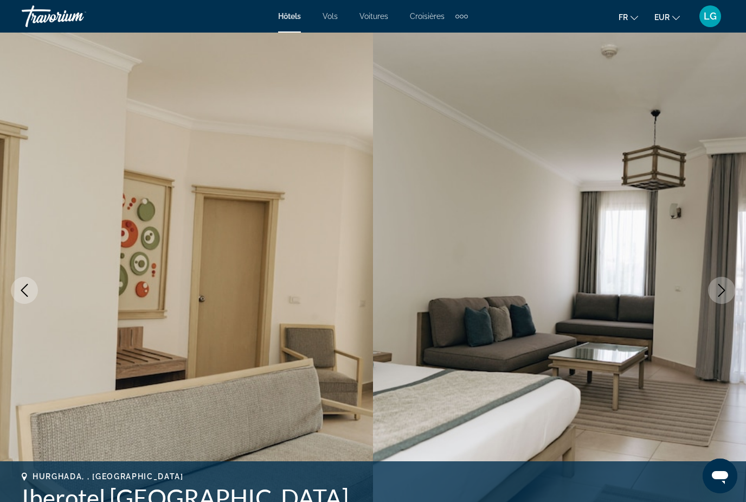
click at [713, 293] on button "Next image" at bounding box center [721, 290] width 27 height 27
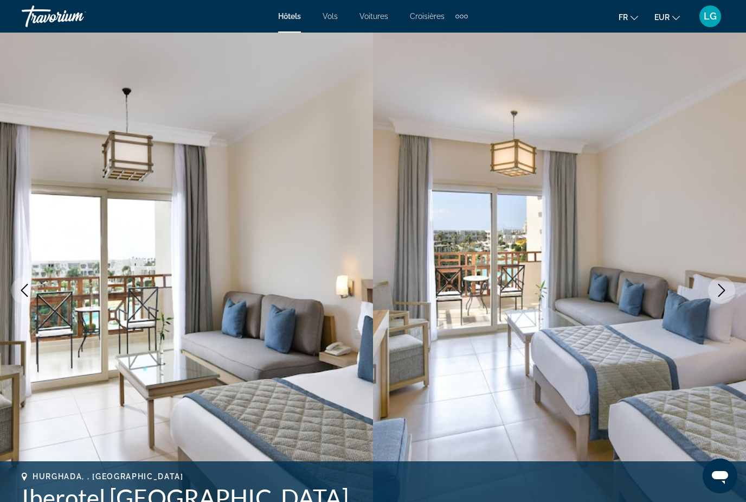
click at [713, 293] on button "Next image" at bounding box center [721, 290] width 27 height 27
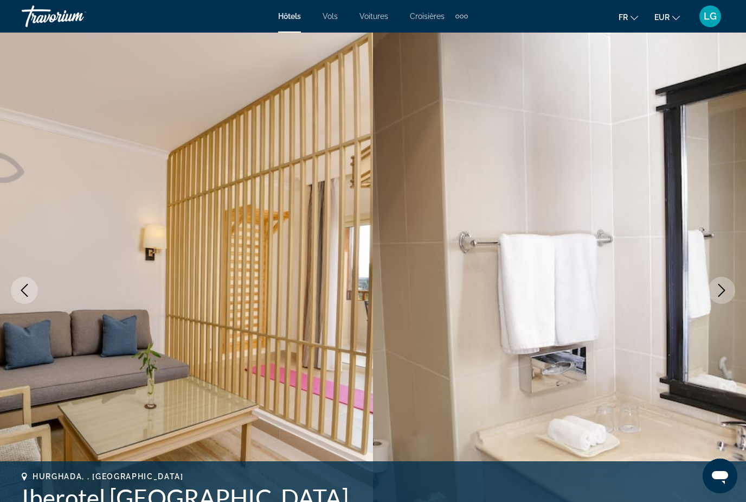
click at [714, 294] on button "Next image" at bounding box center [721, 290] width 27 height 27
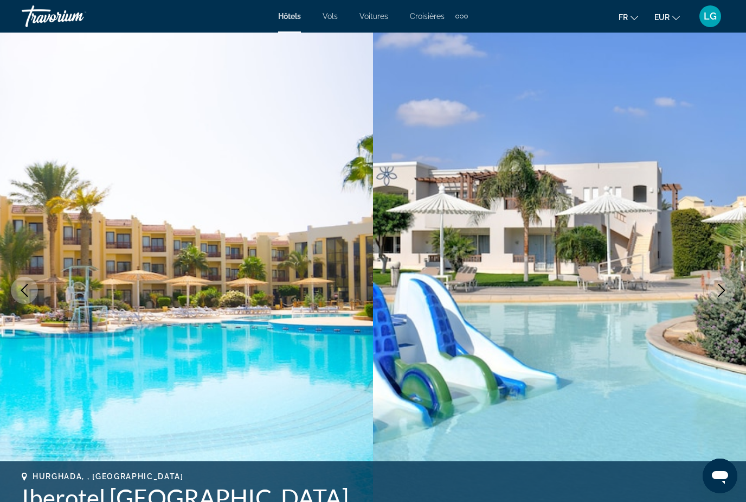
click at [714, 294] on button "Next image" at bounding box center [721, 290] width 27 height 27
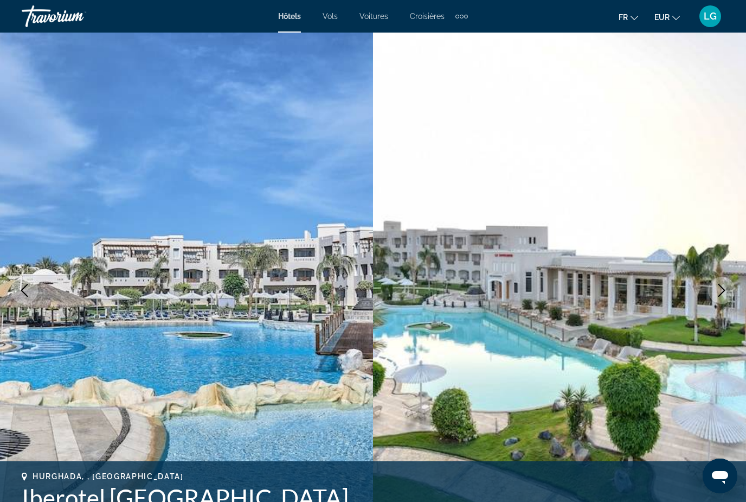
click at [714, 294] on button "Next image" at bounding box center [721, 290] width 27 height 27
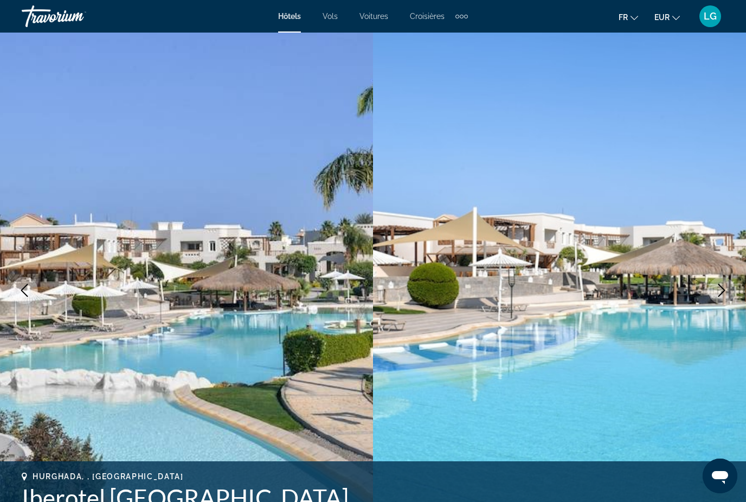
click at [714, 294] on button "Next image" at bounding box center [721, 290] width 27 height 27
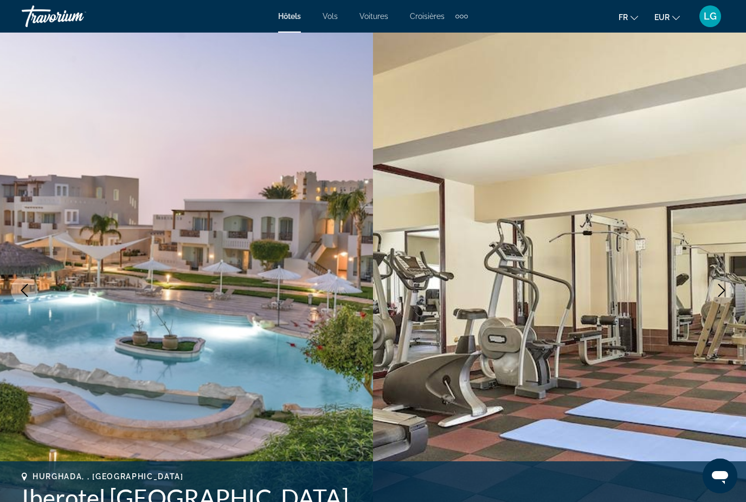
click at [714, 294] on button "Next image" at bounding box center [721, 290] width 27 height 27
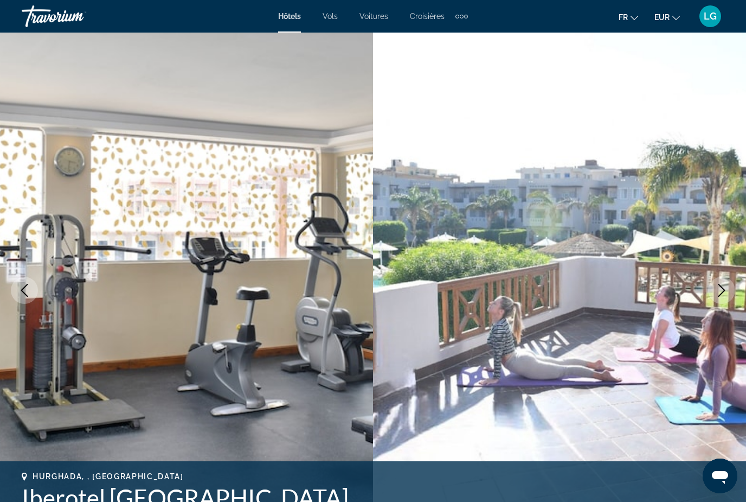
click at [714, 294] on button "Next image" at bounding box center [721, 290] width 27 height 27
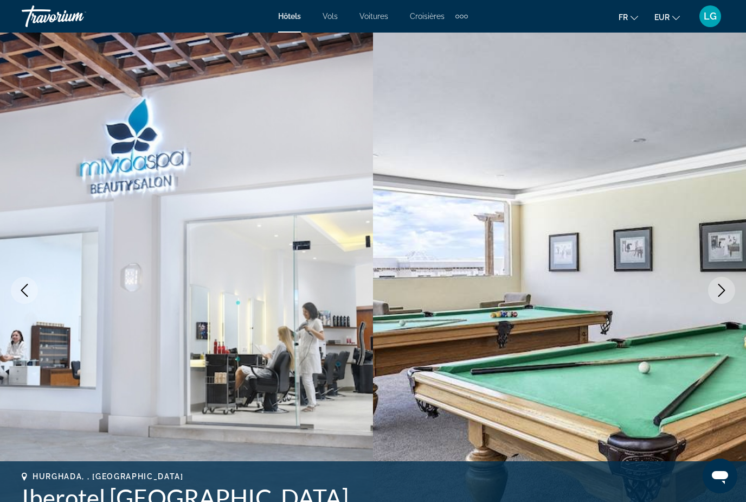
click at [714, 294] on button "Next image" at bounding box center [721, 290] width 27 height 27
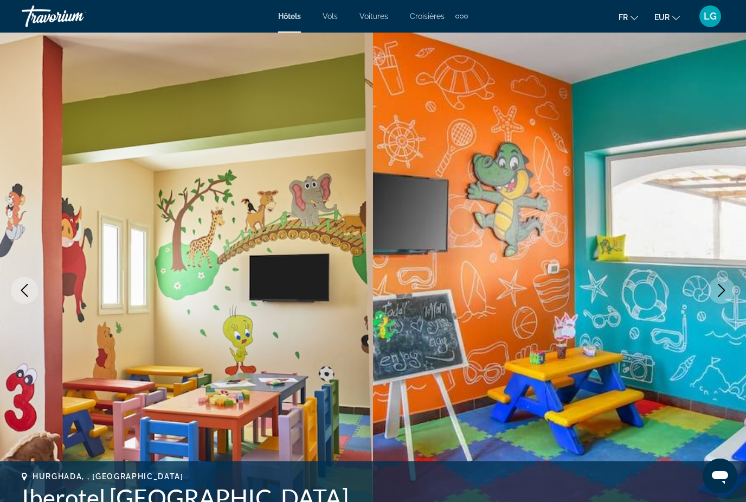
click at [714, 294] on button "Next image" at bounding box center [721, 290] width 27 height 27
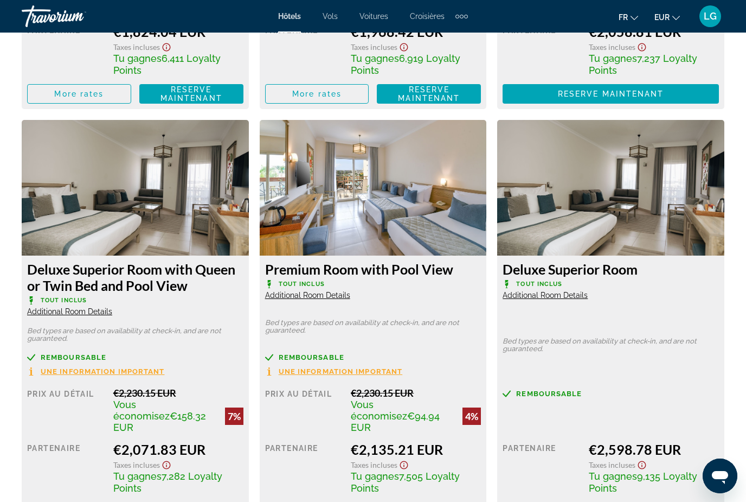
scroll to position [2365, 0]
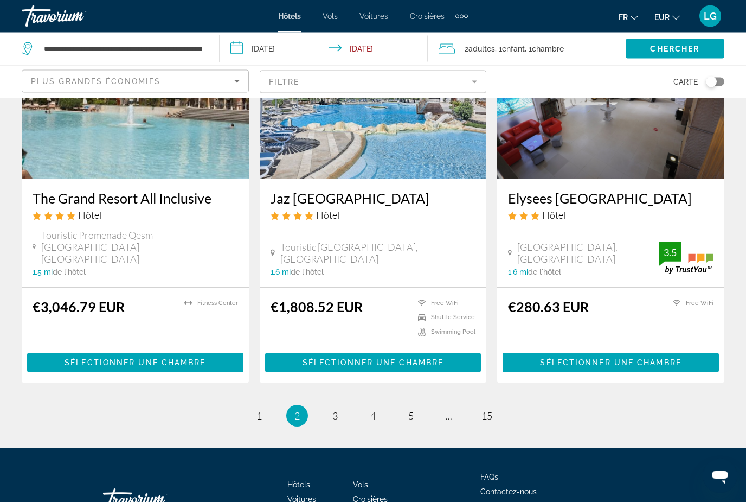
scroll to position [1384, 0]
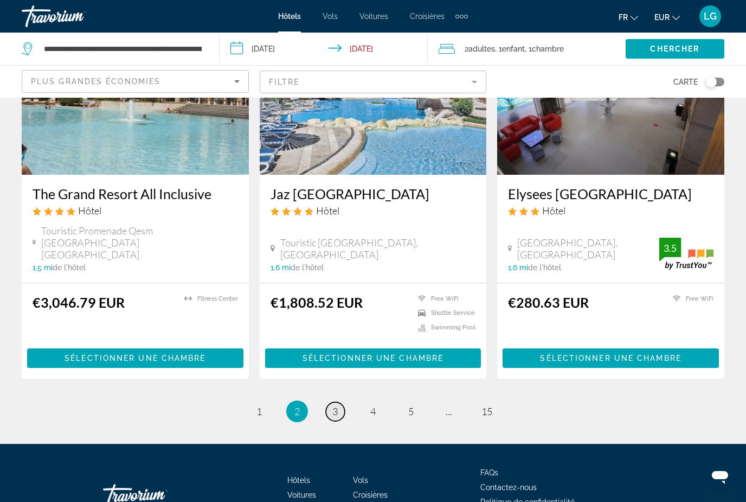
click at [335, 405] on span "3" at bounding box center [334, 411] width 5 height 12
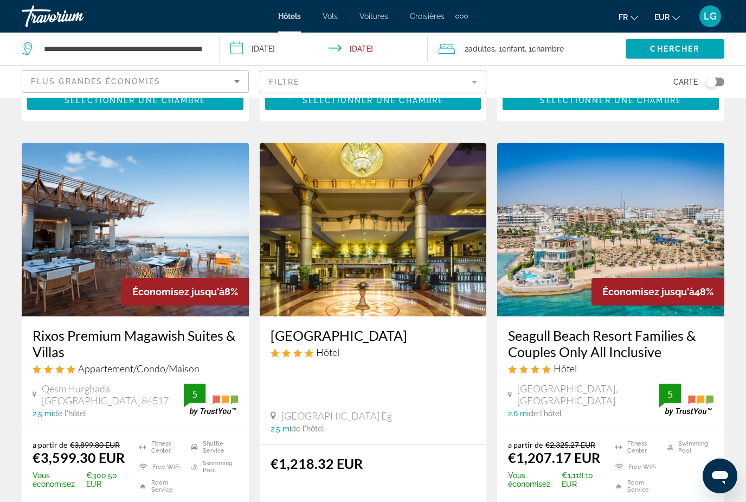
scroll to position [1416, 0]
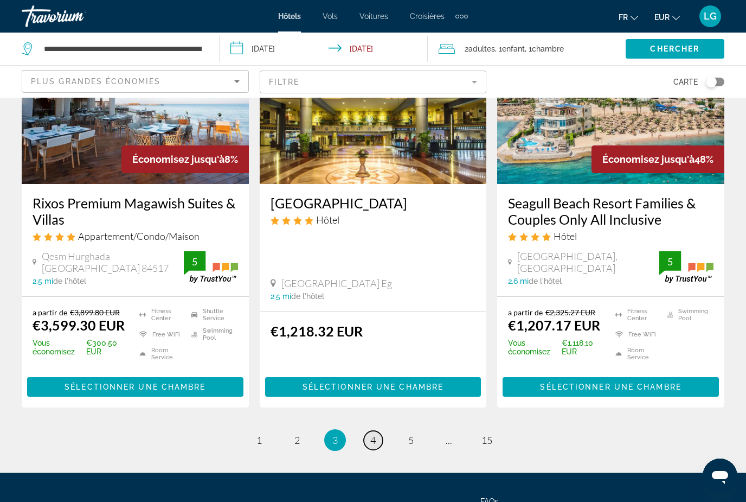
click at [370, 434] on span "4" at bounding box center [372, 440] width 5 height 12
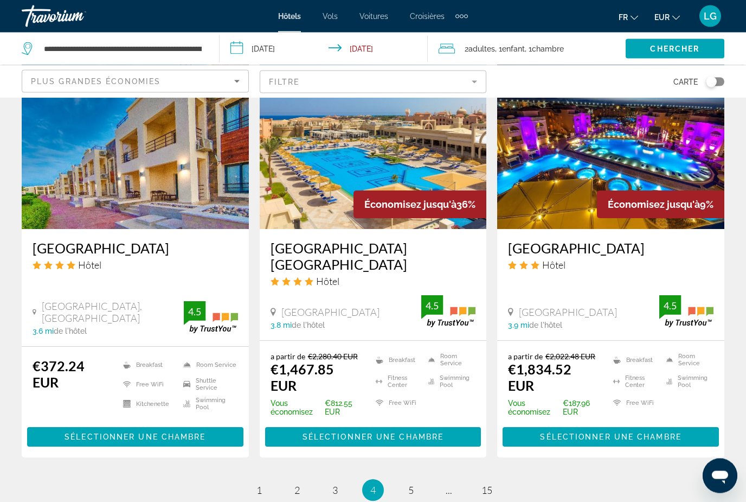
scroll to position [1389, 0]
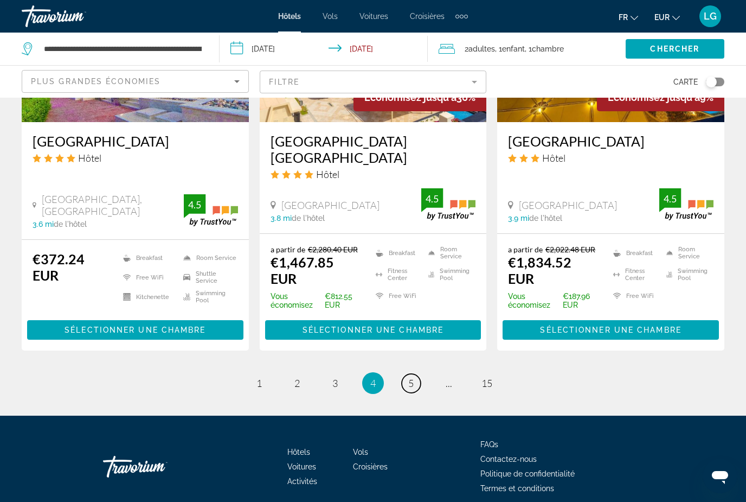
click at [410, 377] on span "5" at bounding box center [410, 383] width 5 height 12
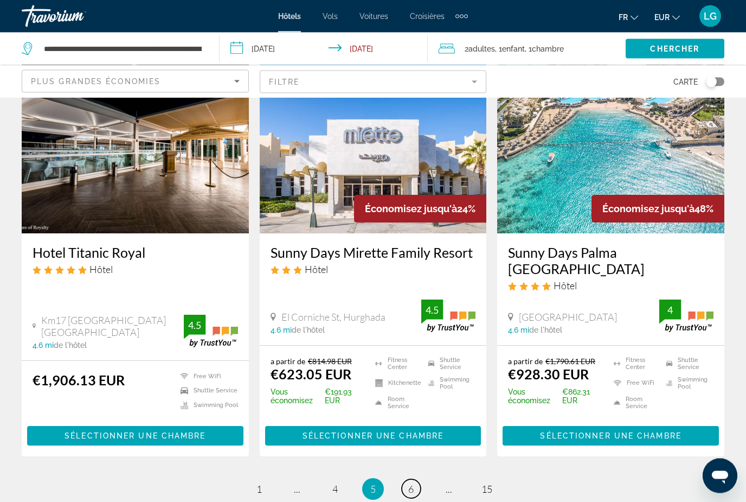
scroll to position [1362, 0]
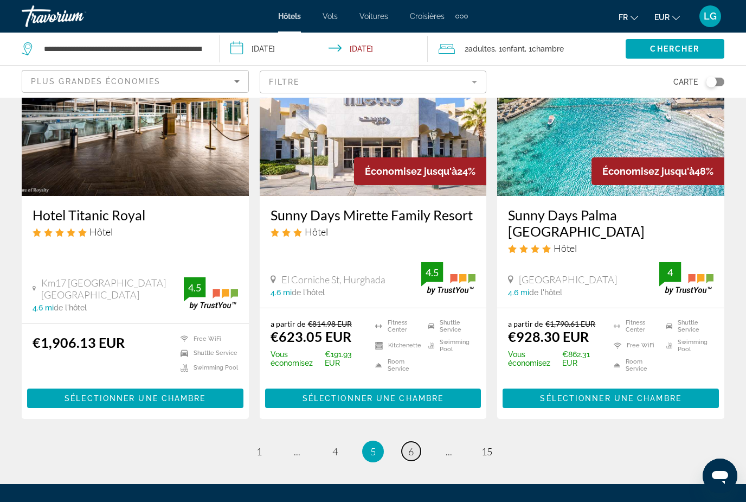
click at [411, 445] on span "6" at bounding box center [410, 451] width 5 height 12
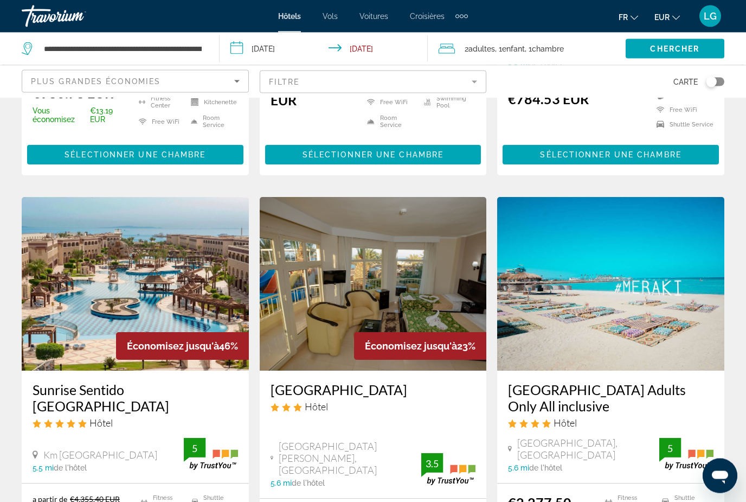
scroll to position [1222, 0]
click at [172, 381] on h3 "Sunrise Sentido [GEOGRAPHIC_DATA]" at bounding box center [136, 397] width 206 height 33
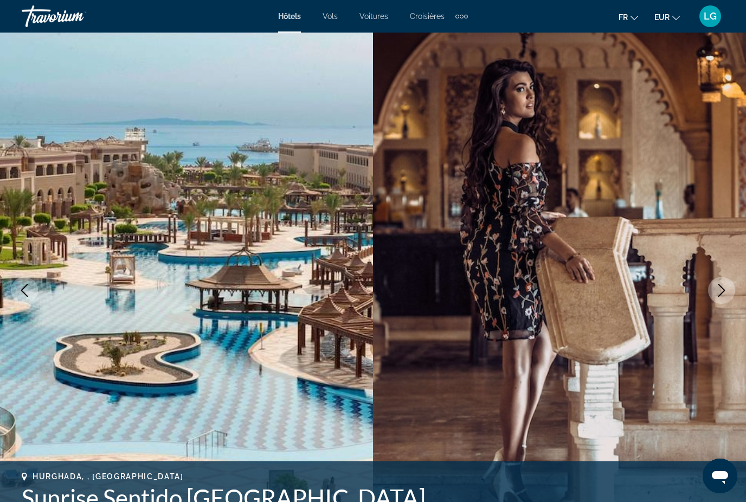
click at [720, 292] on icon "Next image" at bounding box center [721, 290] width 13 height 13
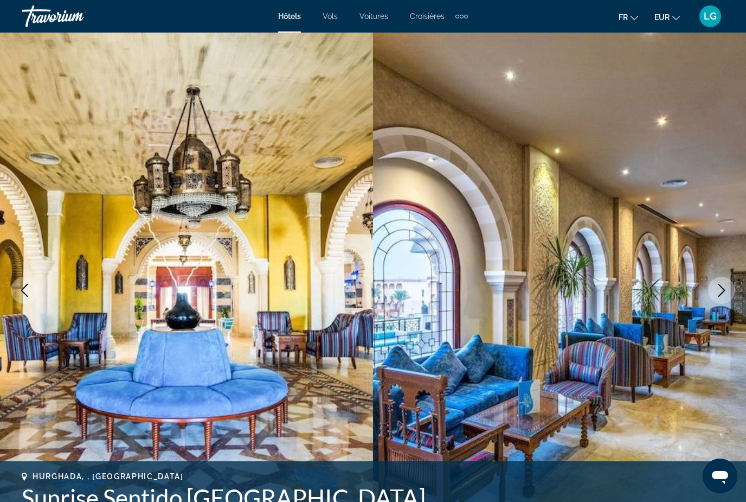
click at [720, 292] on icon "Next image" at bounding box center [721, 290] width 13 height 13
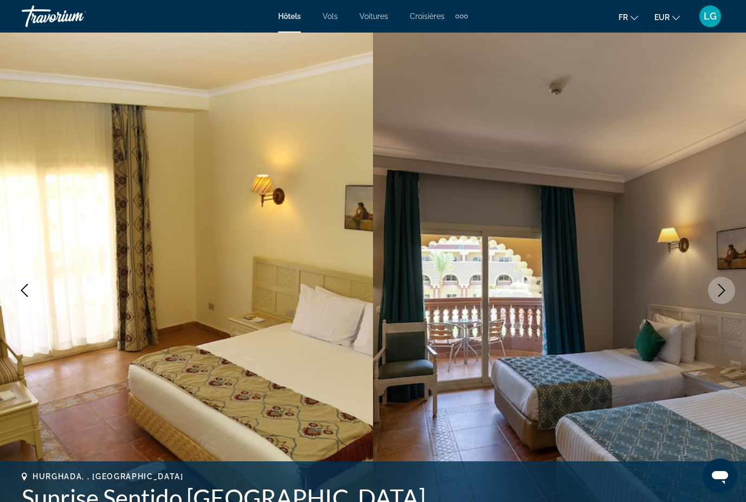
click at [720, 292] on icon "Next image" at bounding box center [721, 290] width 13 height 13
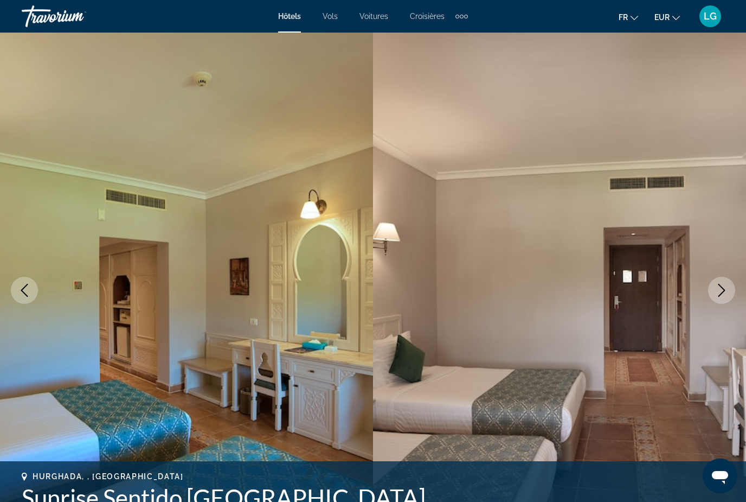
click at [720, 292] on icon "Next image" at bounding box center [721, 290] width 13 height 13
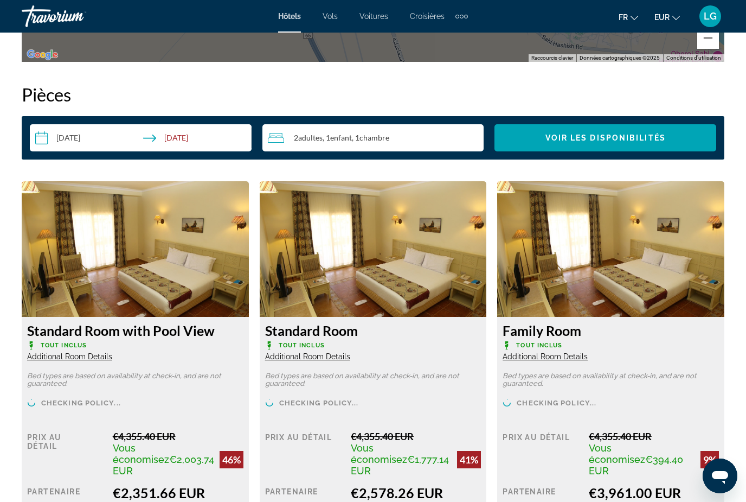
scroll to position [1526, 0]
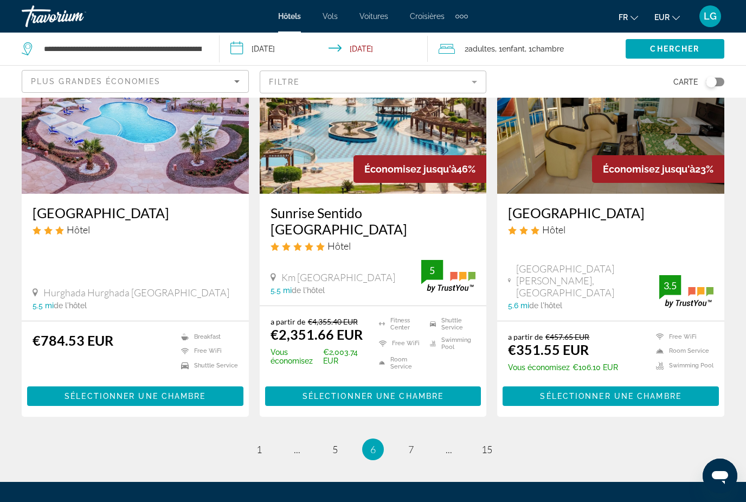
scroll to position [1431, 0]
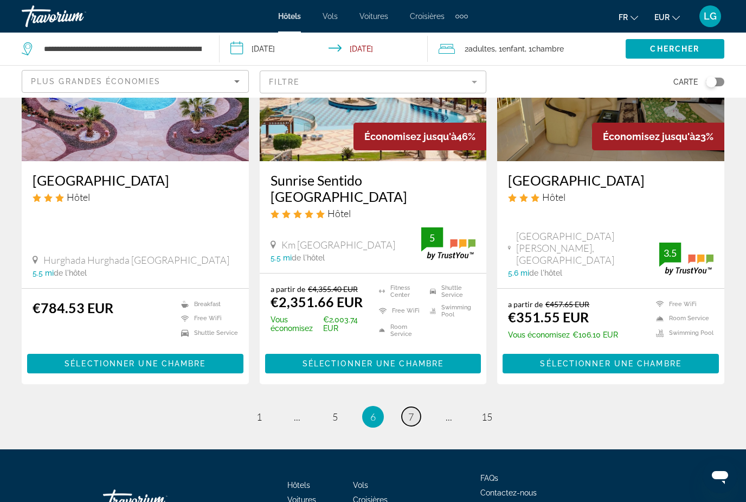
click at [409, 411] on span "7" at bounding box center [410, 417] width 5 height 12
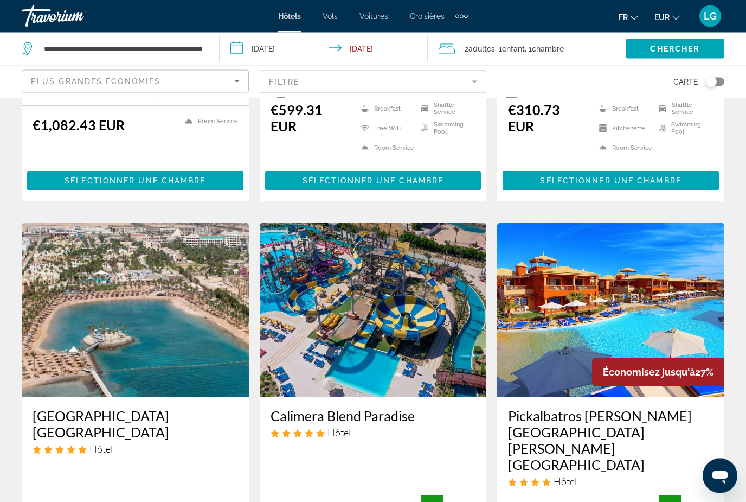
scroll to position [1164, 0]
click at [353, 407] on h3 "Calimera Blend Paradise" at bounding box center [374, 415] width 206 height 16
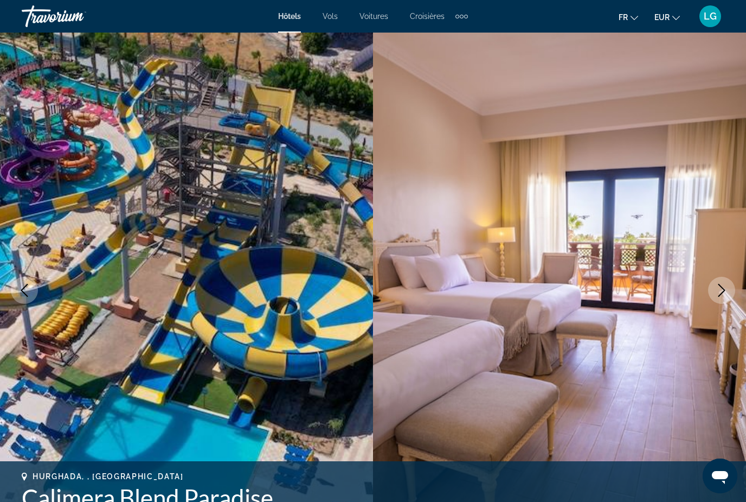
click at [723, 295] on icon "Next image" at bounding box center [721, 290] width 13 height 13
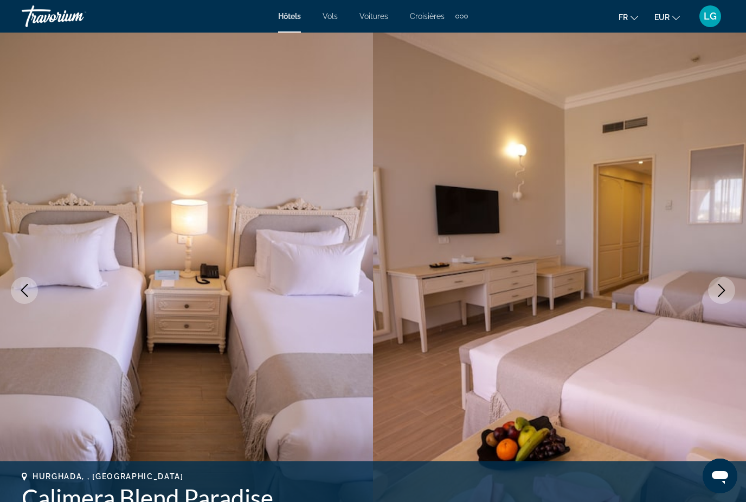
click at [723, 295] on icon "Next image" at bounding box center [721, 290] width 13 height 13
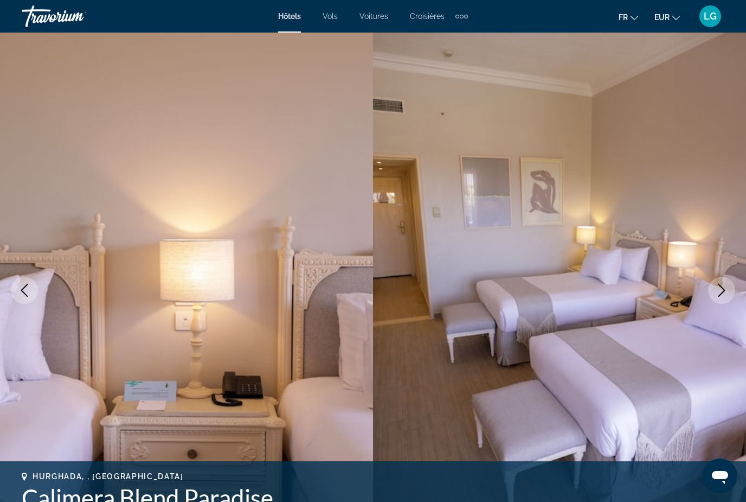
click at [723, 295] on icon "Next image" at bounding box center [721, 290] width 13 height 13
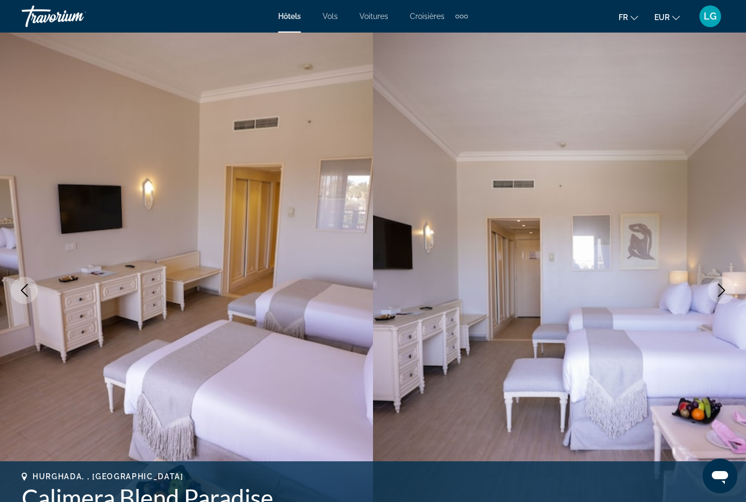
click at [723, 295] on icon "Next image" at bounding box center [721, 290] width 13 height 13
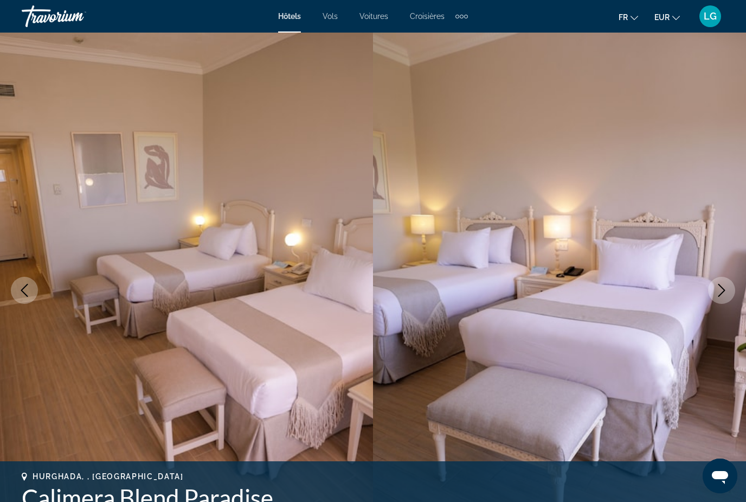
click at [723, 295] on icon "Next image" at bounding box center [721, 290] width 13 height 13
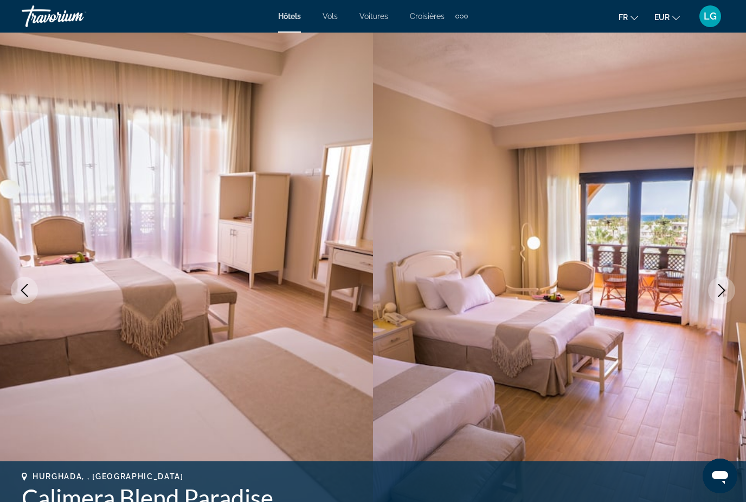
click at [723, 295] on icon "Next image" at bounding box center [721, 290] width 13 height 13
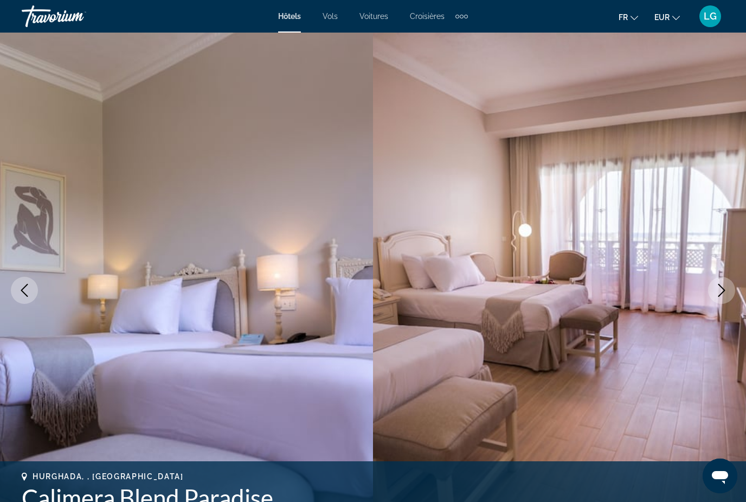
click at [723, 295] on icon "Next image" at bounding box center [721, 290] width 13 height 13
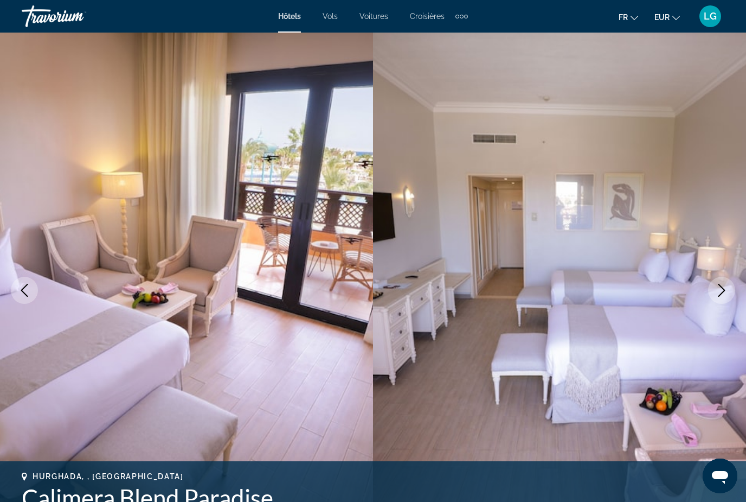
click at [723, 295] on icon "Next image" at bounding box center [721, 290] width 13 height 13
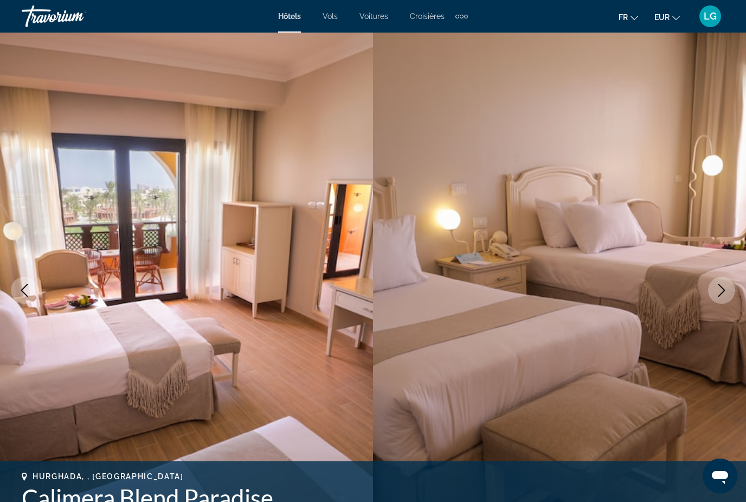
click at [723, 295] on icon "Next image" at bounding box center [721, 290] width 13 height 13
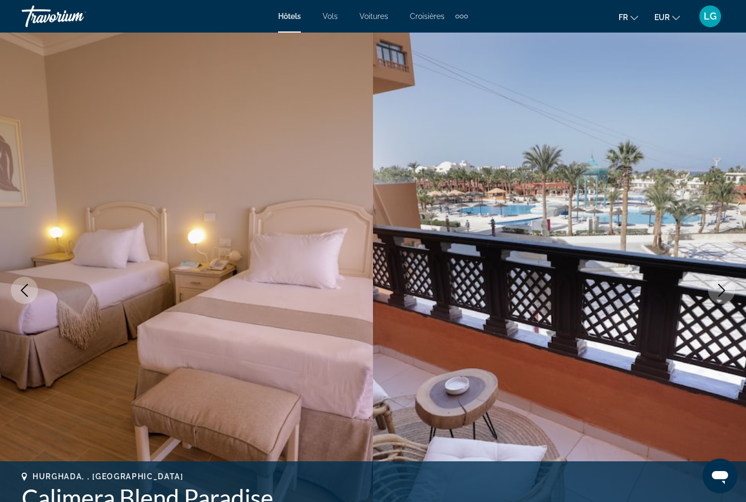
click at [723, 295] on icon "Next image" at bounding box center [721, 290] width 13 height 13
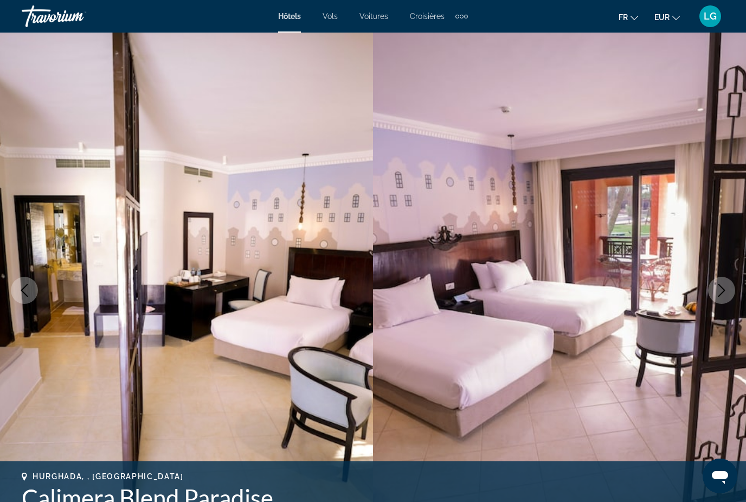
click at [723, 295] on icon "Next image" at bounding box center [721, 290] width 13 height 13
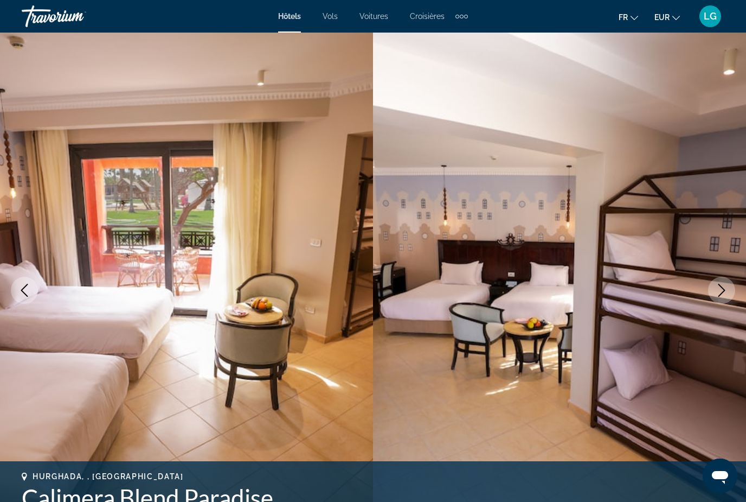
click at [723, 295] on icon "Next image" at bounding box center [721, 290] width 13 height 13
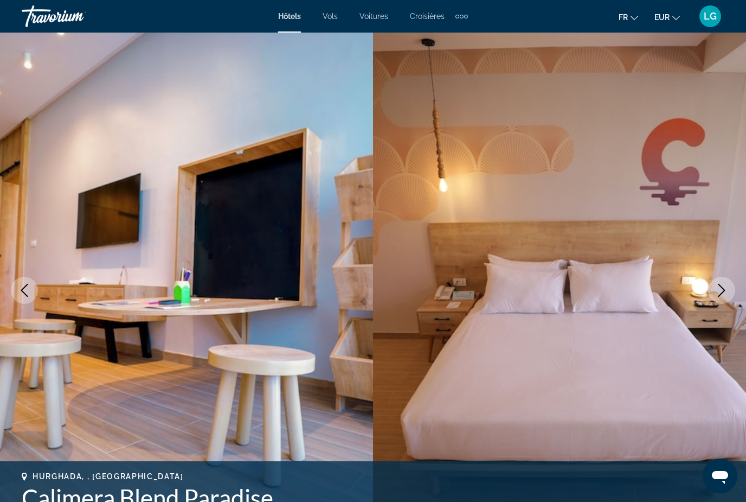
click at [723, 295] on icon "Next image" at bounding box center [721, 290] width 13 height 13
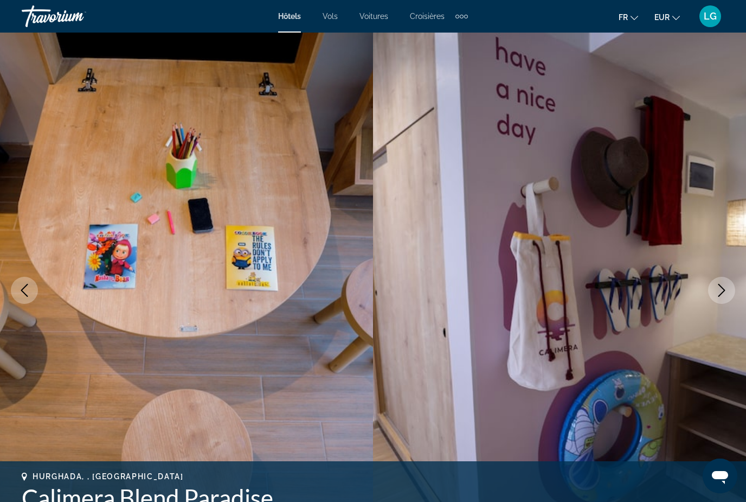
click at [723, 295] on icon "Next image" at bounding box center [721, 290] width 13 height 13
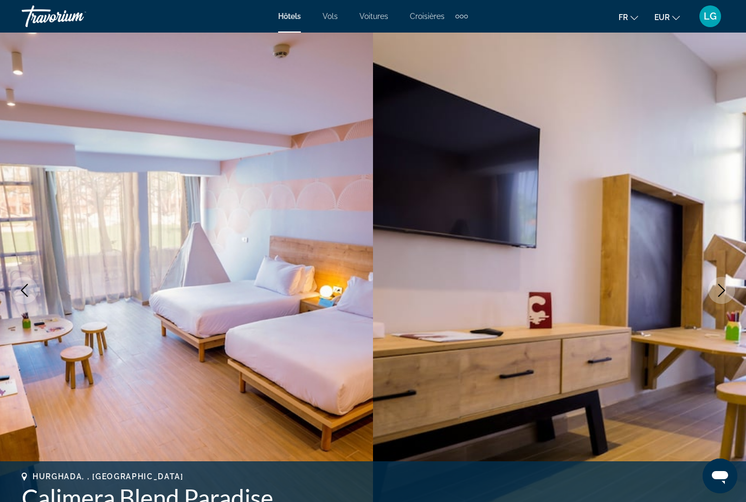
click at [723, 295] on icon "Next image" at bounding box center [721, 290] width 13 height 13
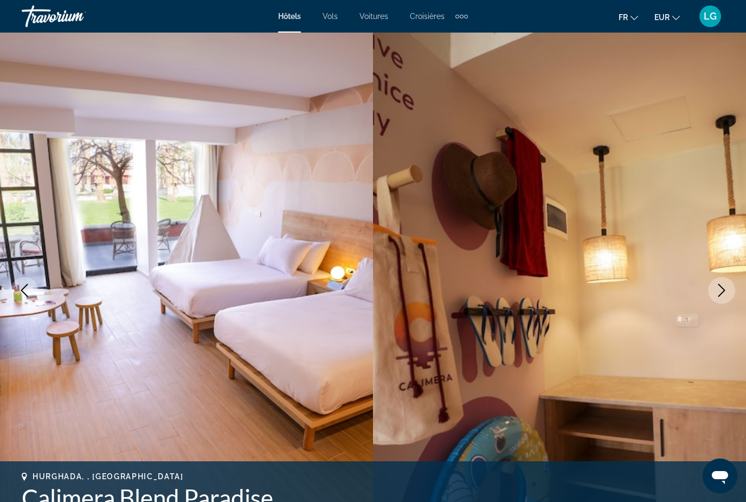
click at [723, 295] on icon "Next image" at bounding box center [721, 290] width 13 height 13
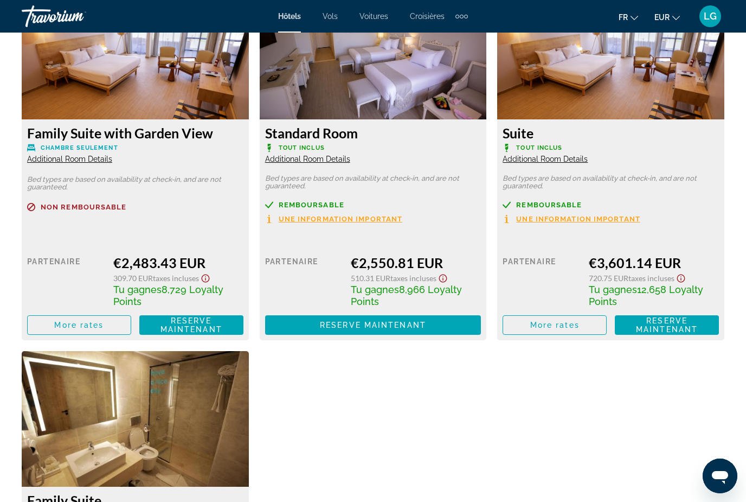
scroll to position [2863, 0]
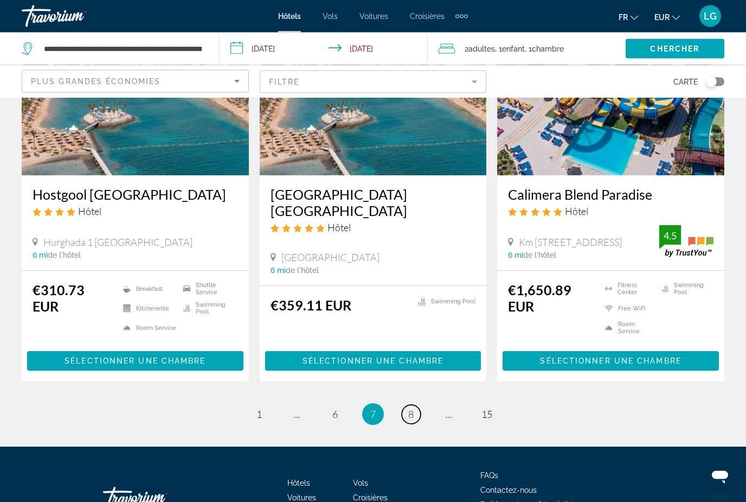
scroll to position [1381, 0]
click at [409, 412] on span "8" at bounding box center [410, 414] width 5 height 12
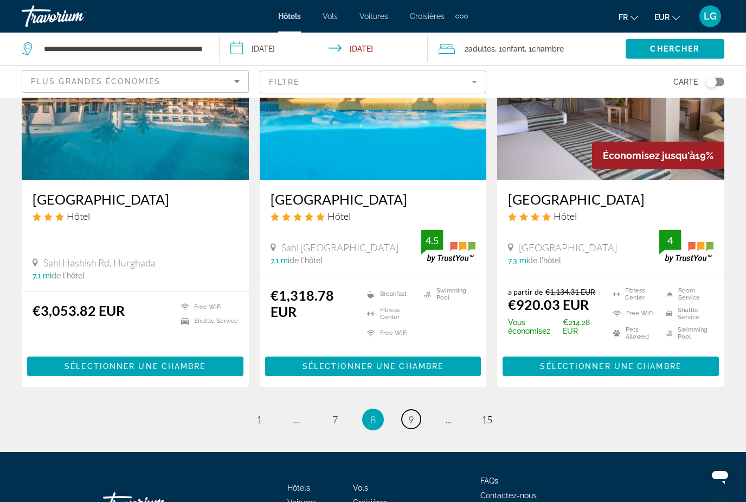
scroll to position [1400, 0]
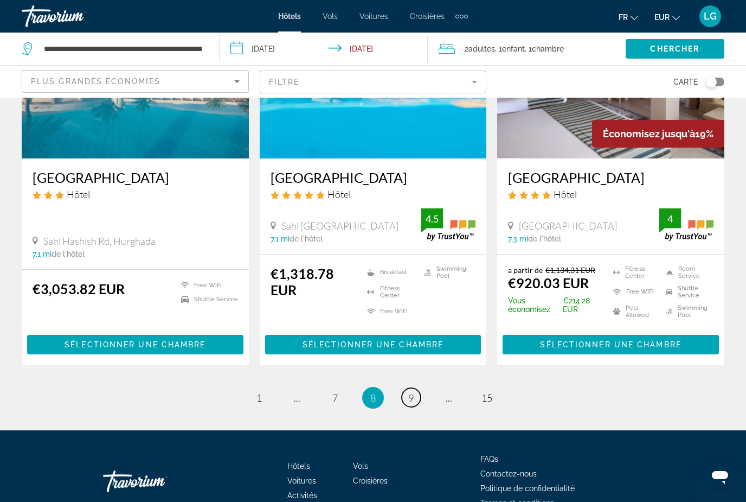
click at [413, 392] on span "9" at bounding box center [410, 398] width 5 height 12
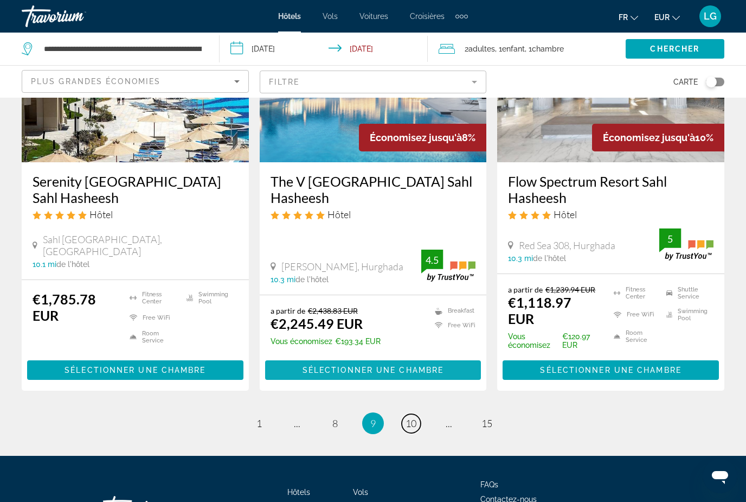
scroll to position [1425, 0]
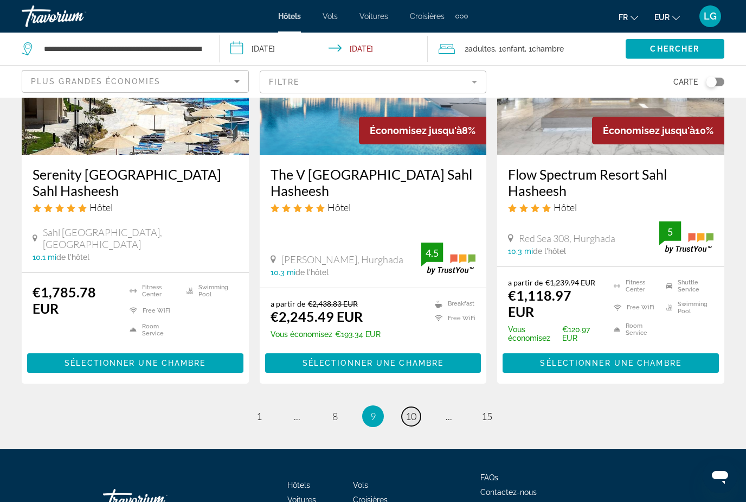
click at [414, 410] on span "10" at bounding box center [411, 416] width 11 height 12
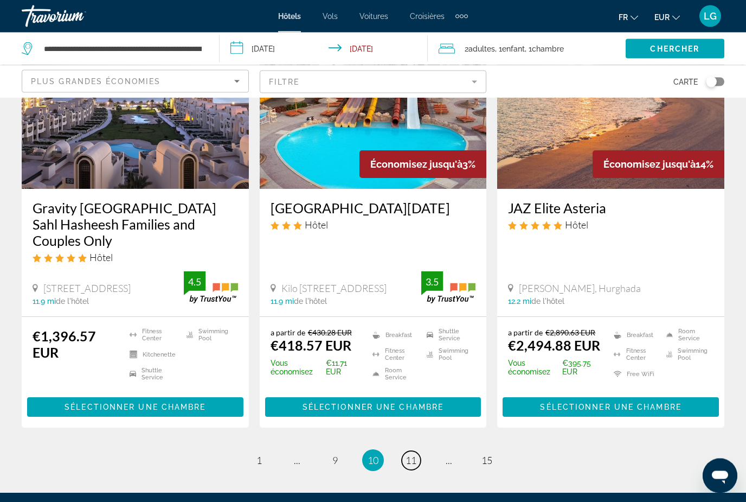
scroll to position [1381, 0]
click at [411, 454] on span "11" at bounding box center [411, 460] width 11 height 12
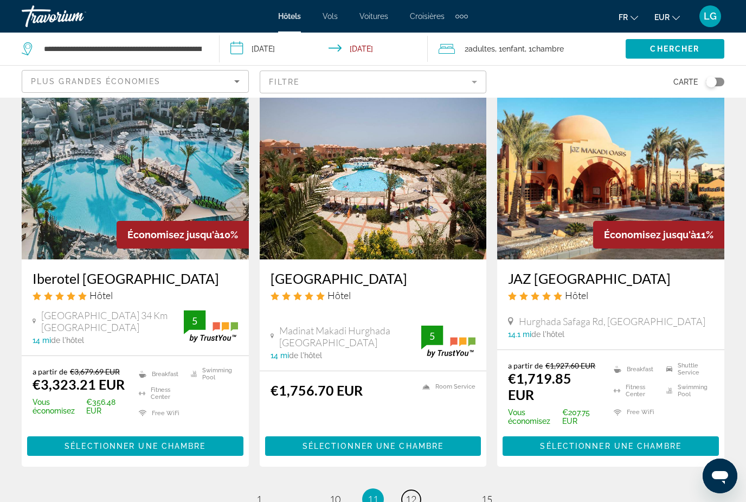
scroll to position [1417, 0]
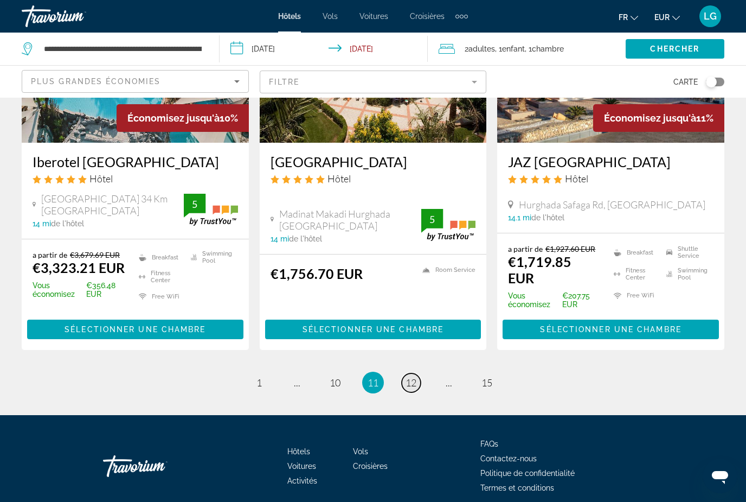
click at [415, 376] on span "12" at bounding box center [411, 382] width 11 height 12
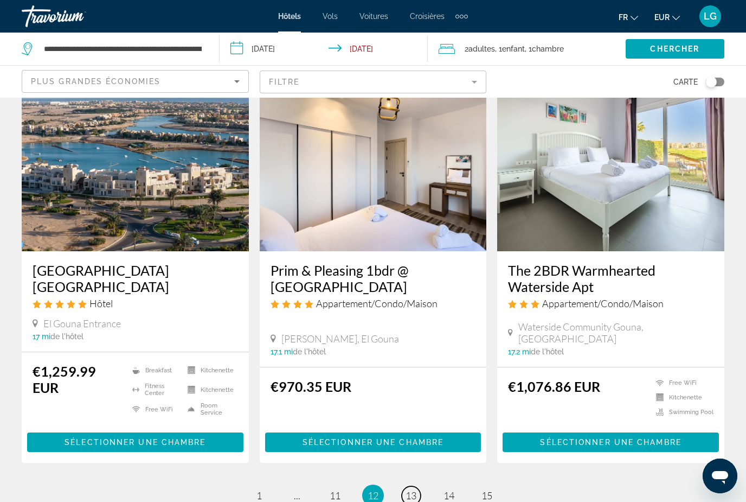
scroll to position [1438, 0]
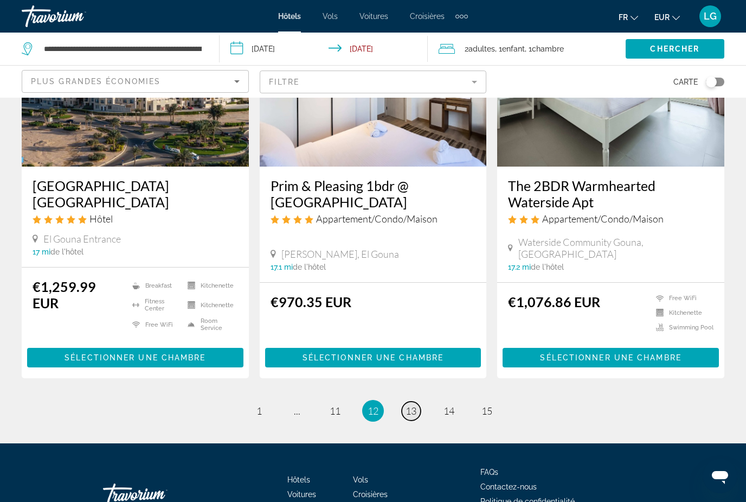
click at [412, 405] on span "13" at bounding box center [411, 411] width 11 height 12
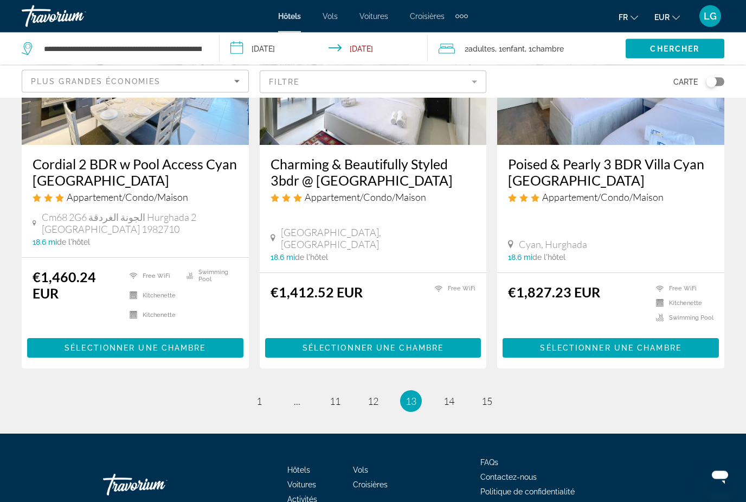
scroll to position [1396, 0]
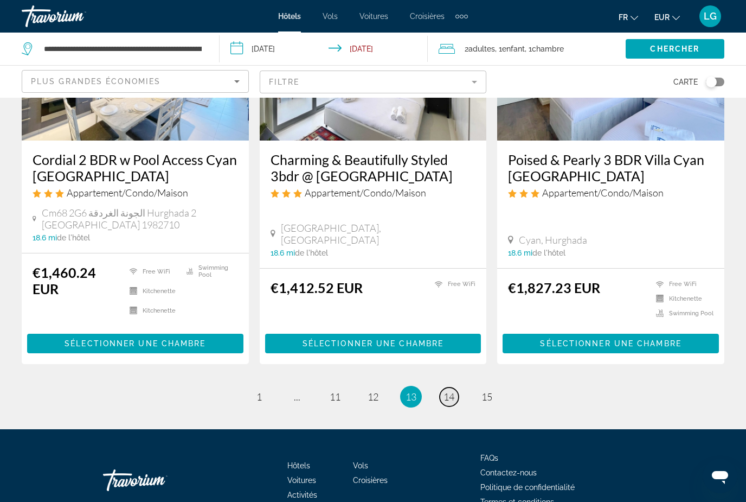
click at [450, 390] on span "14" at bounding box center [449, 396] width 11 height 12
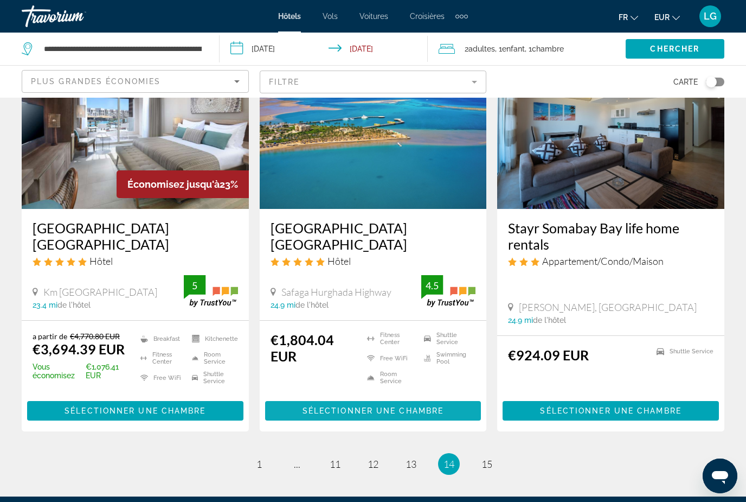
scroll to position [1437, 0]
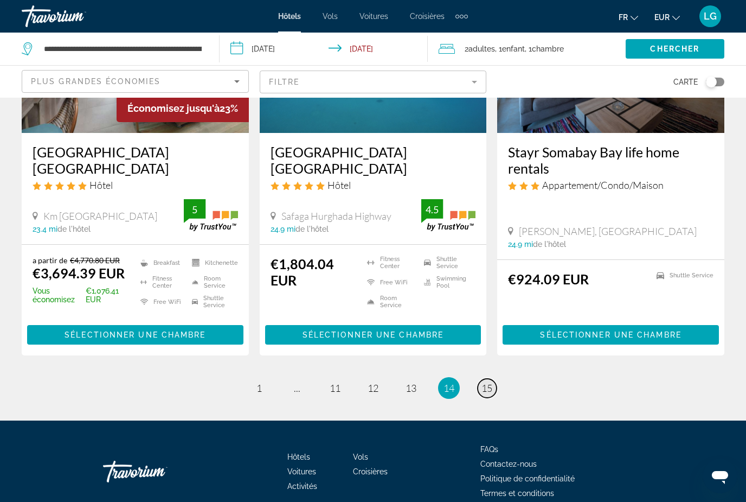
click at [484, 382] on span "15" at bounding box center [487, 388] width 11 height 12
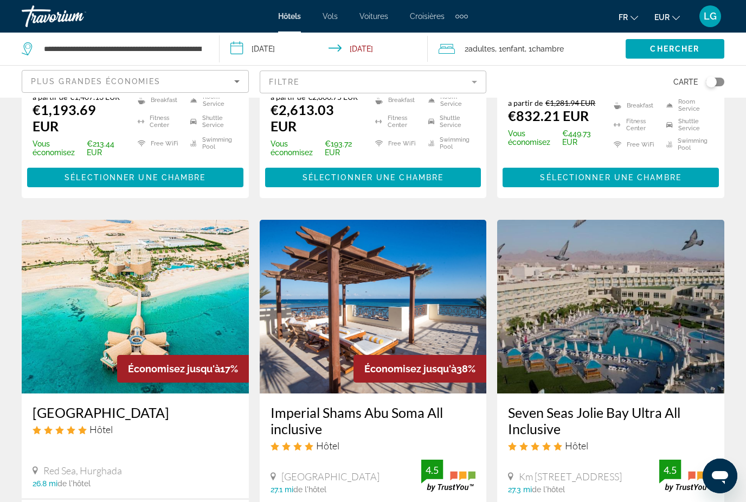
scroll to position [703, 0]
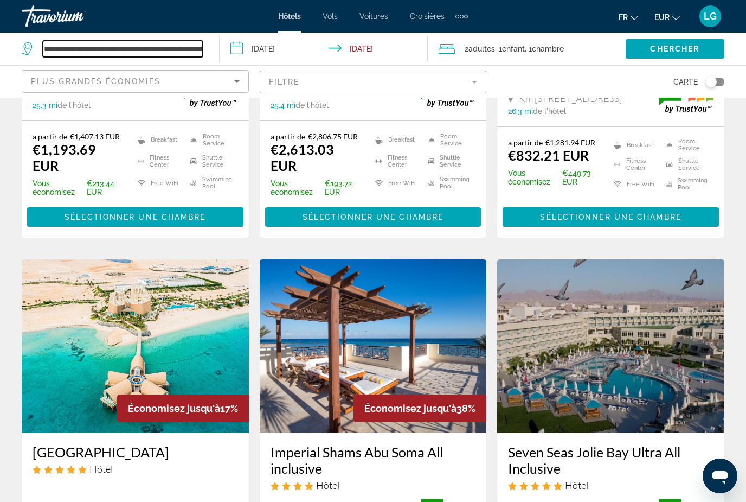
click at [201, 54] on input "**********" at bounding box center [123, 49] width 160 height 16
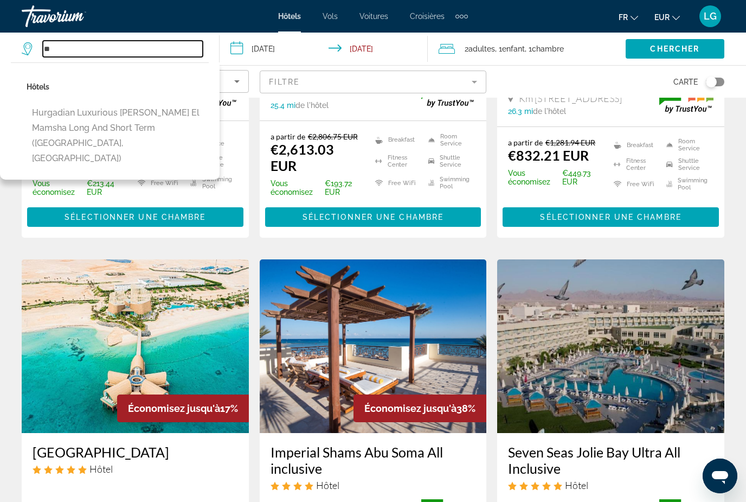
type input "*"
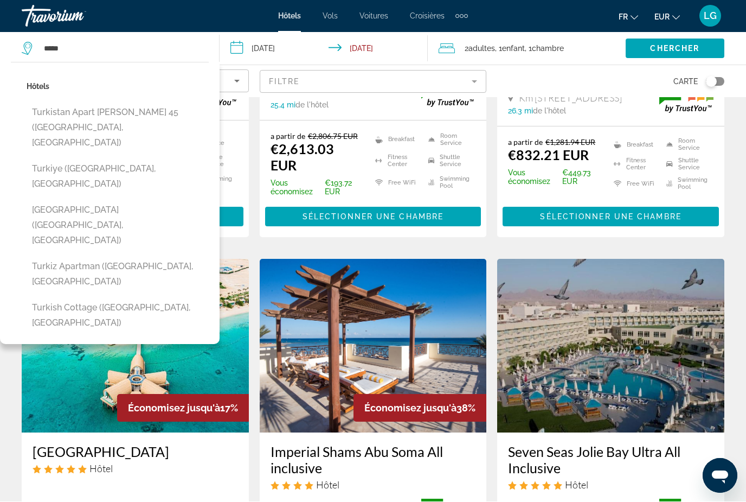
drag, startPoint x: 102, startPoint y: 305, endPoint x: -1, endPoint y: -704, distance: 1014.9
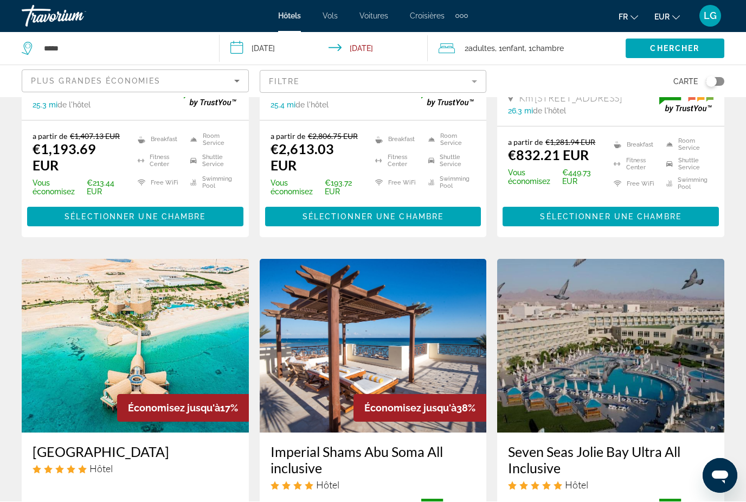
scroll to position [704, 0]
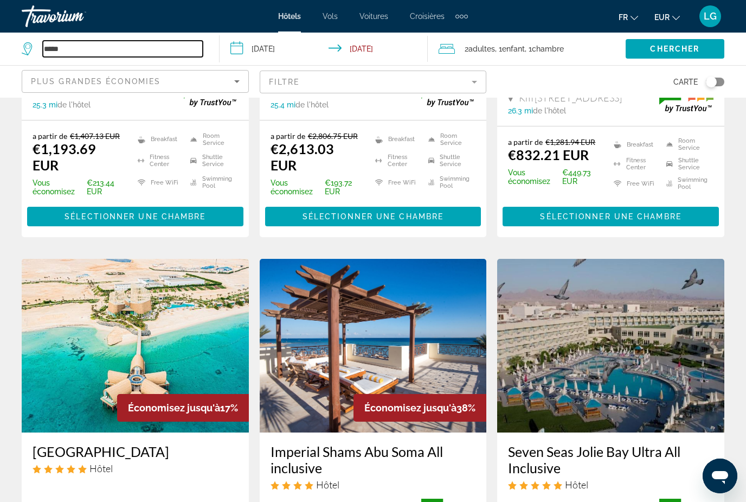
click at [89, 52] on input "*****" at bounding box center [123, 49] width 160 height 16
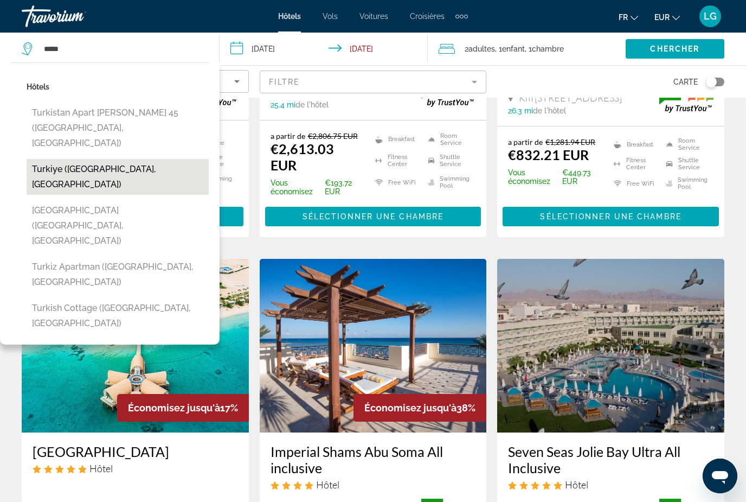
click at [54, 159] on button "Turkiye ([GEOGRAPHIC_DATA], [GEOGRAPHIC_DATA])" at bounding box center [118, 177] width 182 height 36
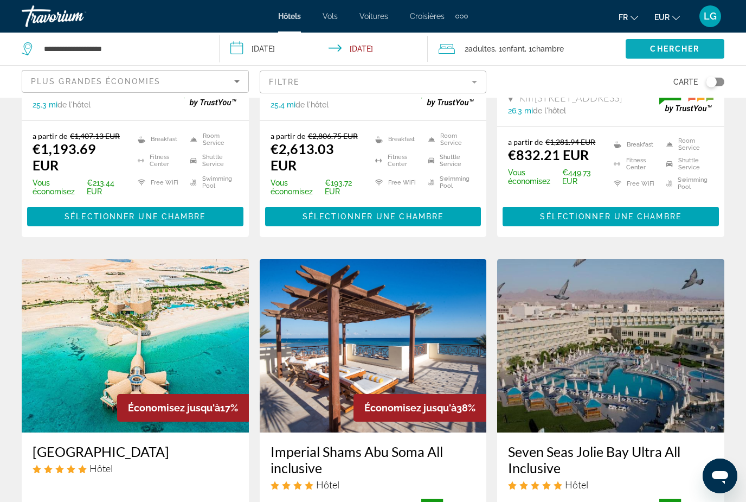
click at [692, 46] on span "Chercher" at bounding box center [674, 48] width 49 height 9
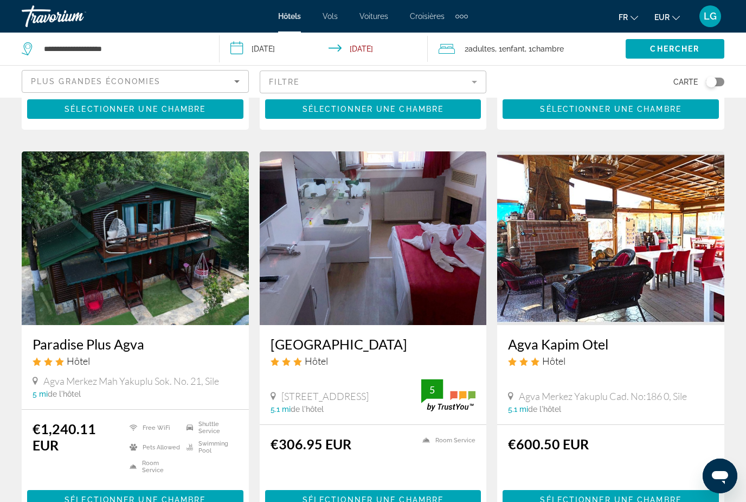
scroll to position [1331, 0]
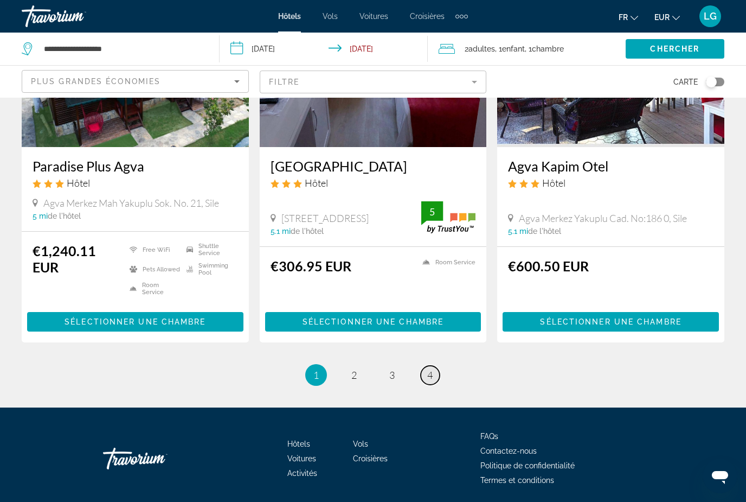
click at [437, 373] on link "page 4" at bounding box center [430, 375] width 19 height 19
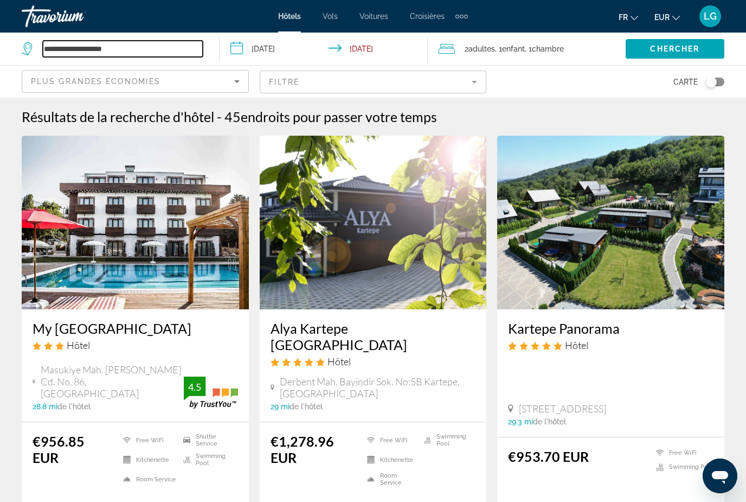
click at [123, 46] on input "**********" at bounding box center [123, 49] width 160 height 16
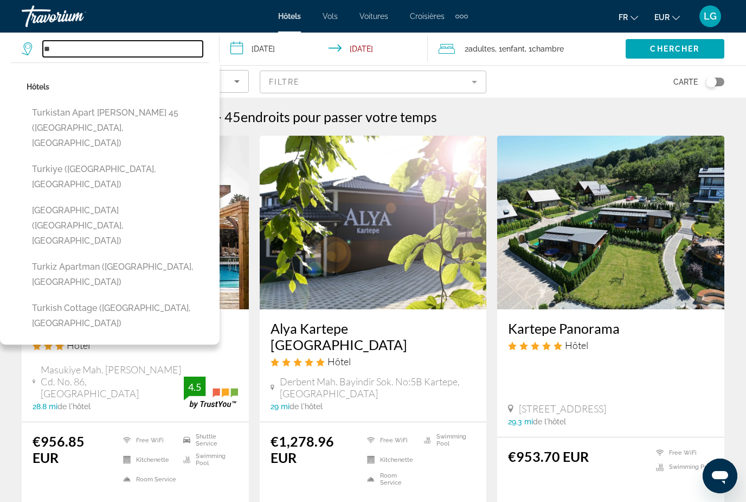
type input "*"
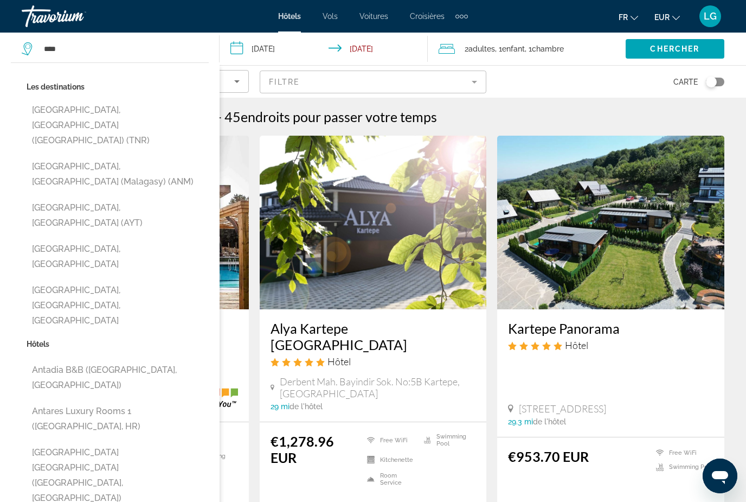
drag, startPoint x: 132, startPoint y: 48, endPoint x: -1, endPoint y: -1, distance: 141.0
click at [0, 0] on html "**********" at bounding box center [373, 251] width 746 height 502
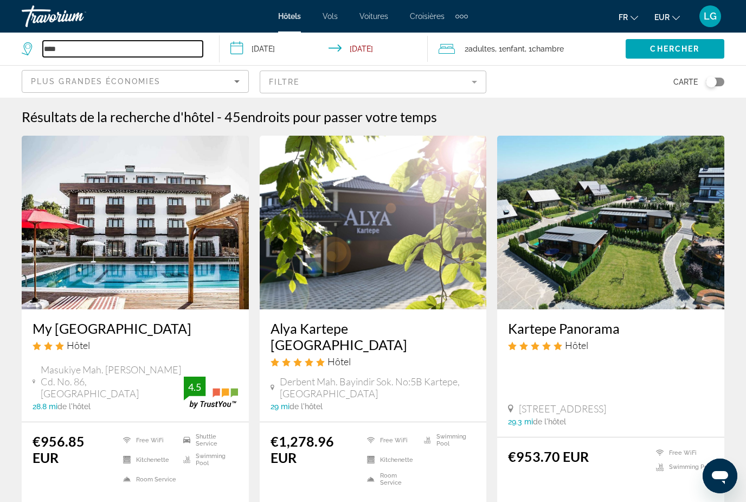
click at [94, 46] on input "****" at bounding box center [123, 49] width 160 height 16
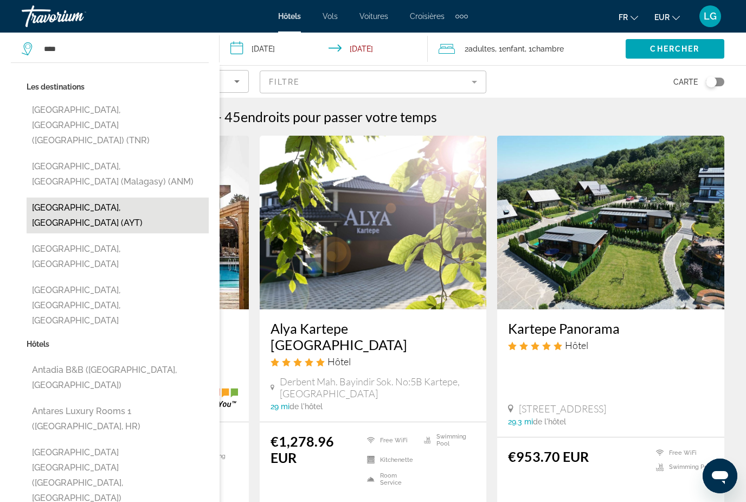
click at [79, 197] on button "[GEOGRAPHIC_DATA], [GEOGRAPHIC_DATA] (AYT)" at bounding box center [118, 215] width 182 height 36
type input "**********"
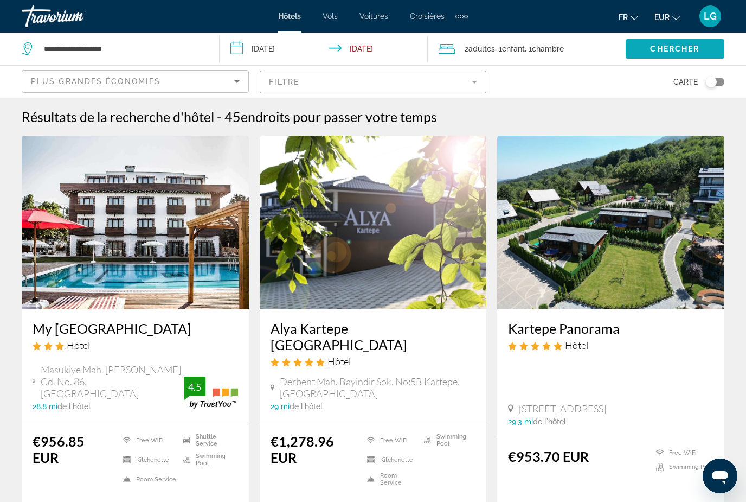
click at [678, 47] on span "Chercher" at bounding box center [674, 48] width 49 height 9
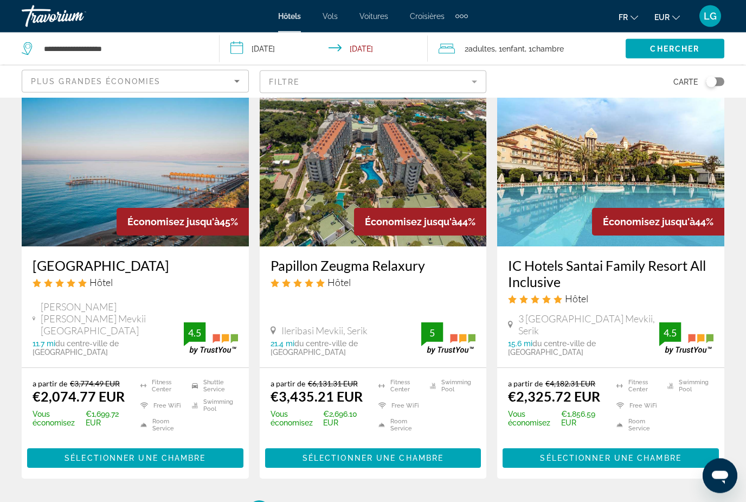
scroll to position [1331, 0]
click at [489, 501] on span "48" at bounding box center [487, 511] width 11 height 12
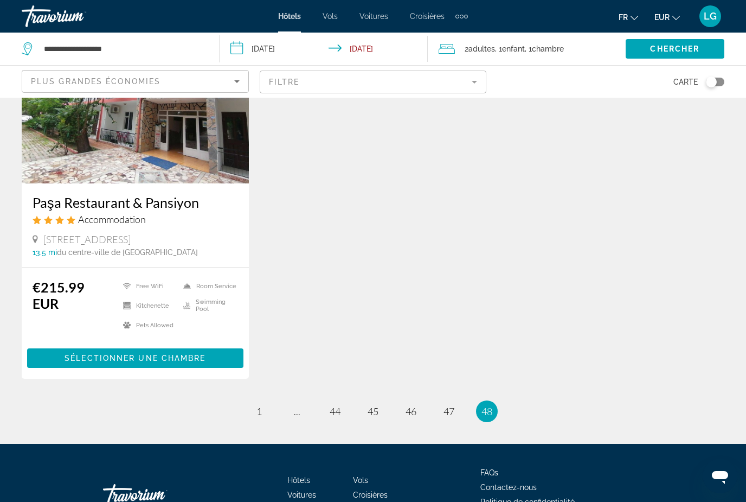
scroll to position [959, 0]
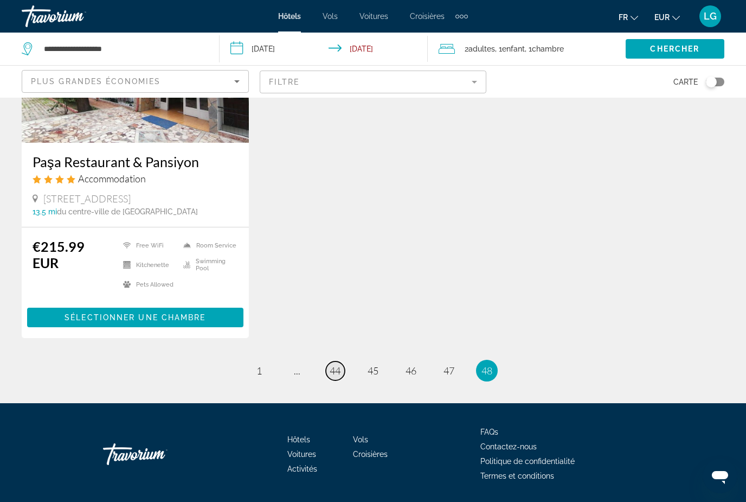
click at [331, 369] on span "44" at bounding box center [335, 370] width 11 height 12
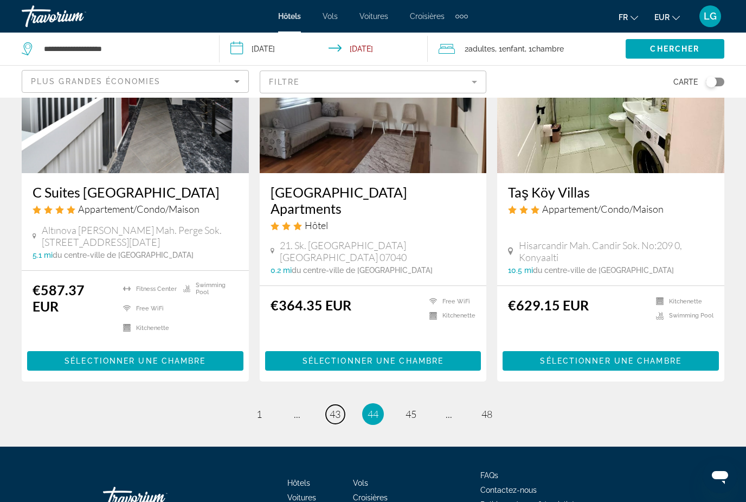
scroll to position [1342, 0]
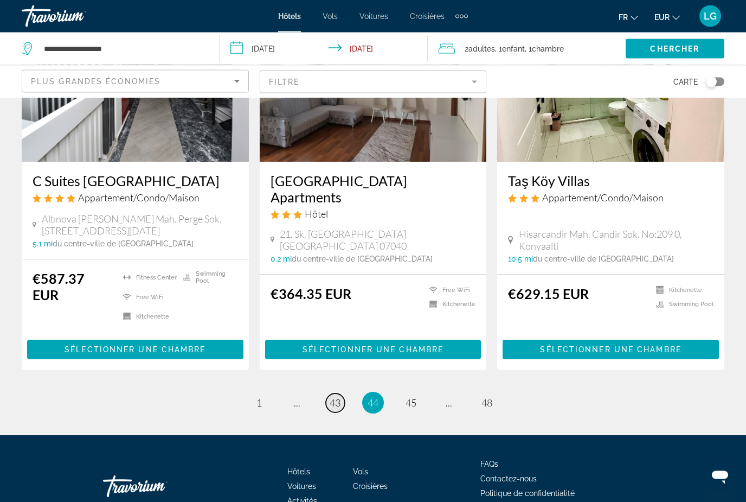
click at [334, 397] on span "43" at bounding box center [335, 403] width 11 height 12
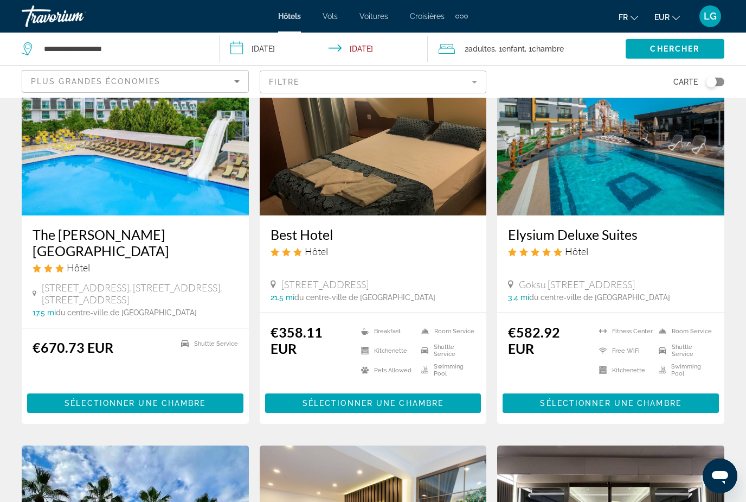
scroll to position [1343, 0]
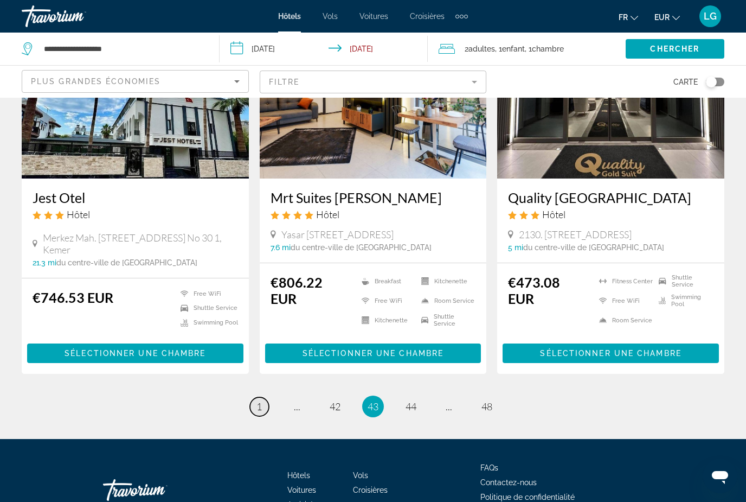
click at [258, 400] on span "1" at bounding box center [259, 406] width 5 height 12
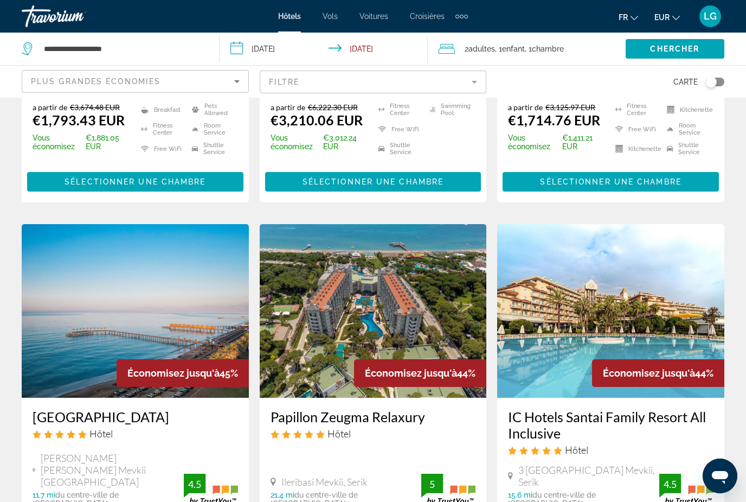
scroll to position [1437, 0]
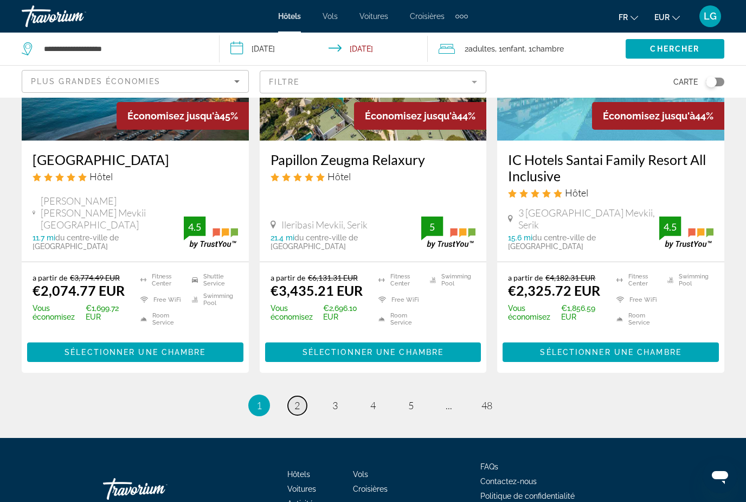
click at [299, 399] on span "2" at bounding box center [296, 405] width 5 height 12
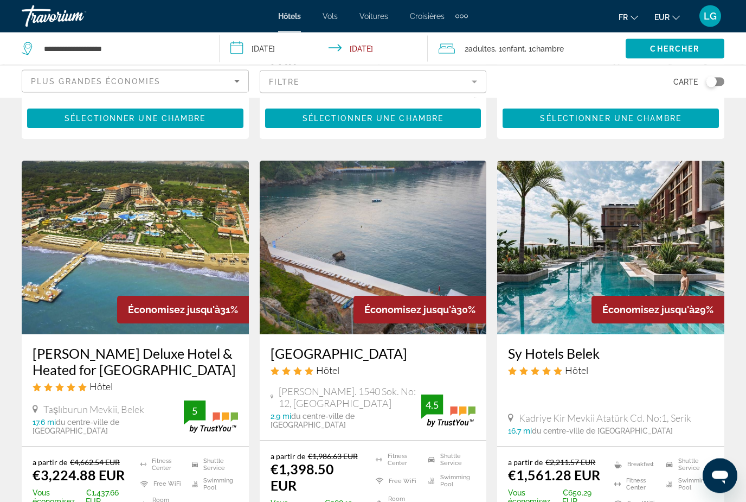
scroll to position [1234, 0]
click at [562, 265] on img "Main content" at bounding box center [610, 248] width 227 height 174
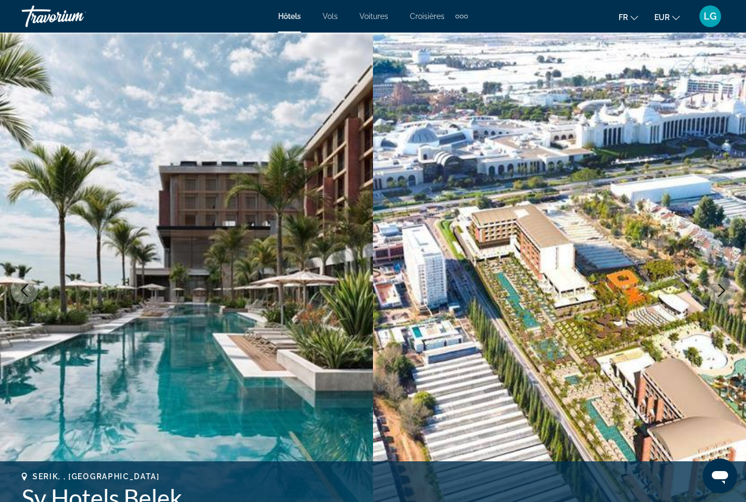
click at [719, 290] on icon "Next image" at bounding box center [721, 290] width 13 height 13
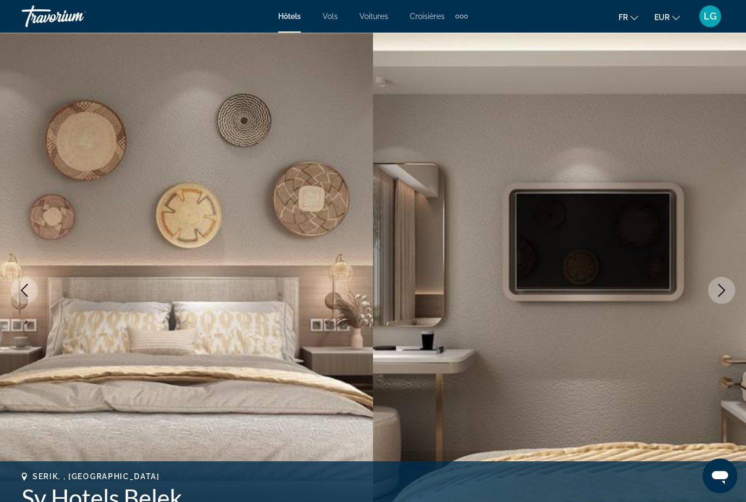
click at [719, 290] on icon "Next image" at bounding box center [721, 290] width 13 height 13
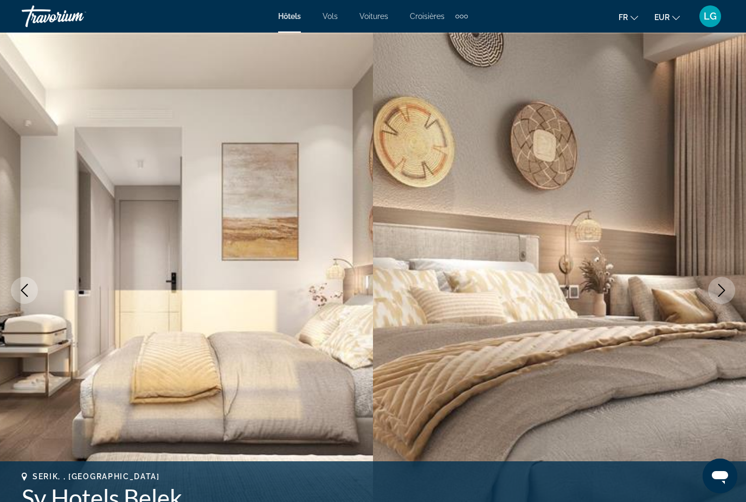
click at [719, 290] on icon "Next image" at bounding box center [721, 290] width 13 height 13
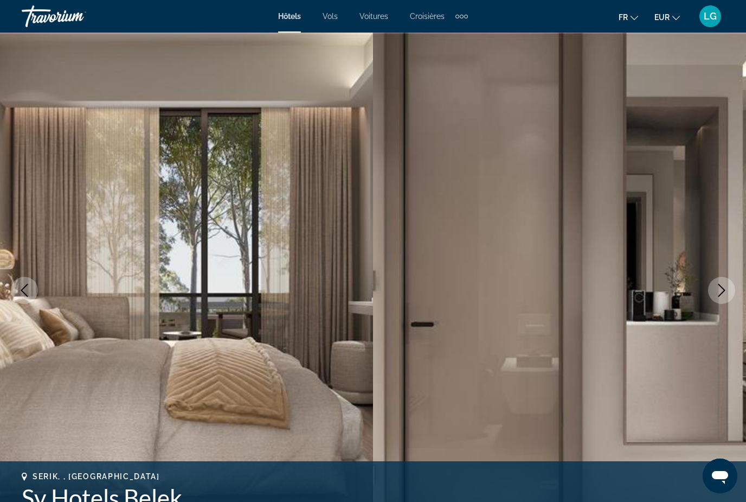
click at [719, 290] on icon "Next image" at bounding box center [721, 290] width 13 height 13
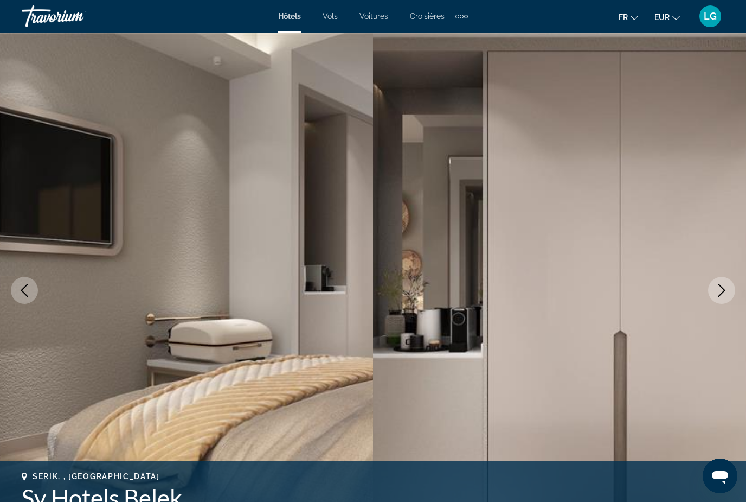
click at [719, 290] on icon "Next image" at bounding box center [721, 290] width 13 height 13
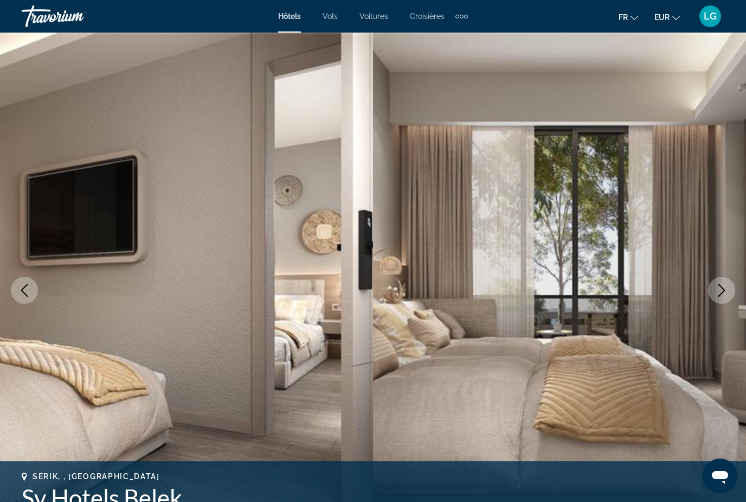
click at [719, 290] on icon "Next image" at bounding box center [721, 290] width 13 height 13
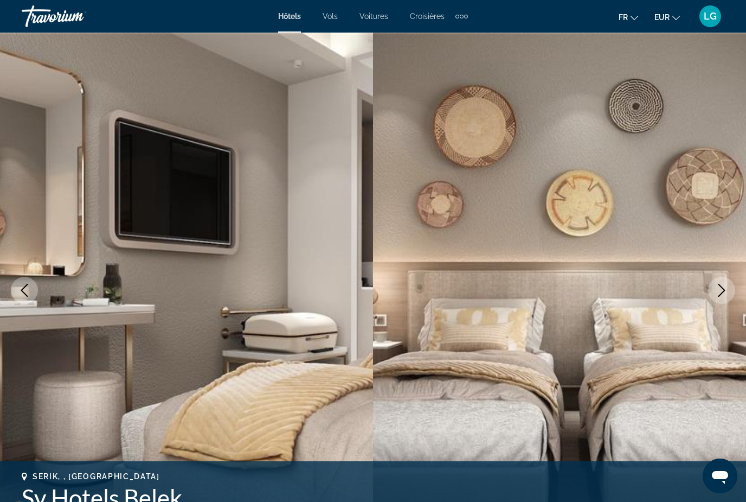
click at [719, 290] on icon "Next image" at bounding box center [721, 290] width 13 height 13
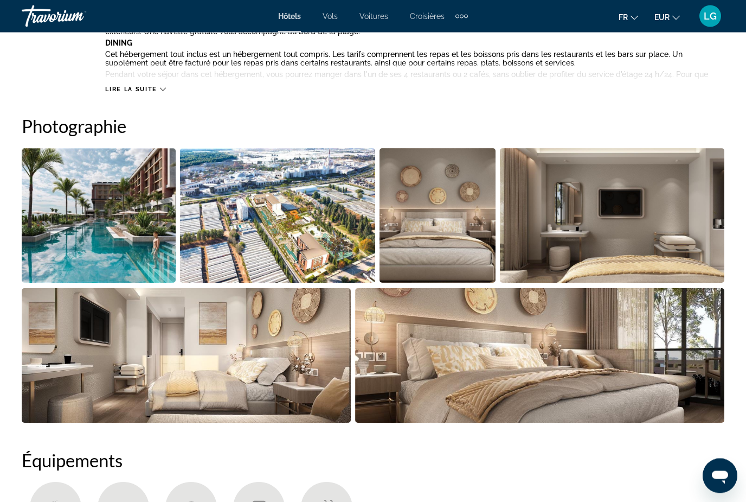
click at [594, 361] on img "Open full-screen image slider" at bounding box center [540, 355] width 370 height 134
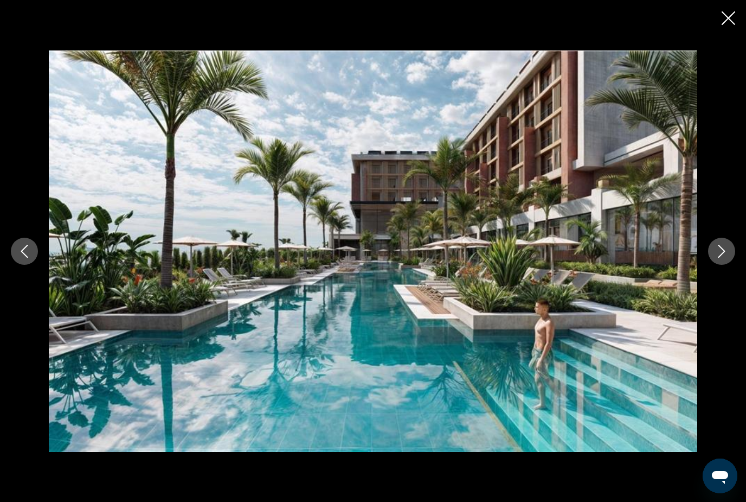
click at [724, 258] on icon "Next image" at bounding box center [721, 251] width 13 height 13
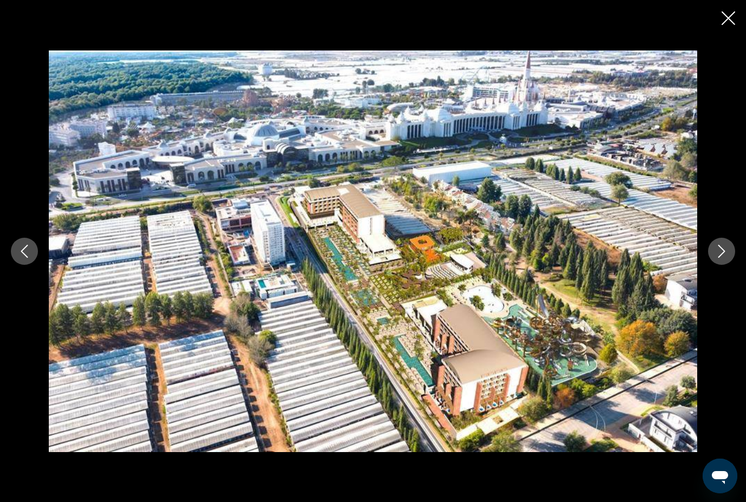
click at [724, 258] on icon "Next image" at bounding box center [721, 251] width 13 height 13
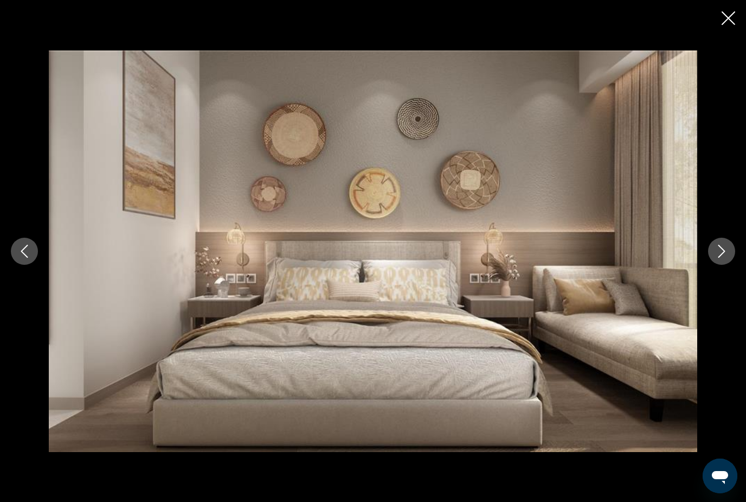
click at [724, 258] on icon "Next image" at bounding box center [721, 251] width 13 height 13
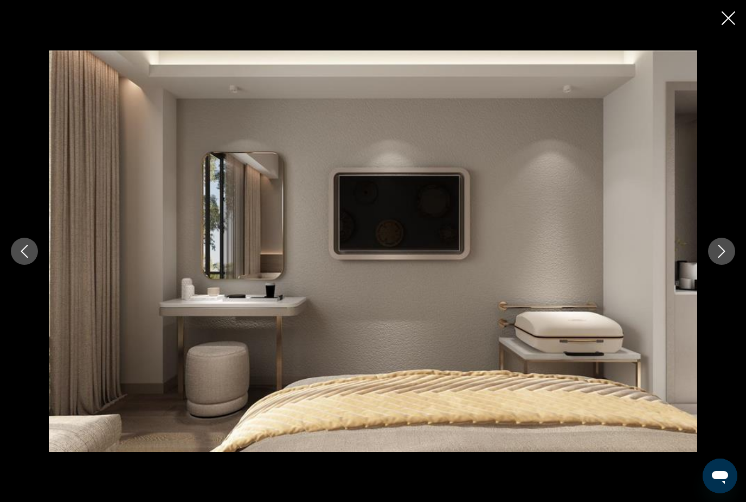
click at [729, 18] on icon "Close slideshow" at bounding box center [729, 18] width 14 height 14
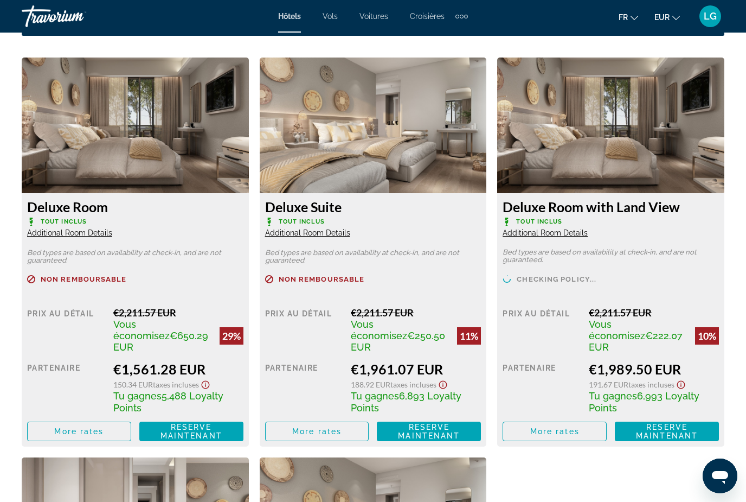
scroll to position [1702, 0]
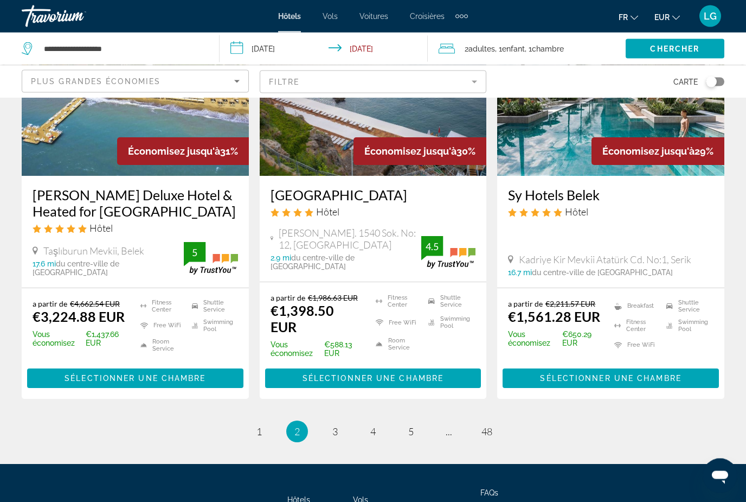
scroll to position [1417, 0]
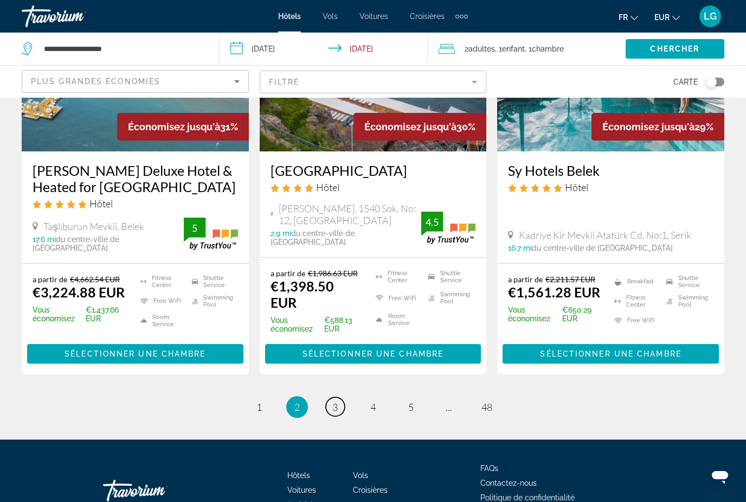
drag, startPoint x: 334, startPoint y: 371, endPoint x: 334, endPoint y: 397, distance: 25.5
click at [334, 401] on span "3" at bounding box center [334, 407] width 5 height 12
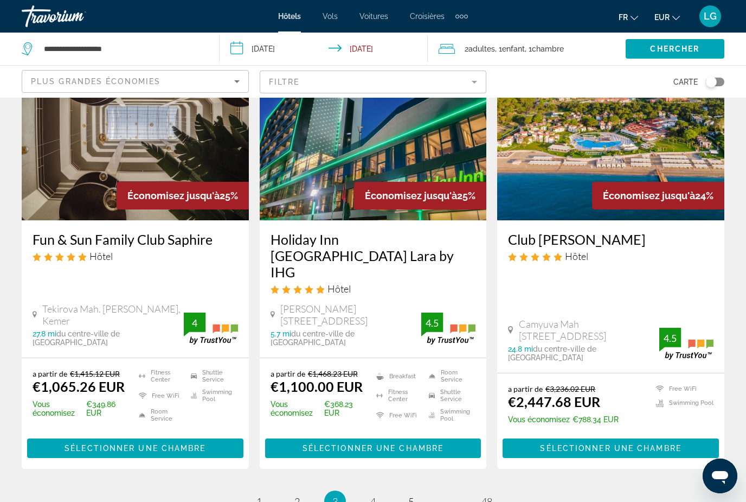
scroll to position [1392, 0]
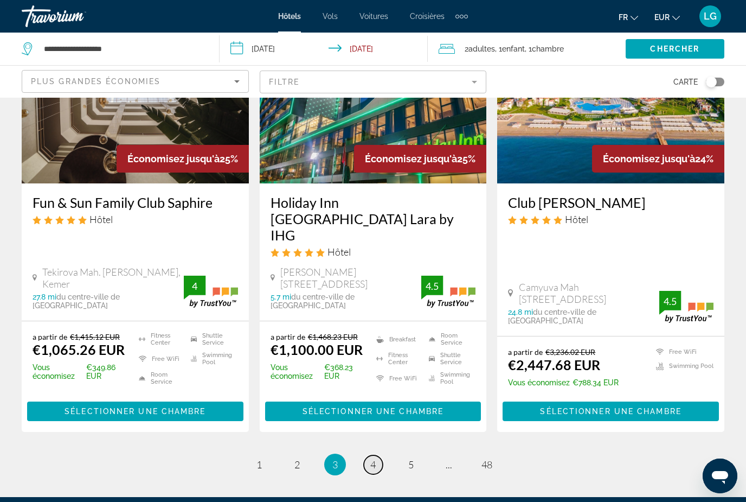
click at [372, 458] on span "4" at bounding box center [372, 464] width 5 height 12
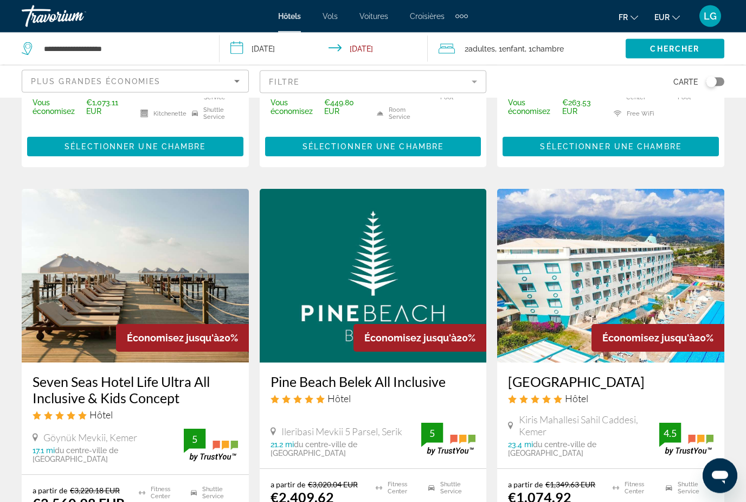
scroll to position [811, 0]
click at [129, 373] on h3 "Seven Seas Hotel Life Ultra All Inclusive & Kids Concept" at bounding box center [136, 389] width 206 height 33
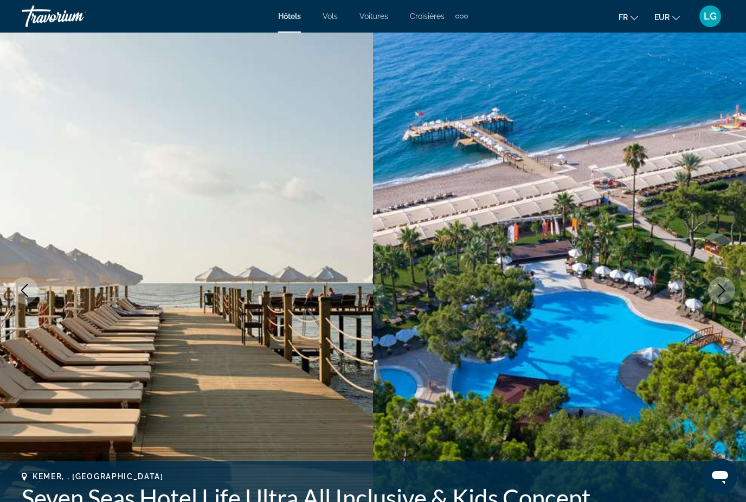
click at [722, 290] on icon "Next image" at bounding box center [721, 290] width 13 height 13
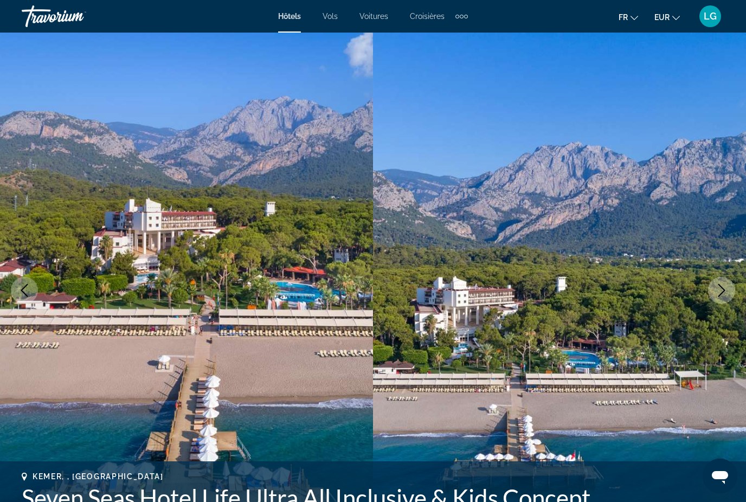
click at [722, 290] on icon "Next image" at bounding box center [721, 290] width 13 height 13
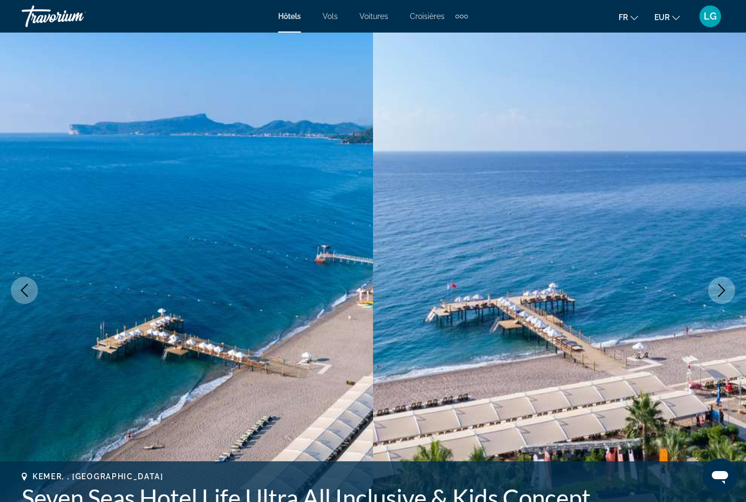
click at [722, 290] on icon "Next image" at bounding box center [721, 290] width 13 height 13
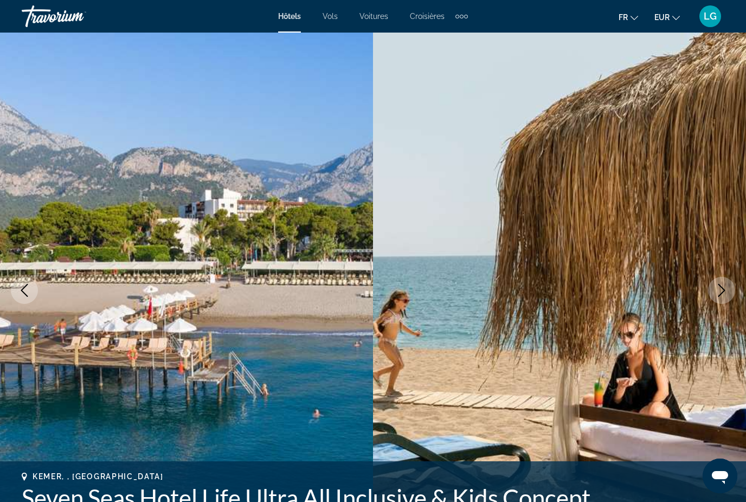
click at [722, 290] on icon "Next image" at bounding box center [721, 290] width 13 height 13
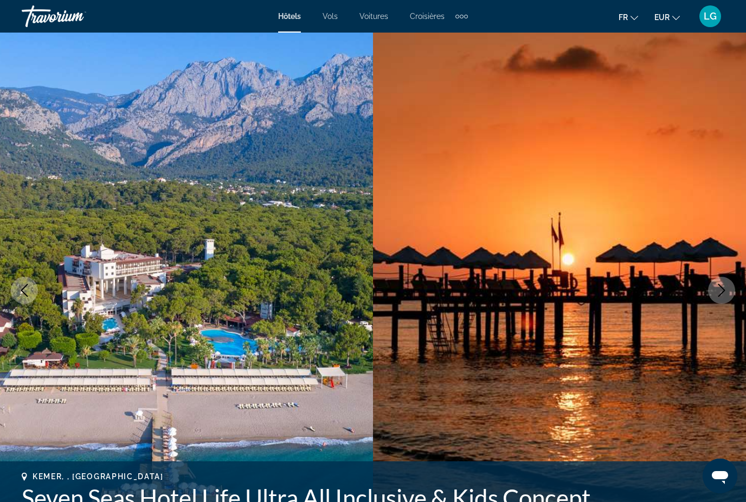
click at [722, 290] on icon "Next image" at bounding box center [721, 290] width 13 height 13
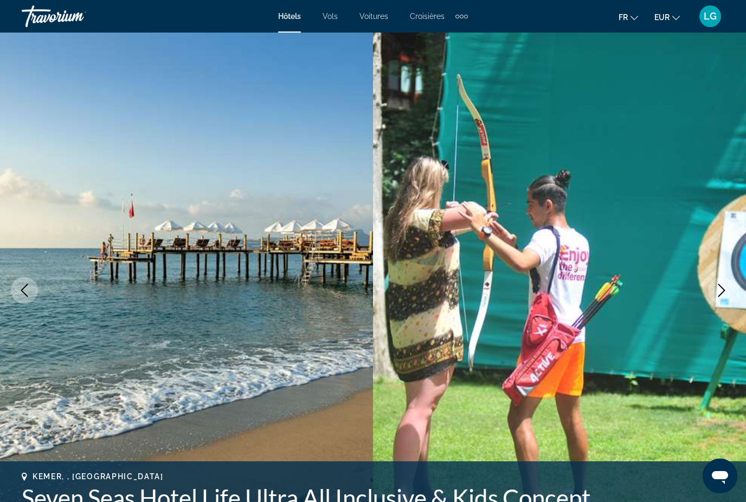
click at [722, 290] on icon "Next image" at bounding box center [721, 290] width 13 height 13
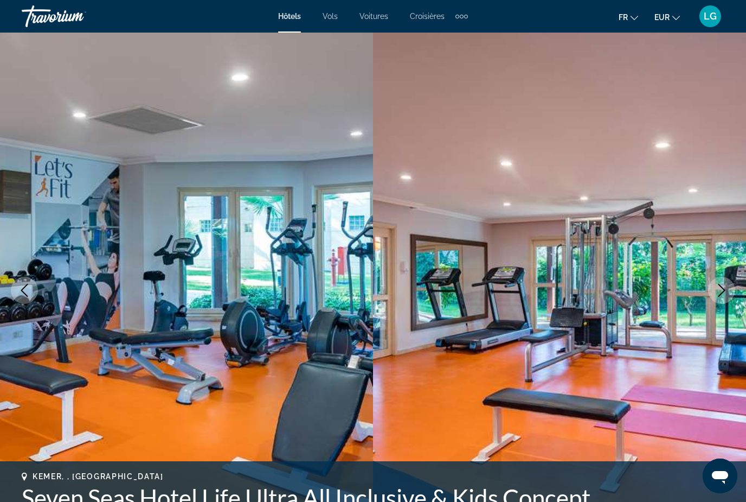
click at [722, 290] on icon "Next image" at bounding box center [721, 290] width 13 height 13
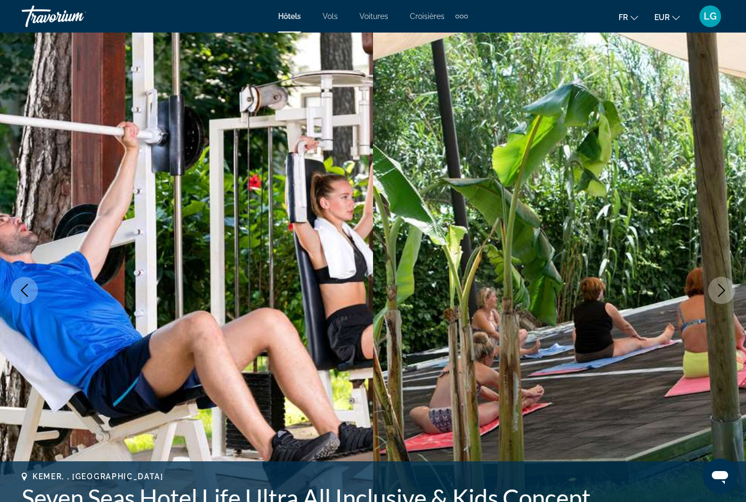
click at [722, 290] on icon "Next image" at bounding box center [721, 290] width 13 height 13
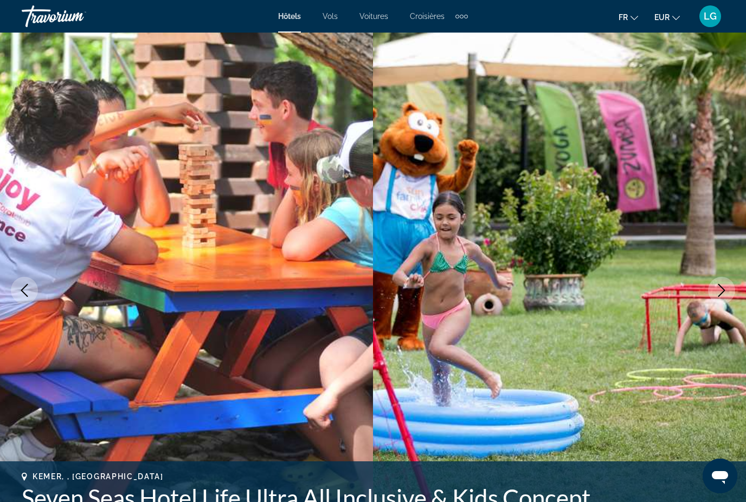
click at [722, 290] on icon "Next image" at bounding box center [721, 290] width 13 height 13
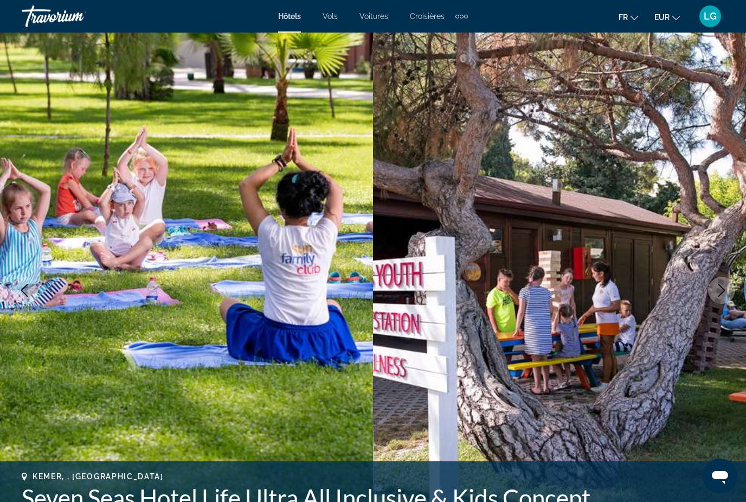
click at [722, 290] on icon "Next image" at bounding box center [721, 290] width 13 height 13
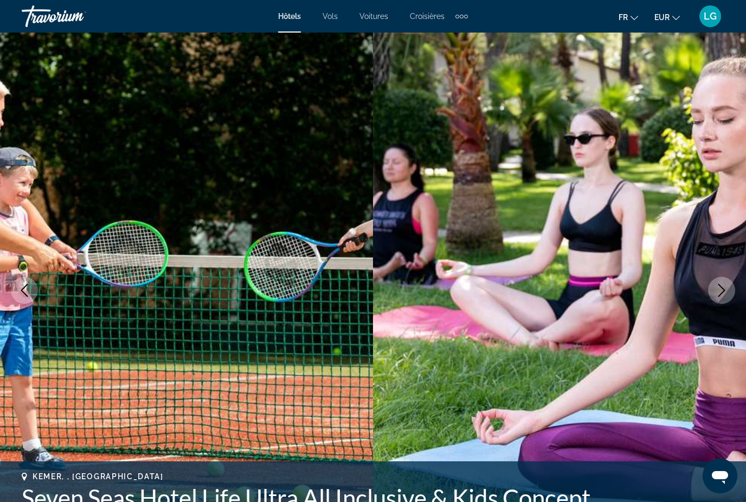
click at [722, 290] on icon "Next image" at bounding box center [721, 290] width 13 height 13
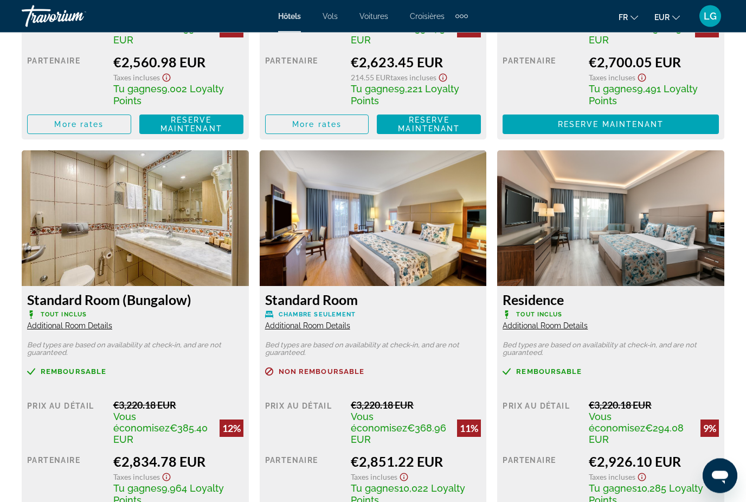
scroll to position [1998, 0]
